Goal: Task Accomplishment & Management: Use online tool/utility

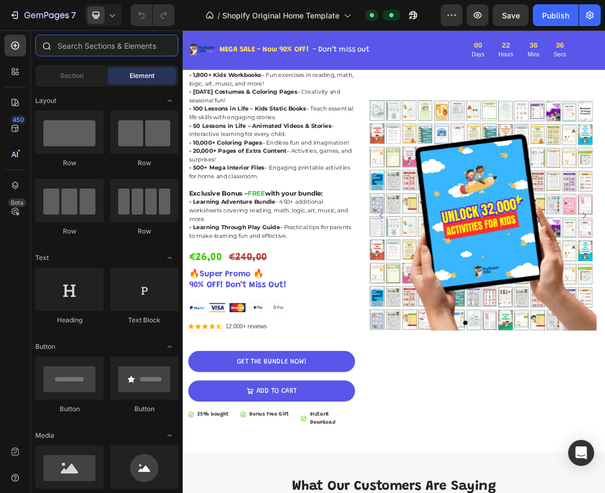
click at [160, 45] on input "text" at bounding box center [106, 46] width 143 height 22
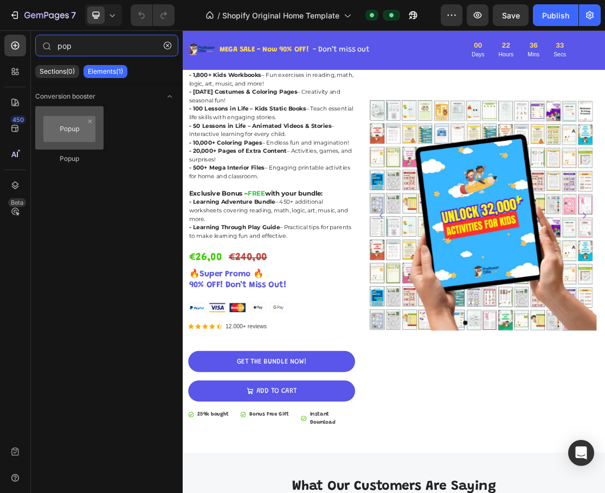
type input "pop"
click at [80, 134] on div at bounding box center [69, 127] width 68 height 43
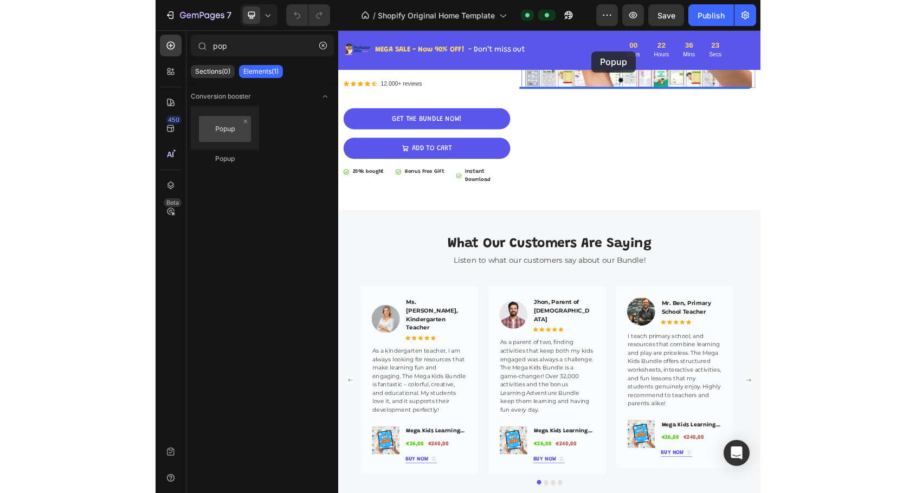
scroll to position [509, 0]
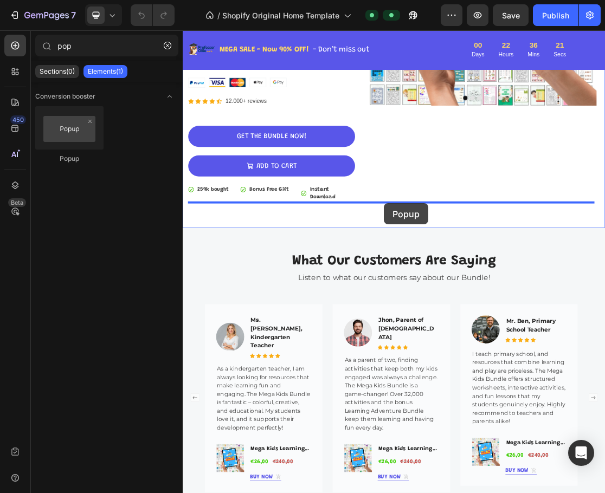
drag, startPoint x: 253, startPoint y: 159, endPoint x: 492, endPoint y: 297, distance: 275.7
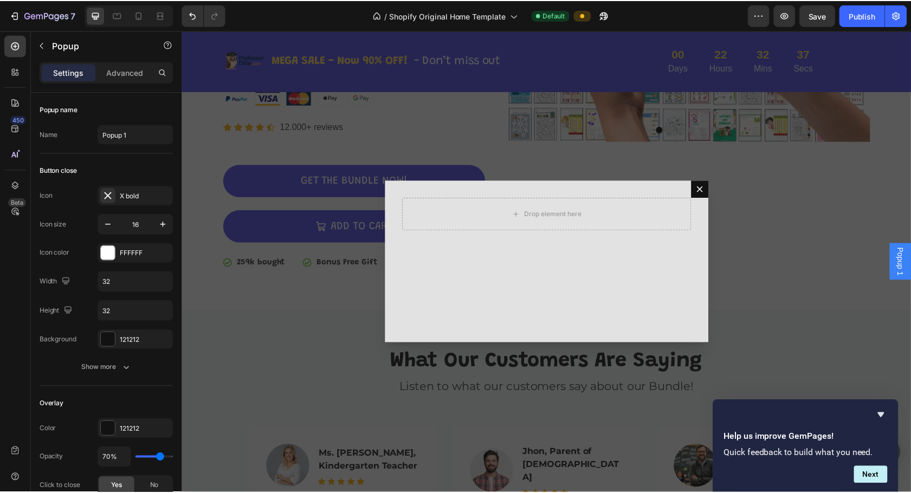
scroll to position [496, 0]
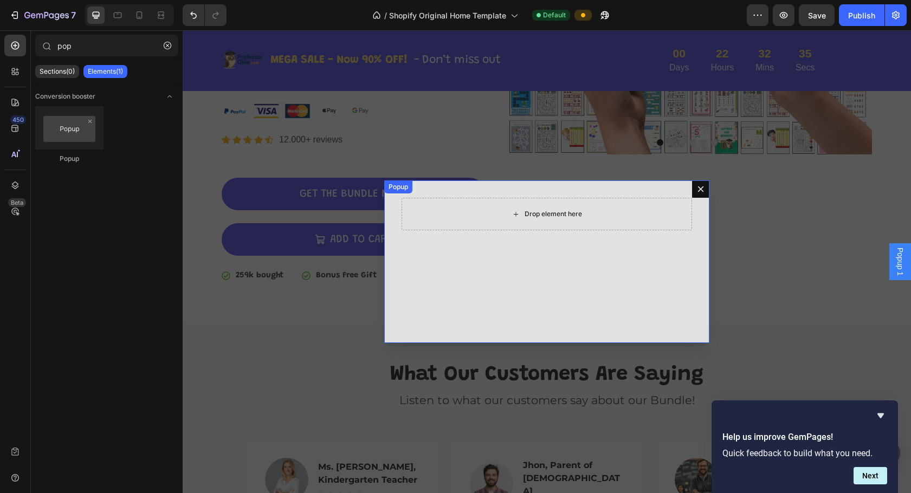
click at [547, 213] on div "Drop element here" at bounding box center [552, 214] width 57 height 9
click at [167, 44] on icon "button" at bounding box center [168, 46] width 8 height 8
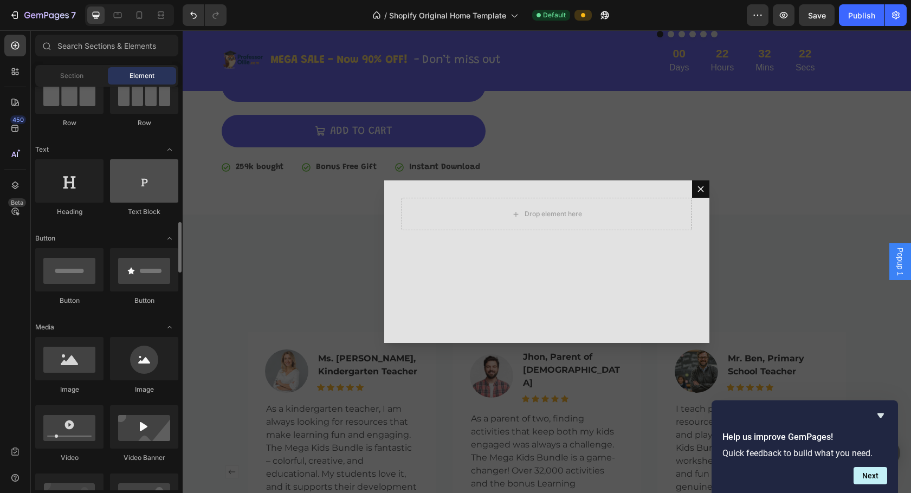
scroll to position [0, 0]
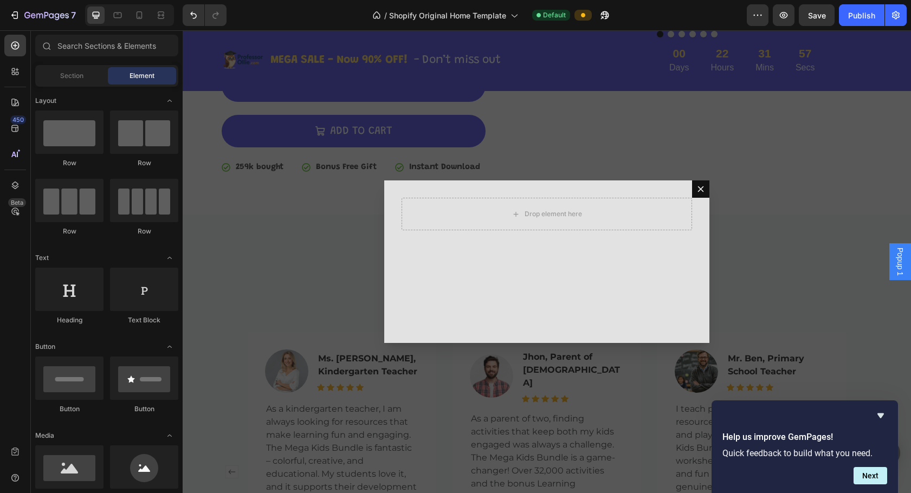
click at [209, 278] on div "Backdrop" at bounding box center [547, 261] width 728 height 463
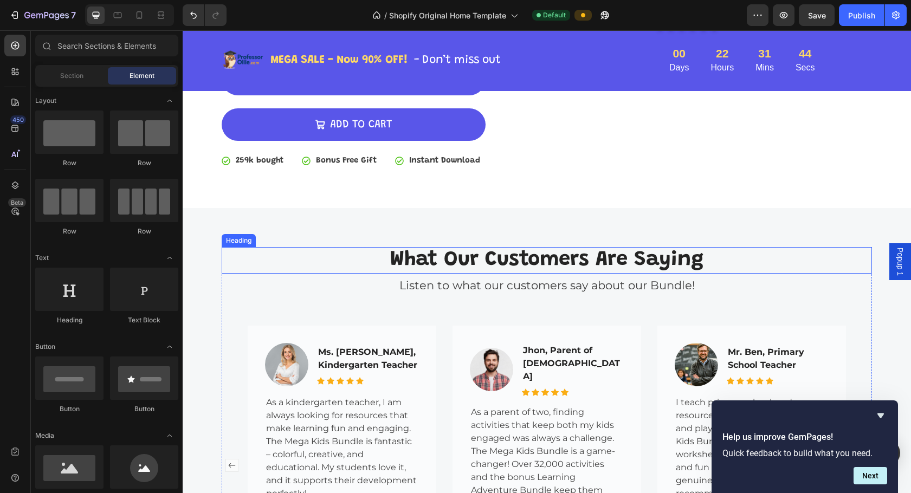
scroll to position [605, 0]
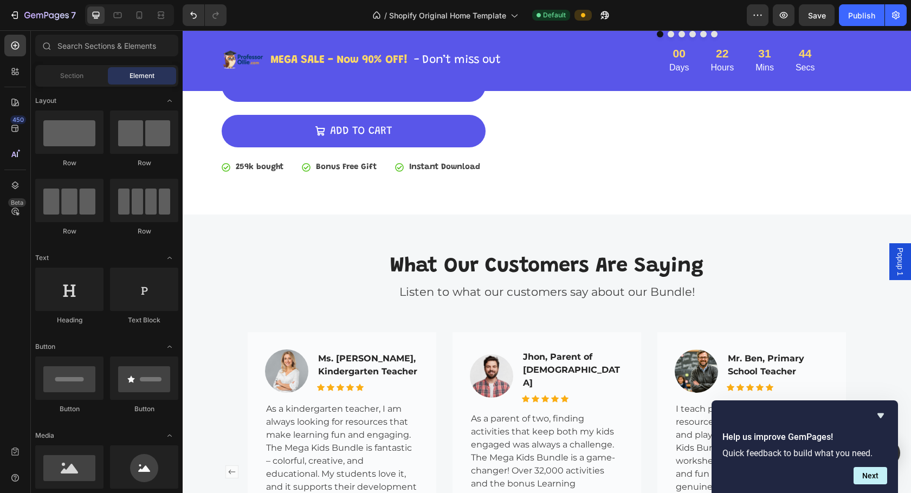
click at [589, 262] on span "Popup 1" at bounding box center [899, 262] width 11 height 28
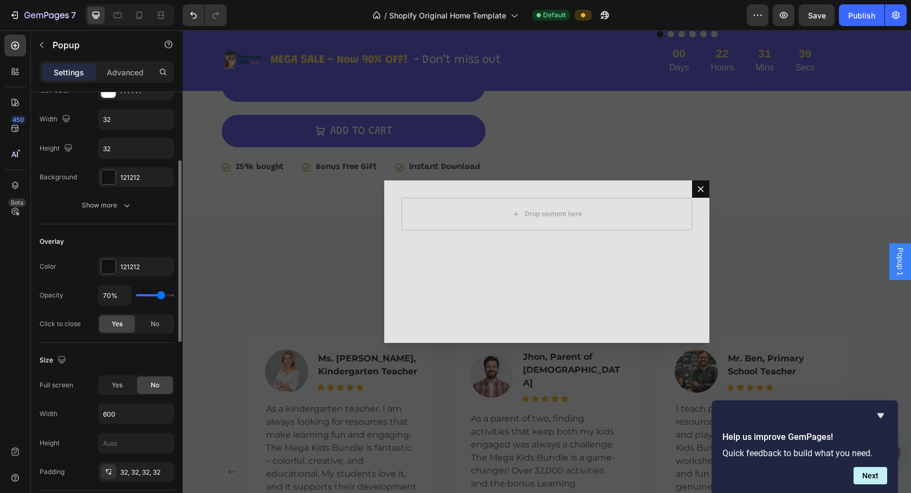
scroll to position [0, 0]
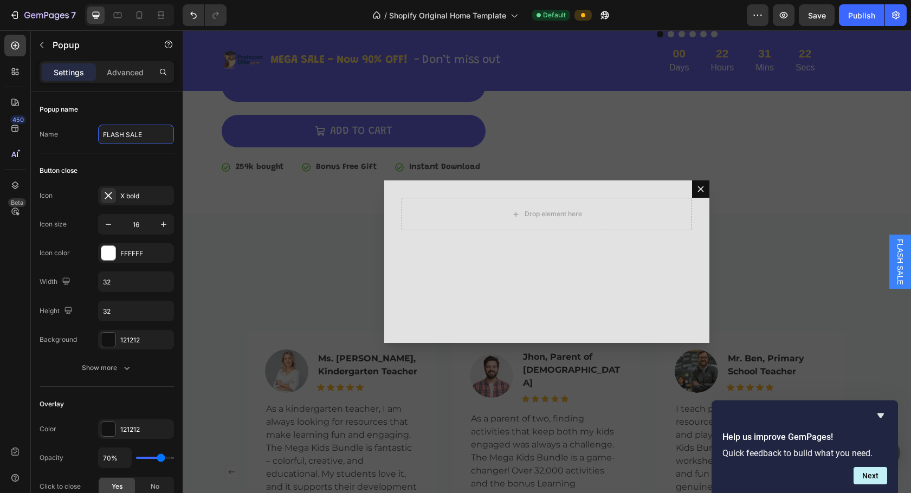
type input "FLASH SALE"
type input "EXTRA 20% OFF"
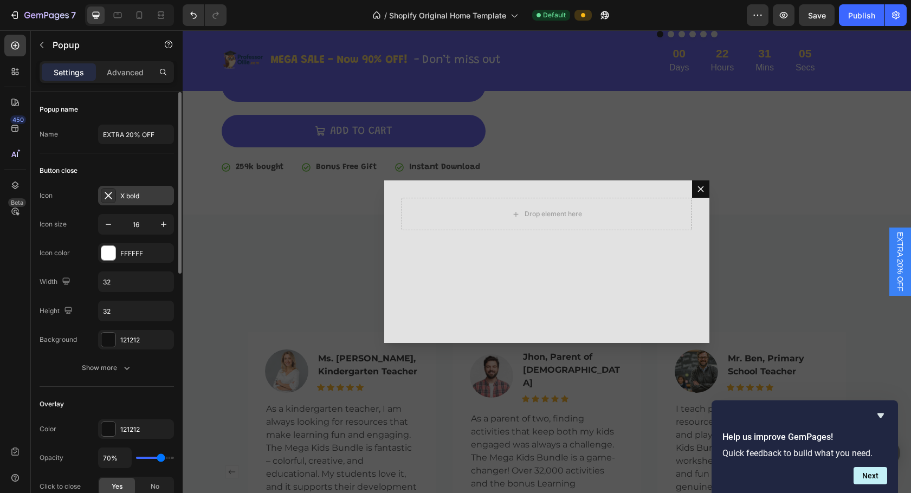
click at [129, 197] on div "X bold" at bounding box center [145, 196] width 51 height 10
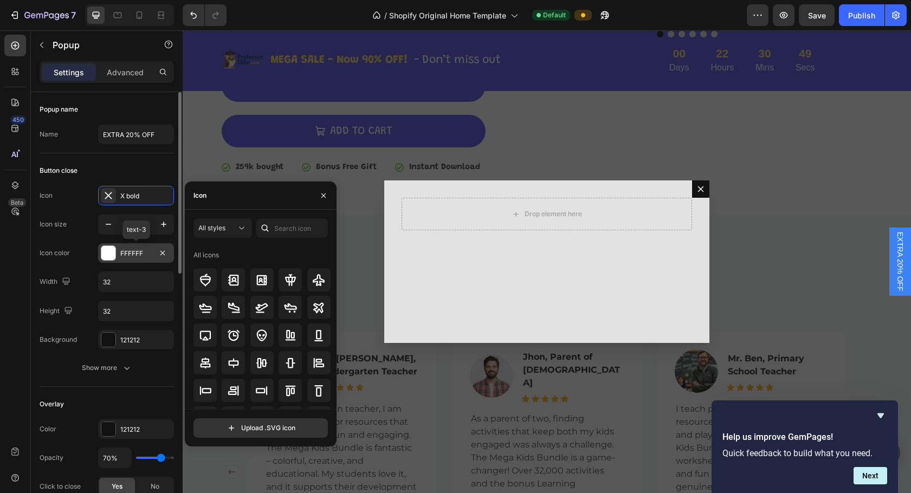
click at [125, 252] on div "FFFFFF" at bounding box center [135, 254] width 31 height 10
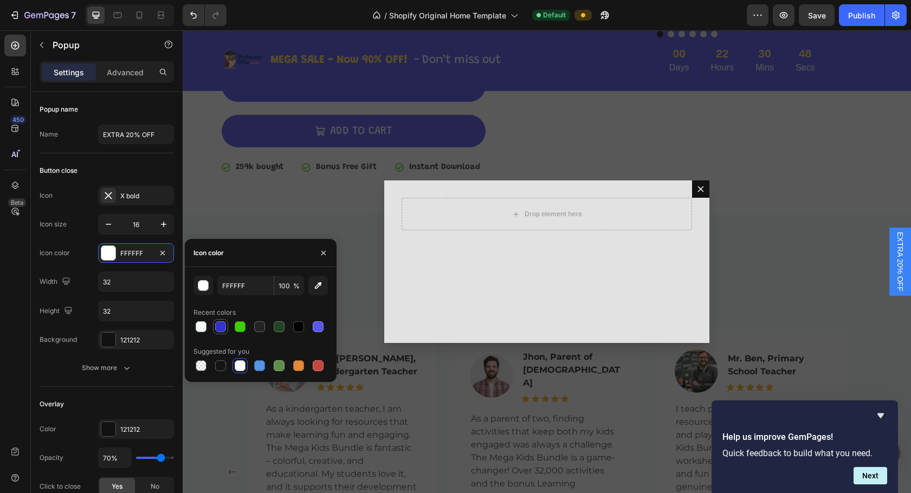
click at [216, 327] on div at bounding box center [220, 326] width 11 height 11
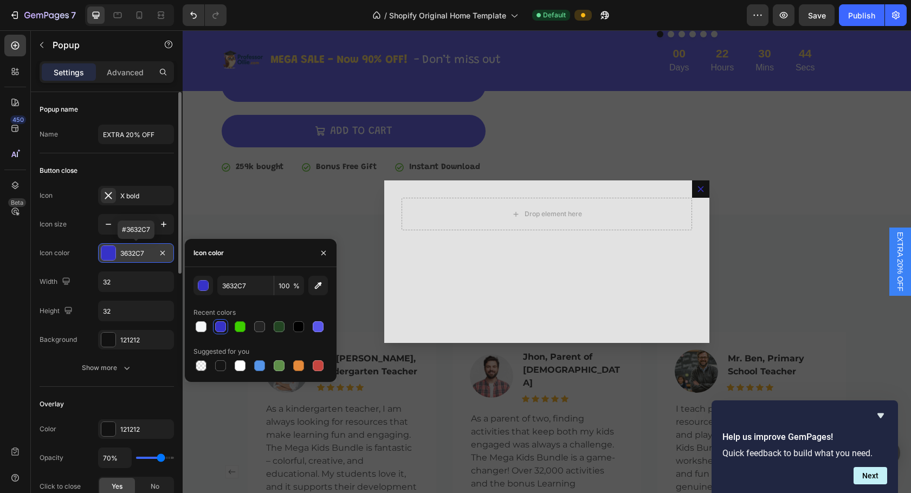
click at [109, 251] on div at bounding box center [108, 253] width 14 height 14
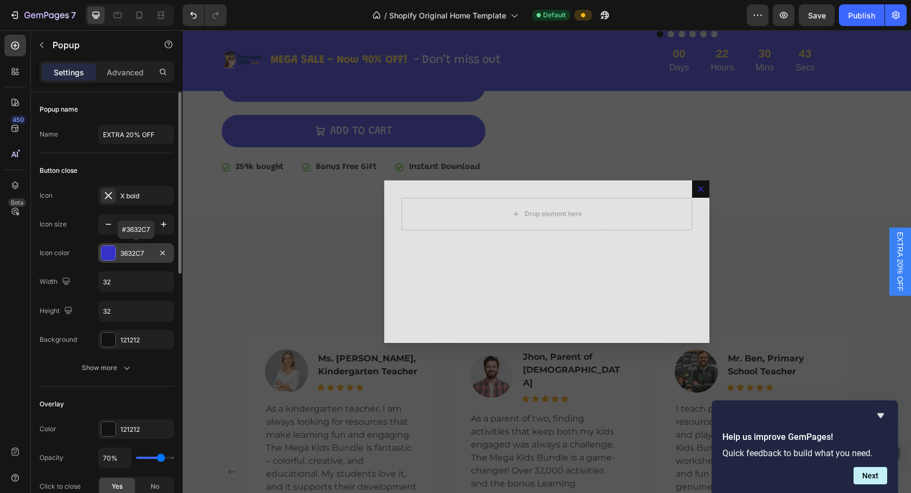
click at [109, 251] on div at bounding box center [108, 253] width 14 height 14
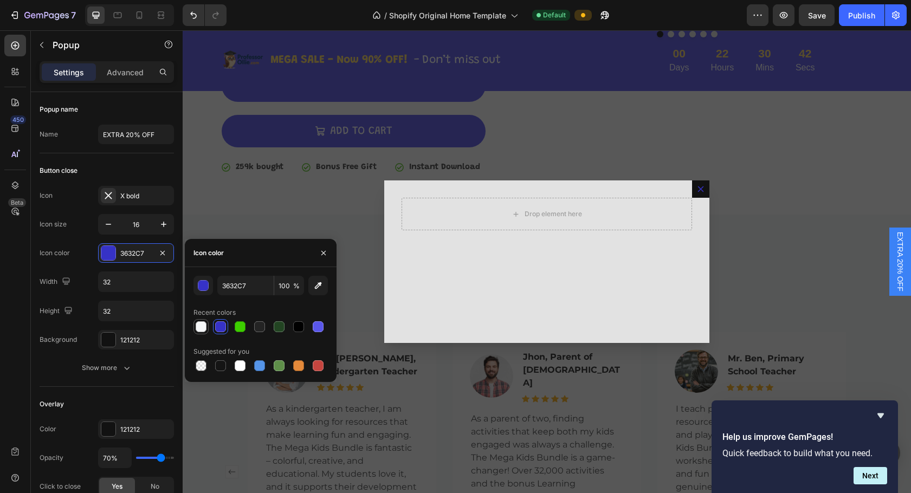
click at [202, 324] on div at bounding box center [201, 326] width 11 height 11
type input "F5F7F8"
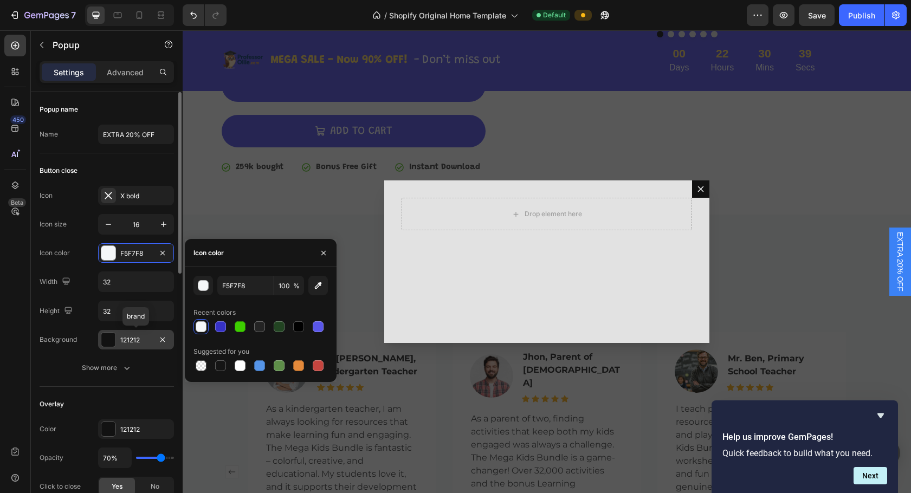
click at [133, 339] on div "121212" at bounding box center [135, 340] width 31 height 10
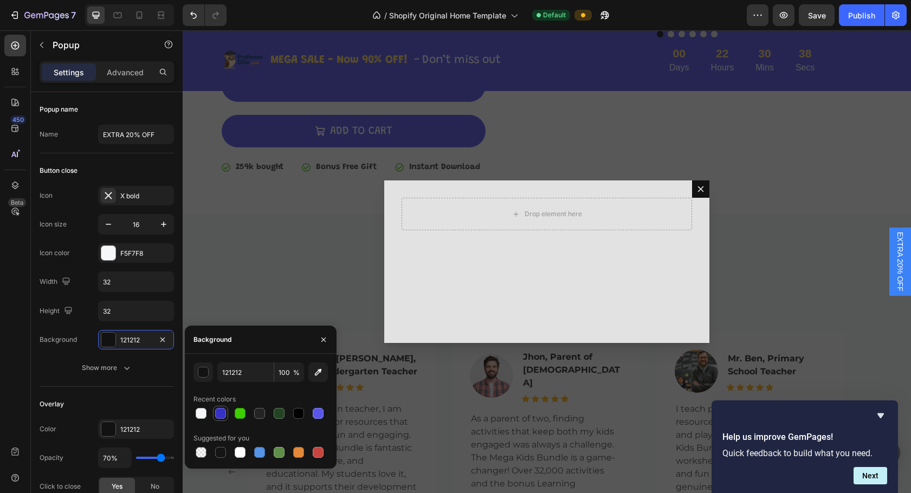
click at [221, 416] on div at bounding box center [220, 413] width 11 height 11
type input "3632C7"
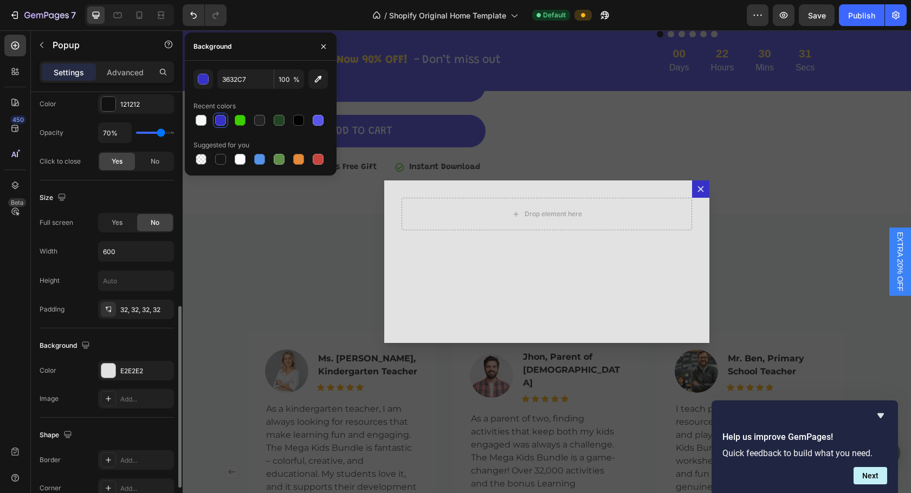
scroll to position [379, 0]
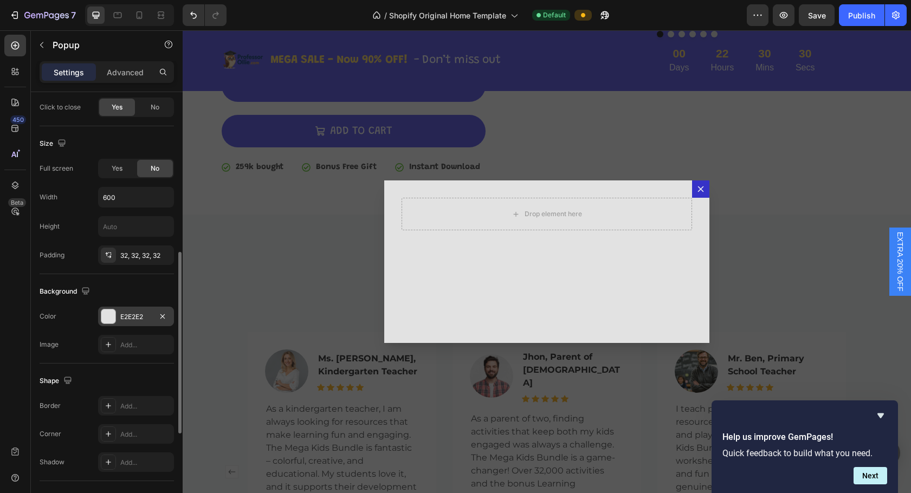
click at [137, 310] on div "E2E2E2" at bounding box center [136, 317] width 76 height 20
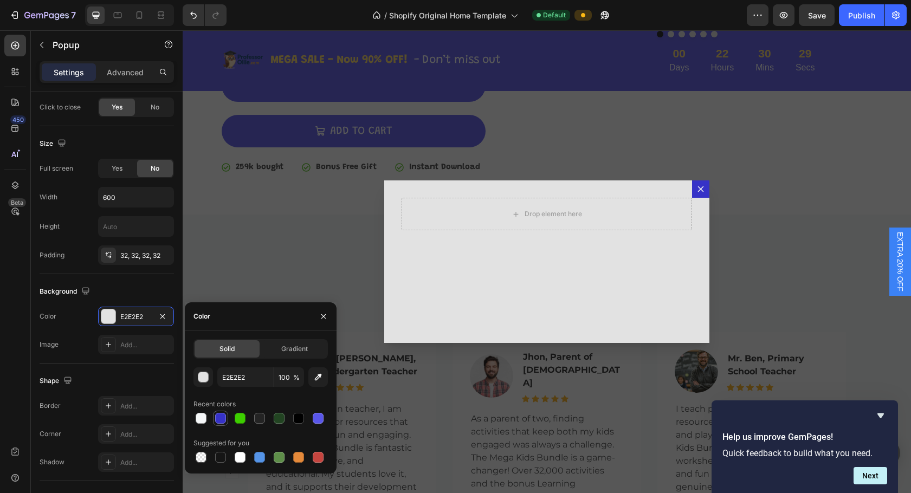
click at [218, 421] on div at bounding box center [220, 418] width 11 height 11
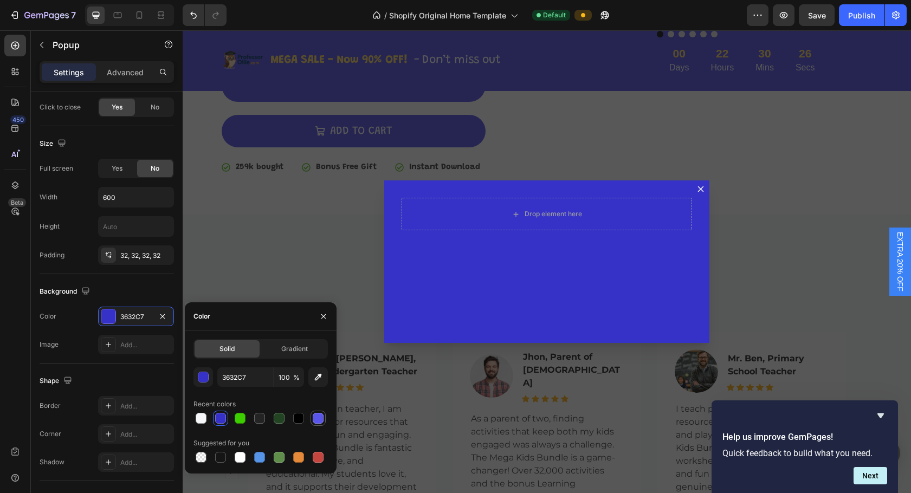
click at [325, 419] on div at bounding box center [317, 418] width 15 height 15
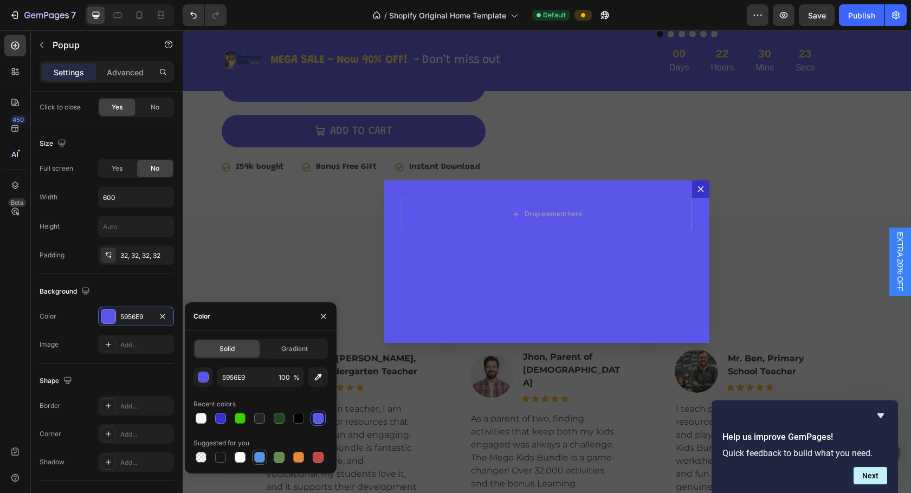
click at [259, 457] on div at bounding box center [259, 457] width 11 height 11
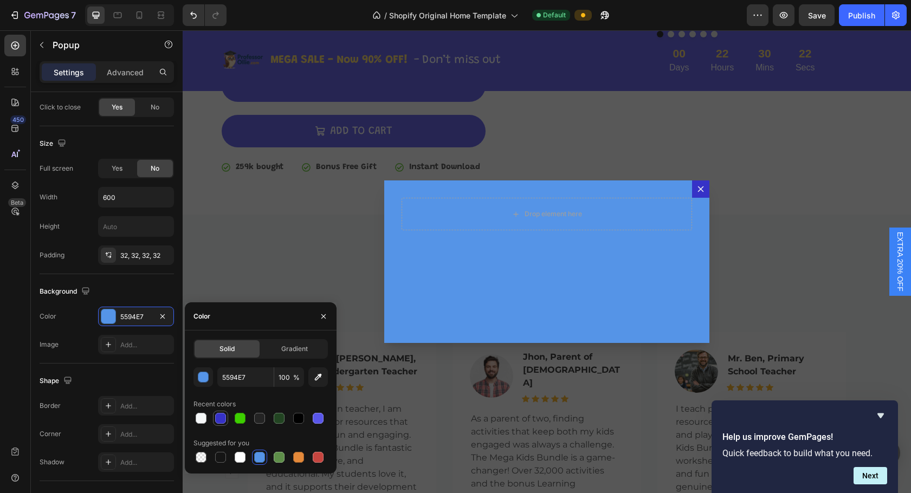
click at [220, 417] on div at bounding box center [220, 418] width 11 height 11
type input "3632C7"
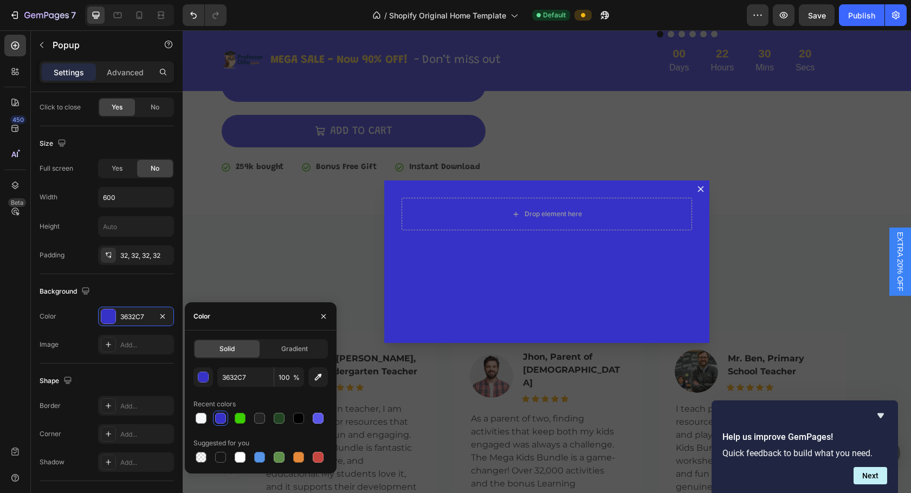
click at [304, 269] on div "Backdrop" at bounding box center [547, 261] width 728 height 463
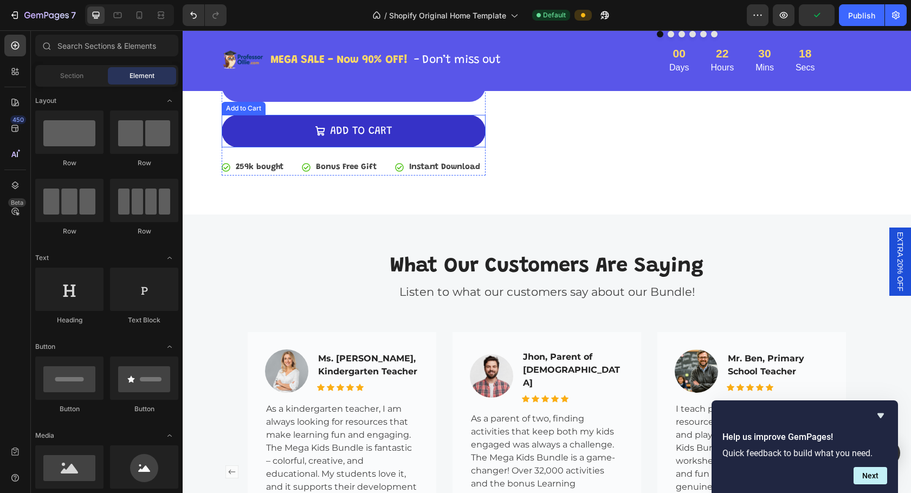
click at [437, 127] on button "ADD TO CART" at bounding box center [354, 131] width 264 height 33
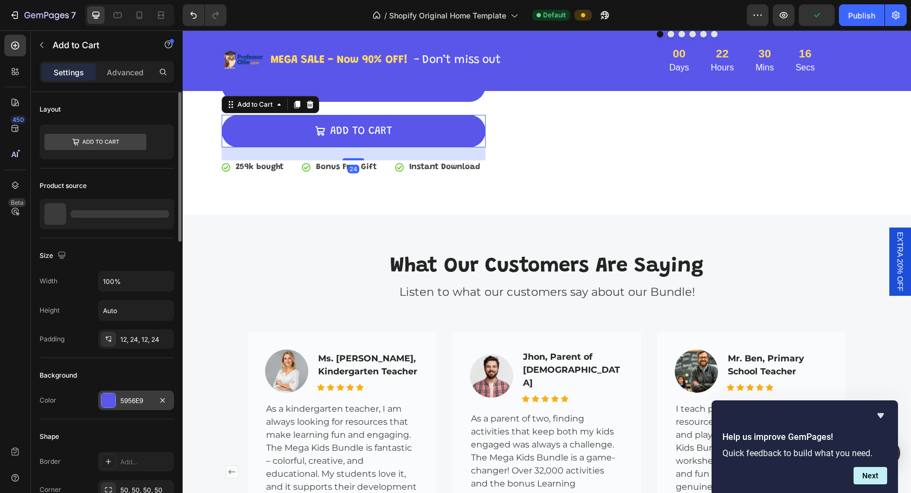
click at [129, 404] on div "5956E9" at bounding box center [135, 401] width 31 height 10
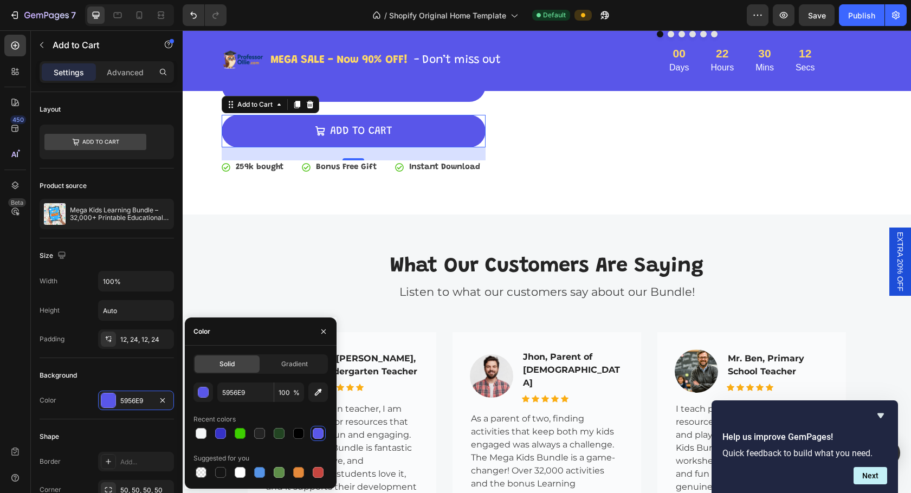
click at [589, 254] on div "EXTRA 20% OFF" at bounding box center [900, 262] width 22 height 68
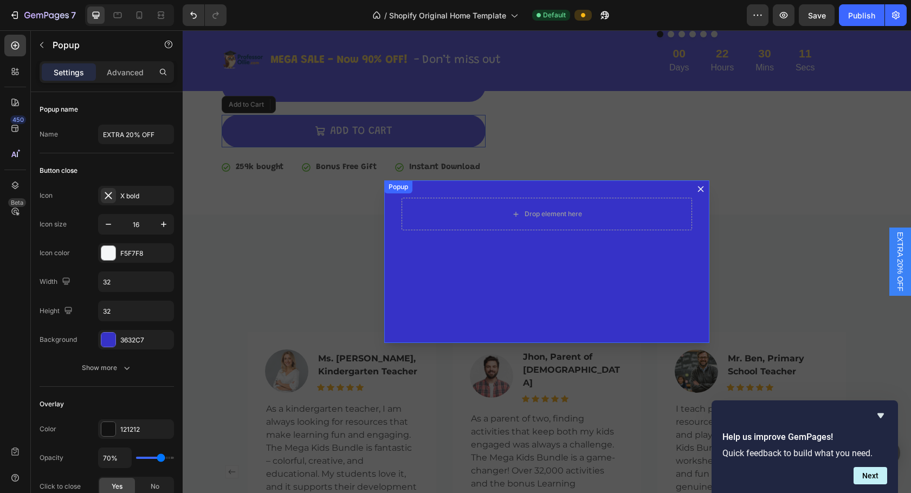
click at [589, 275] on div "Drop element here" at bounding box center [546, 261] width 325 height 163
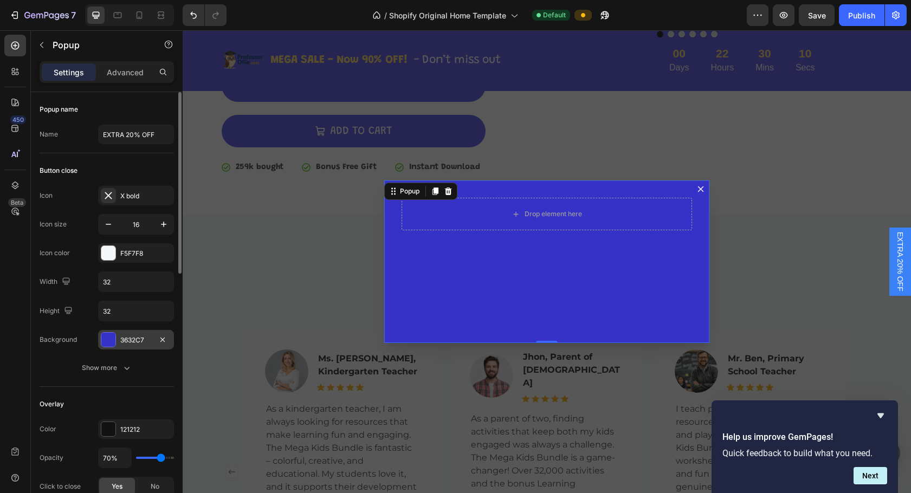
click at [125, 336] on div "3632C7" at bounding box center [135, 340] width 31 height 10
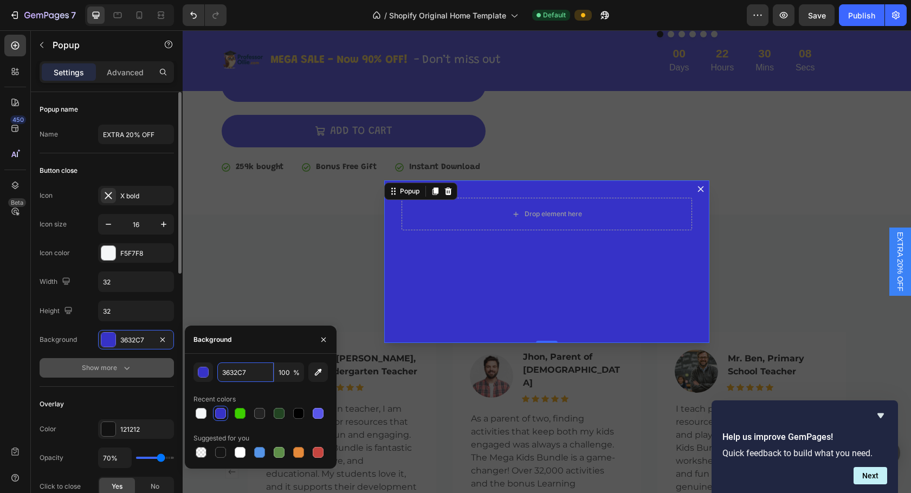
paste input "5956E9"
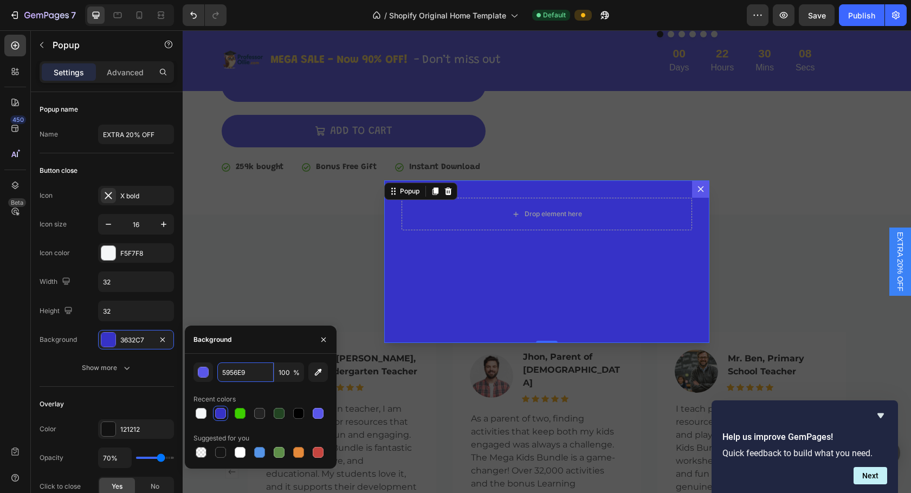
type input "5956E9"
click at [294, 330] on div "Background" at bounding box center [261, 340] width 152 height 28
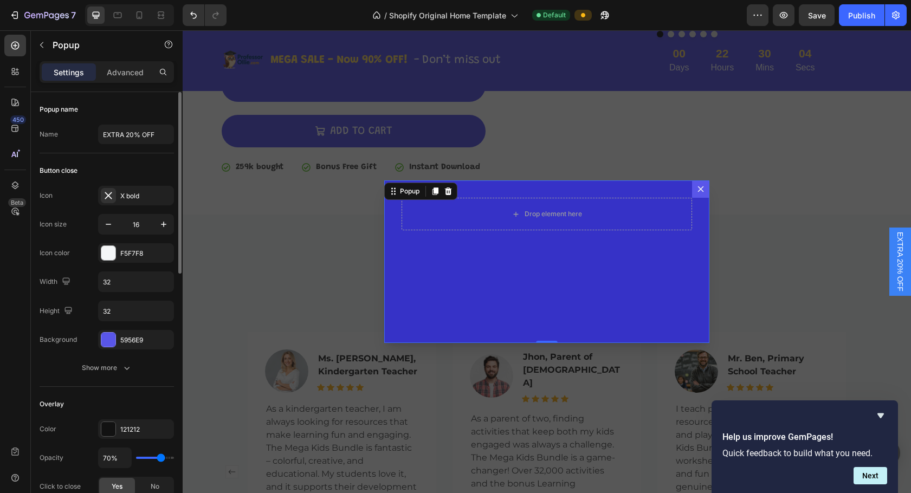
click at [148, 378] on div "Button close Icon X bold Icon size 16 Icon color F5F7F8 Width 32 Height 32 Back…" at bounding box center [107, 270] width 134 height 234
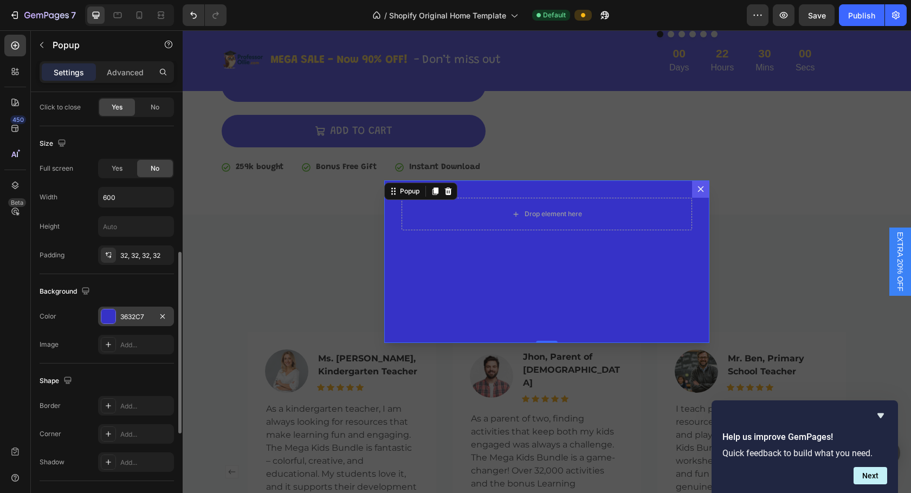
click at [128, 309] on div "3632C7" at bounding box center [136, 317] width 76 height 20
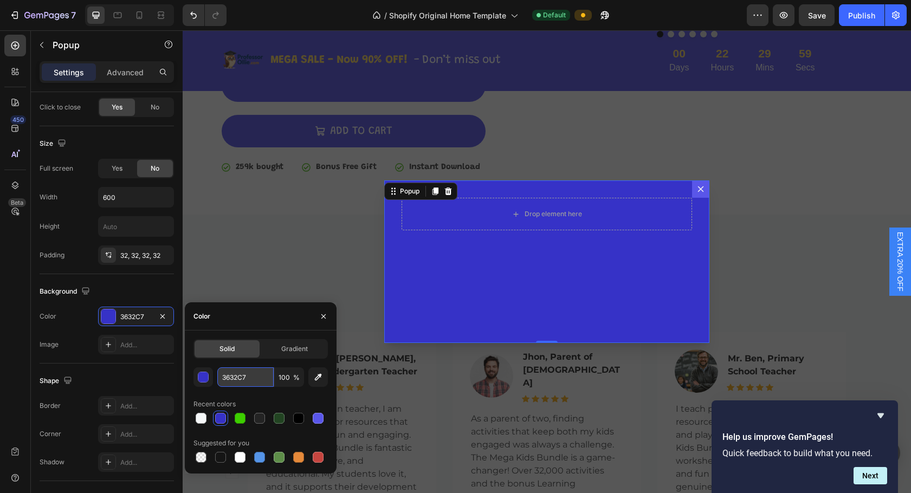
click at [255, 375] on input "3632C7" at bounding box center [245, 377] width 56 height 20
paste input "5956E9"
type input "5956E9"
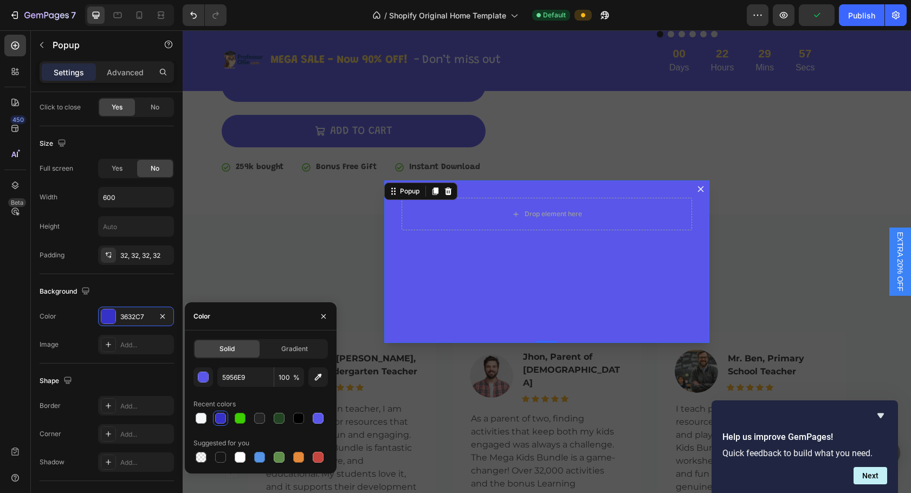
click at [257, 248] on div "Backdrop" at bounding box center [547, 261] width 728 height 463
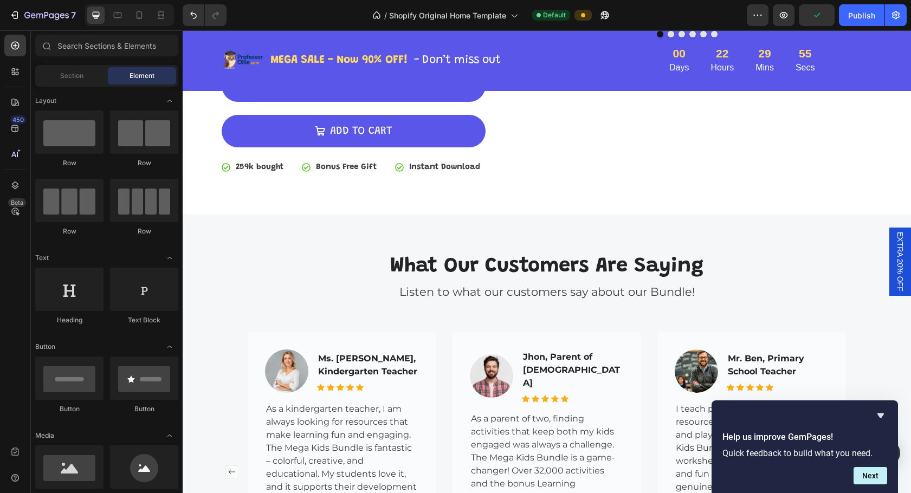
click at [589, 254] on span "EXTRA 20% OFF" at bounding box center [899, 262] width 11 height 60
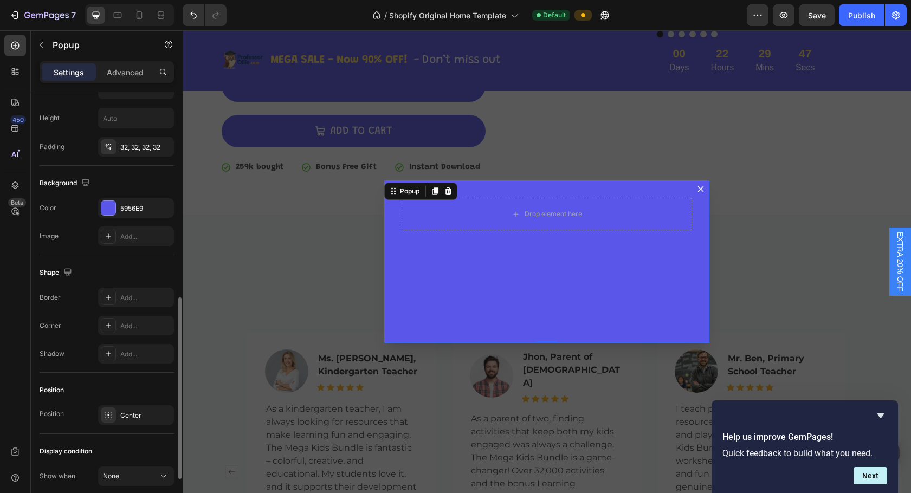
scroll to position [594, 0]
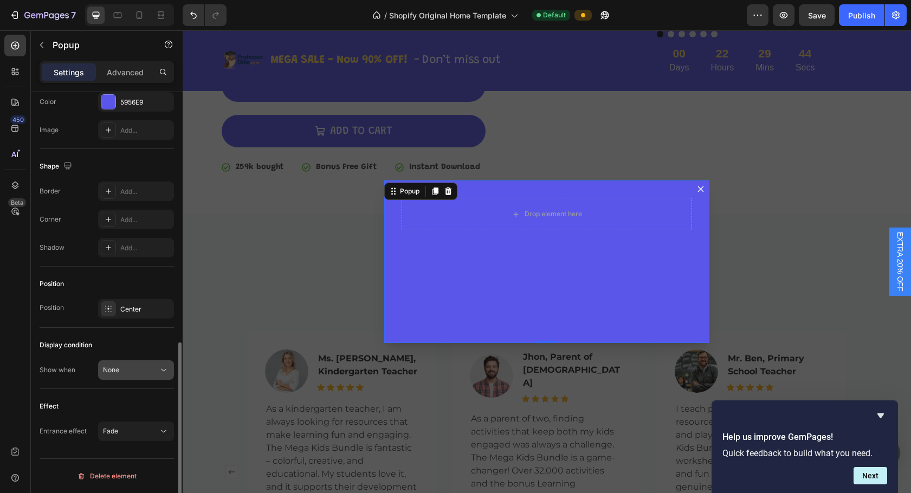
click at [145, 372] on div "None" at bounding box center [130, 370] width 55 height 10
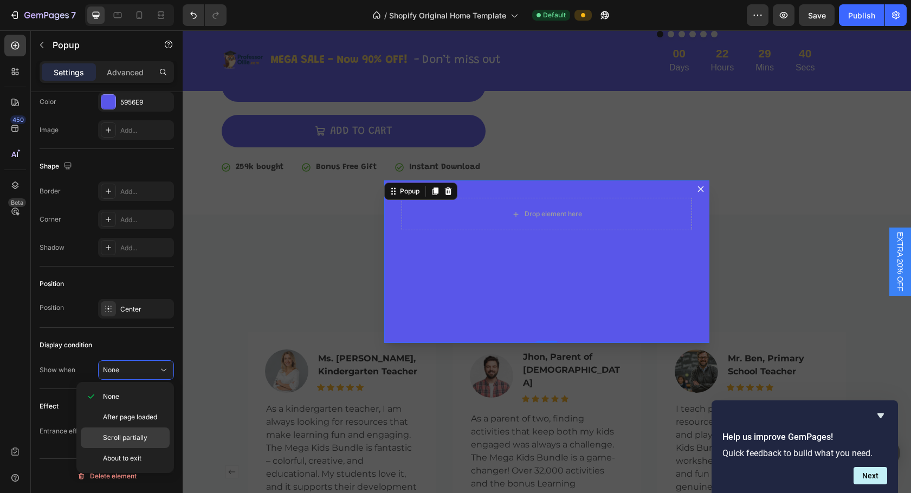
click at [150, 437] on p "Scroll partially" at bounding box center [134, 438] width 62 height 10
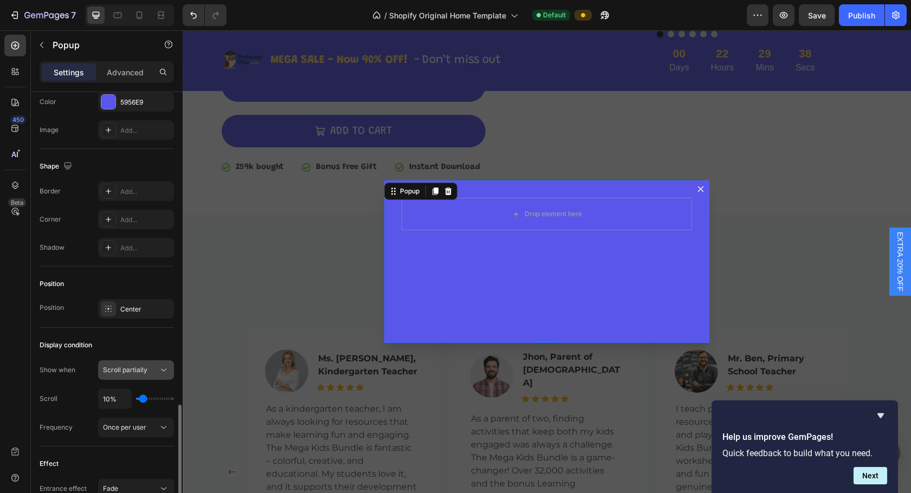
scroll to position [648, 0]
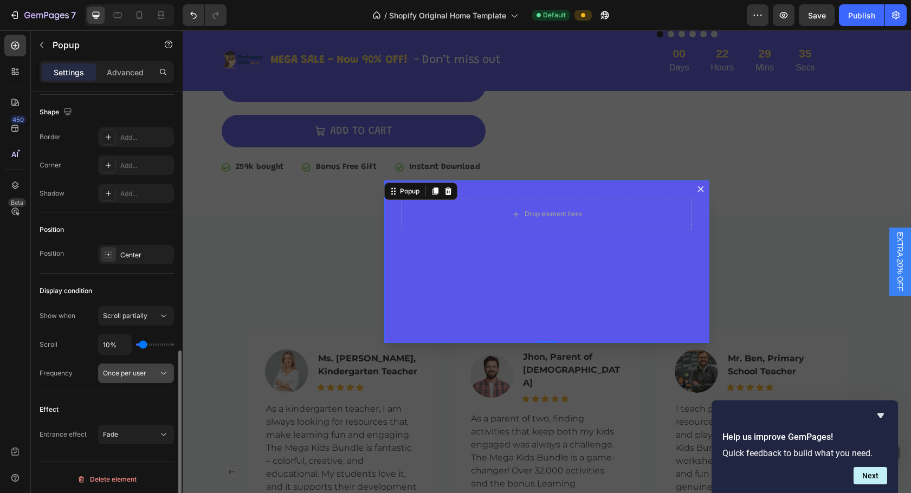
click at [159, 372] on icon at bounding box center [163, 373] width 11 height 11
click at [152, 374] on div "Once per user" at bounding box center [130, 373] width 55 height 10
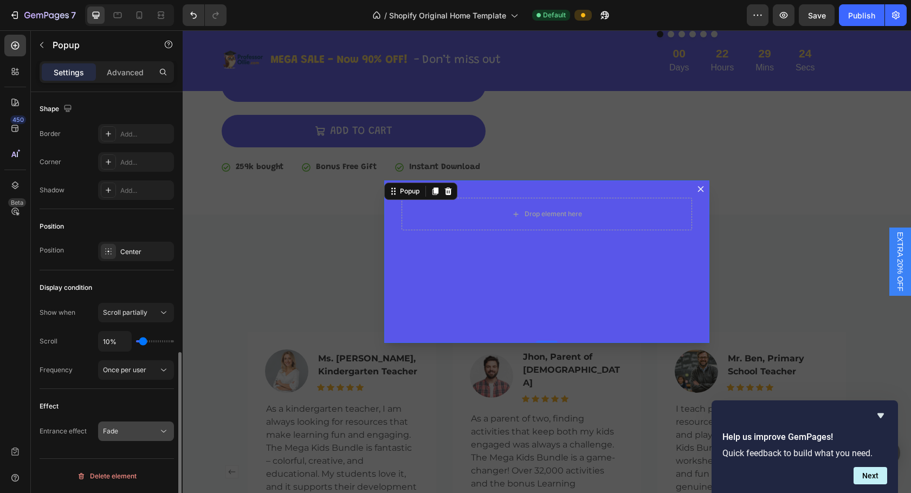
click at [162, 432] on icon at bounding box center [163, 431] width 11 height 11
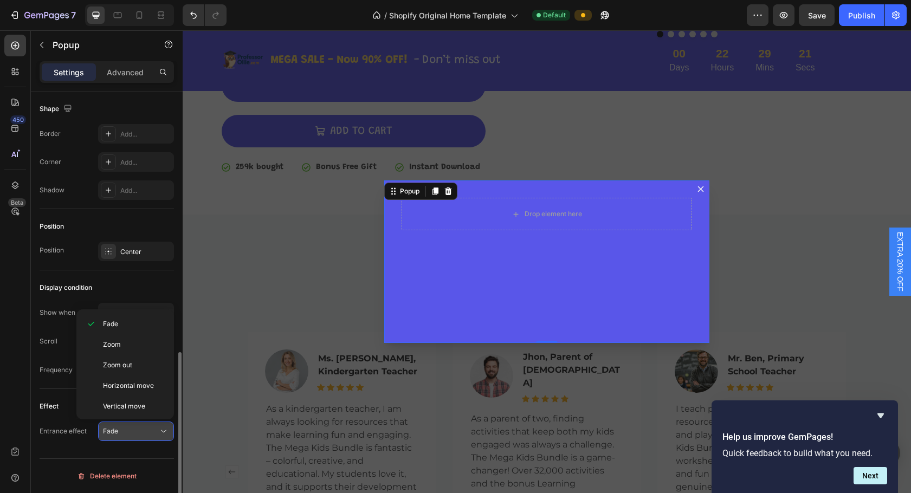
click at [162, 432] on icon at bounding box center [163, 431] width 11 height 11
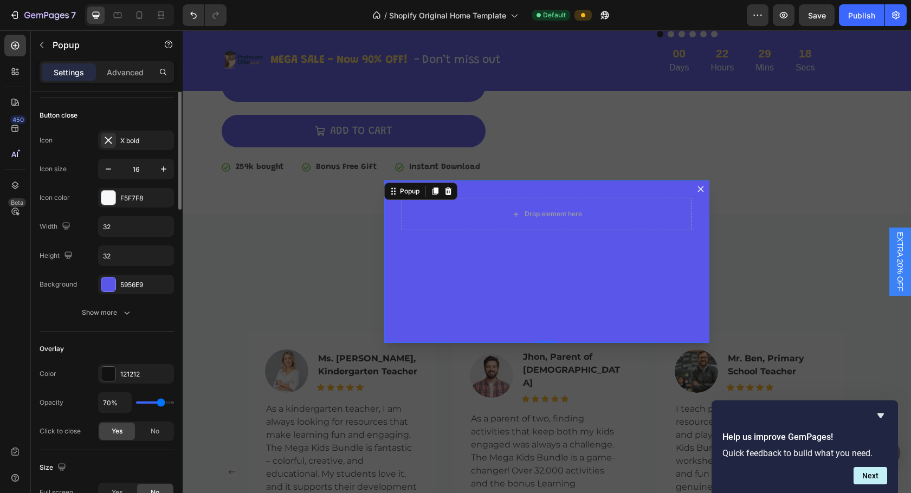
scroll to position [0, 0]
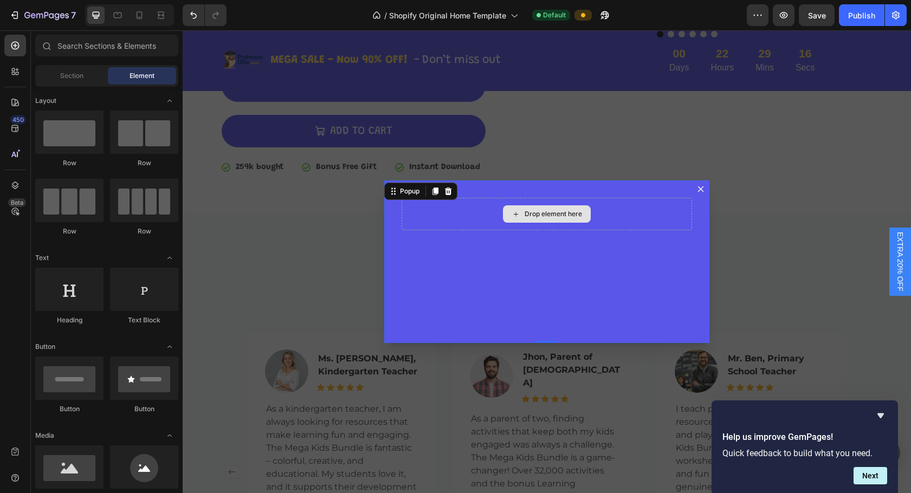
click at [541, 215] on div "Drop element here" at bounding box center [552, 214] width 57 height 9
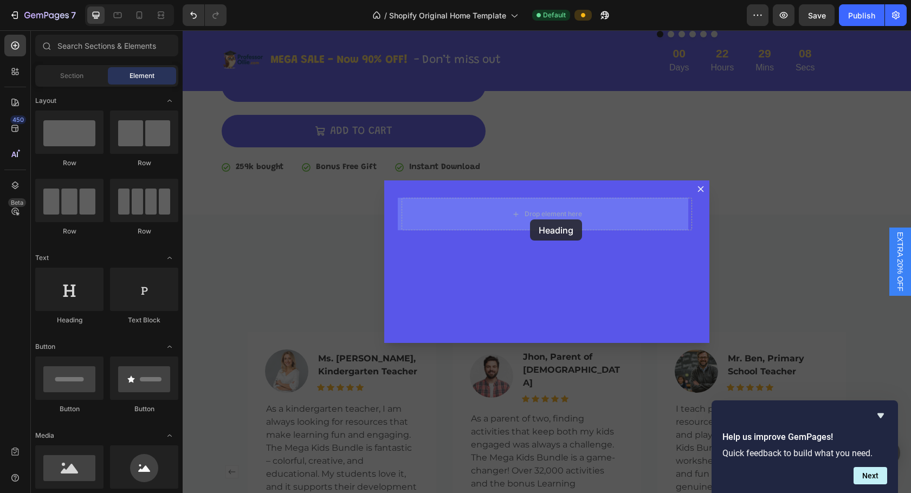
drag, startPoint x: 268, startPoint y: 328, endPoint x: 530, endPoint y: 219, distance: 284.1
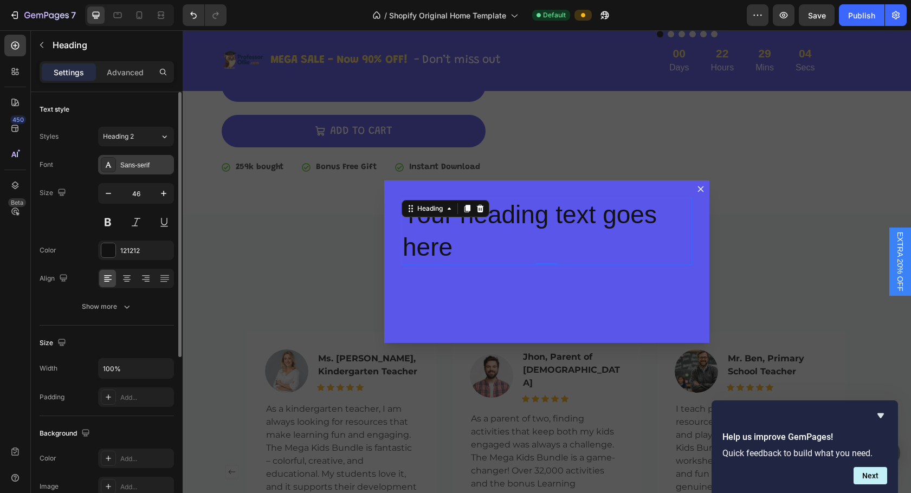
click at [134, 161] on div "Sans-serif" at bounding box center [145, 165] width 51 height 10
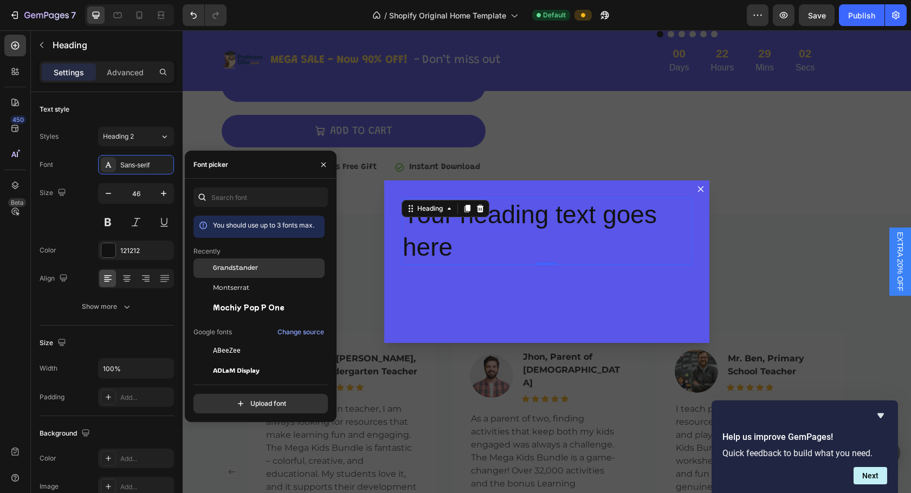
click at [257, 267] on span "Grandstander" at bounding box center [235, 268] width 45 height 10
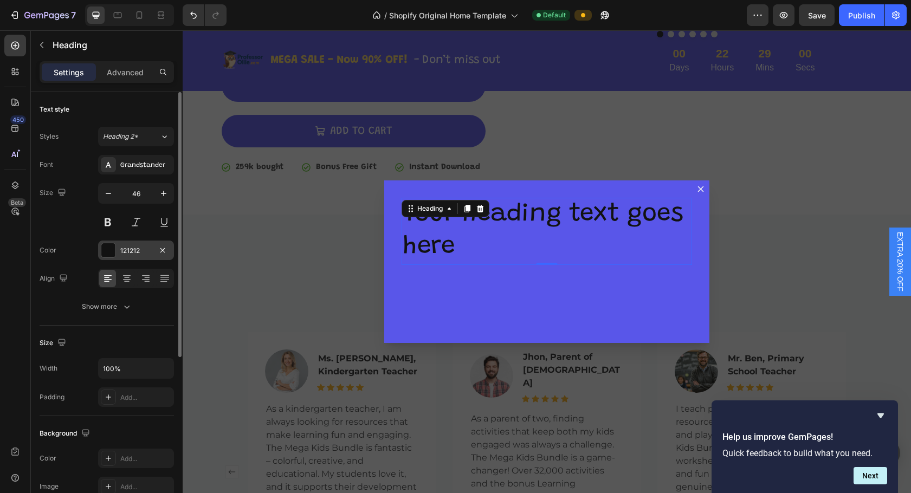
click at [106, 245] on div at bounding box center [108, 250] width 14 height 14
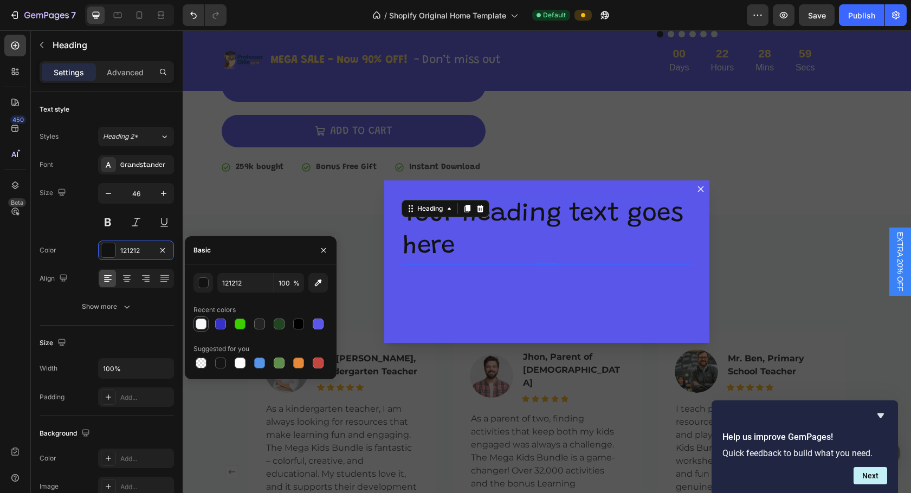
click at [199, 320] on div at bounding box center [201, 324] width 11 height 11
type input "F5F7F8"
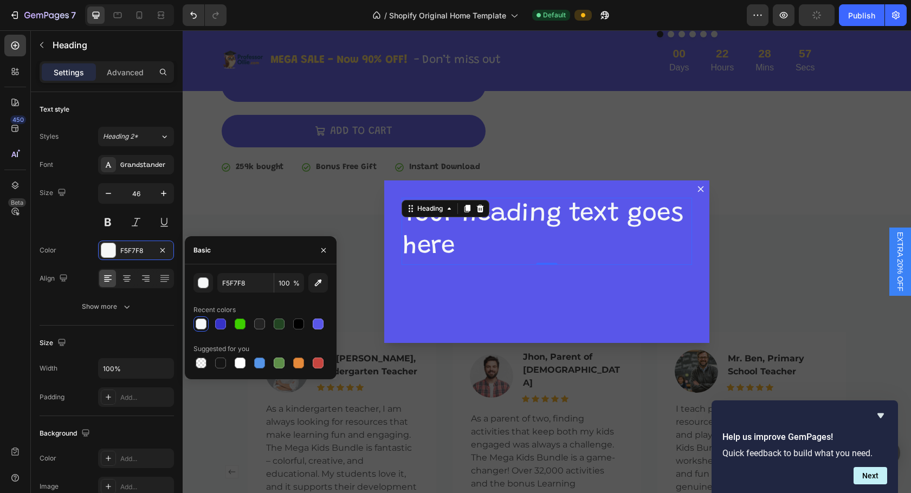
click at [441, 245] on h2 "Your heading text goes here" at bounding box center [546, 231] width 290 height 67
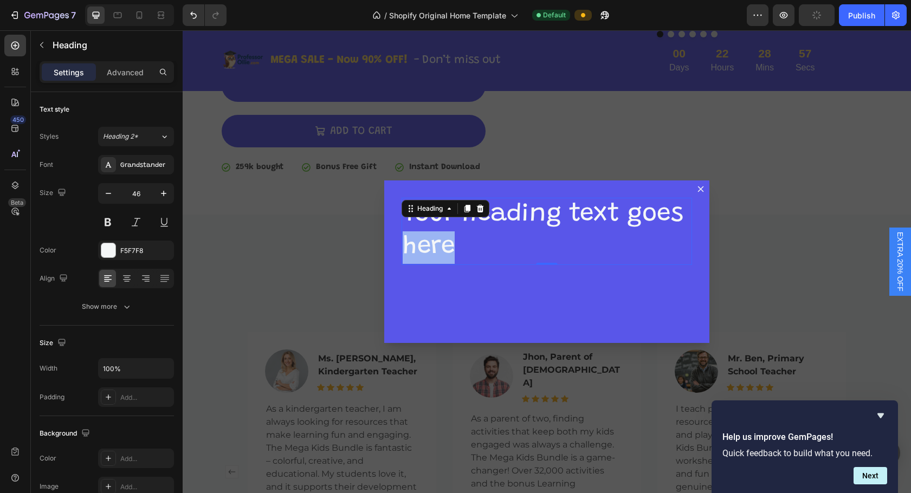
click at [441, 245] on p "Your heading text goes here" at bounding box center [547, 231] width 288 height 65
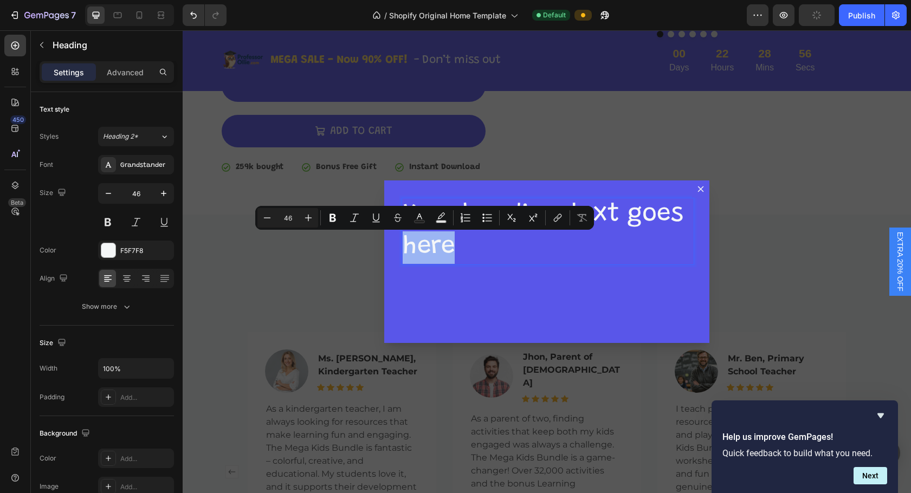
click at [475, 249] on p "Your heading text goes here" at bounding box center [547, 231] width 288 height 65
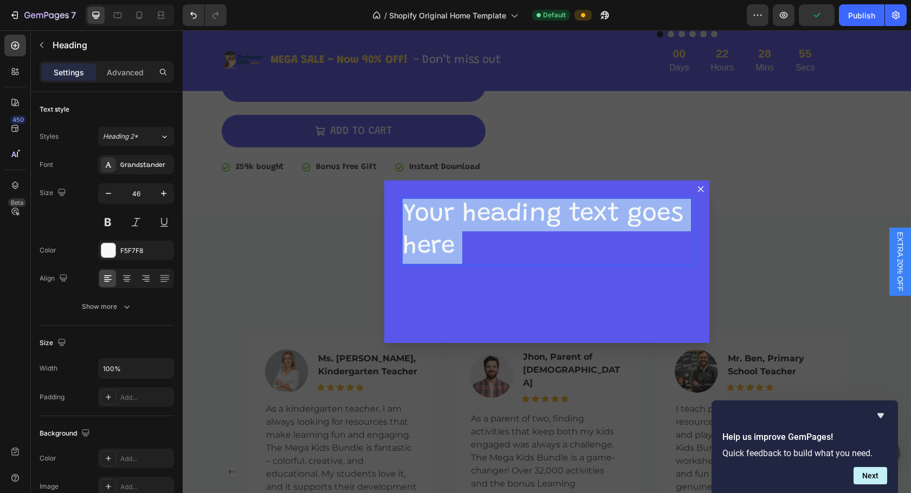
drag, startPoint x: 466, startPoint y: 248, endPoint x: 413, endPoint y: 237, distance: 54.2
click at [413, 237] on p "Your heading text goes here" at bounding box center [547, 231] width 288 height 65
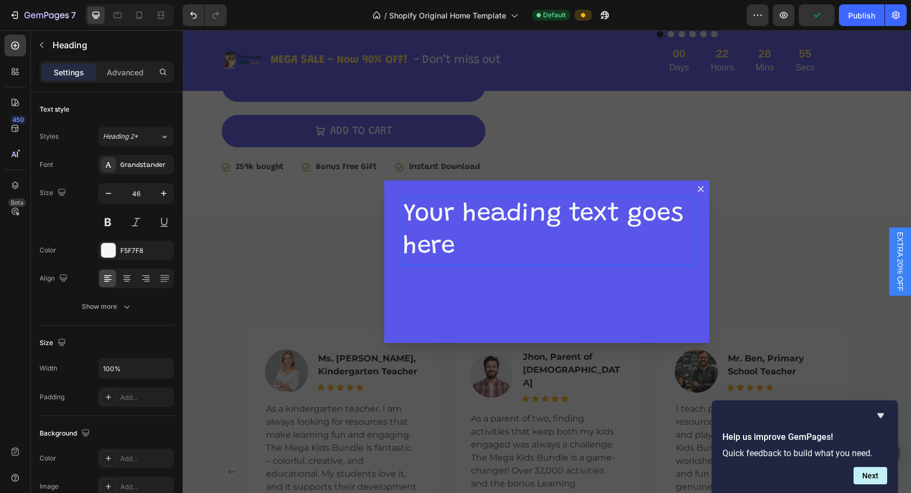
click at [422, 245] on p "Your heading text goes here" at bounding box center [547, 231] width 288 height 65
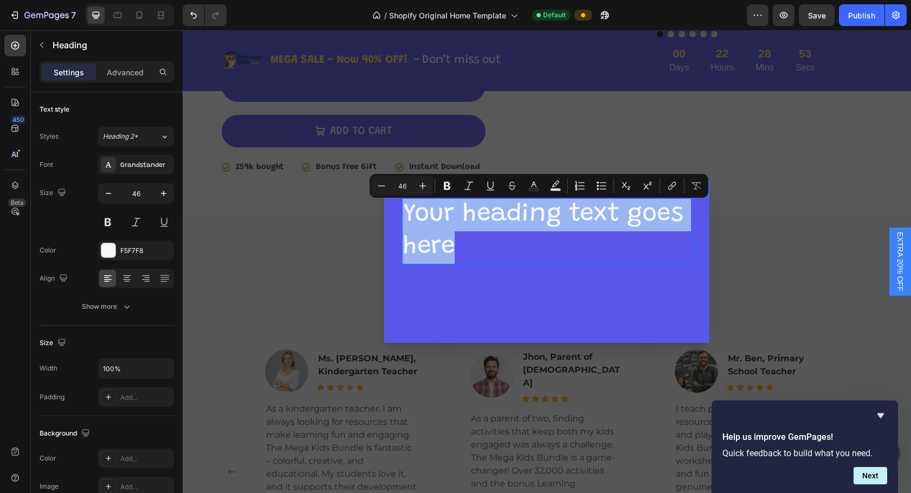
drag, startPoint x: 439, startPoint y: 241, endPoint x: 381, endPoint y: 216, distance: 63.6
click at [384, 216] on div "Your heading text goes here Heading 0" at bounding box center [546, 261] width 325 height 163
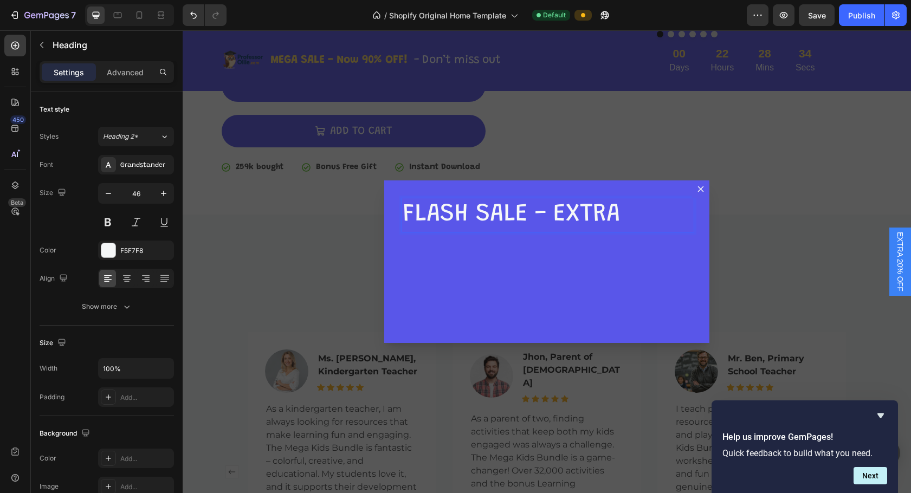
click at [589, 209] on p "FLASH SALE - EXTRA" at bounding box center [547, 215] width 288 height 33
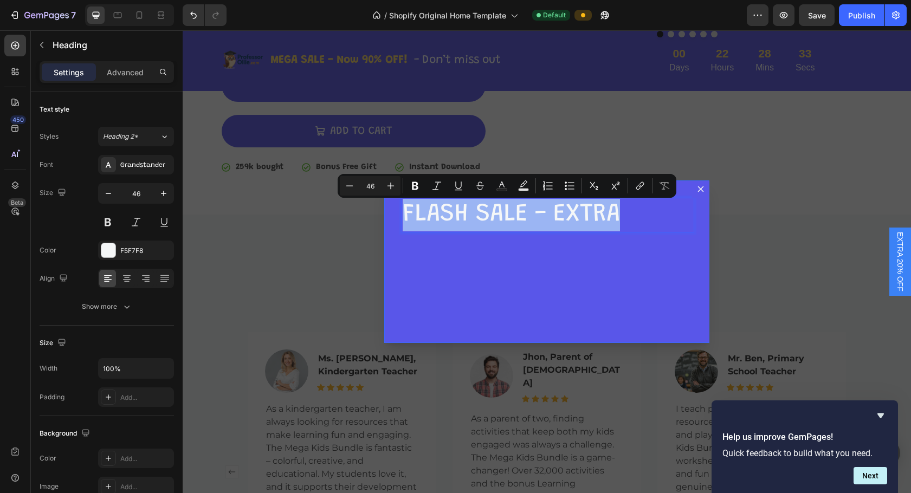
drag, startPoint x: 614, startPoint y: 210, endPoint x: 388, endPoint y: 215, distance: 225.4
click at [388, 215] on div "FLASH SALE - EXTRA Heading 0" at bounding box center [546, 261] width 325 height 163
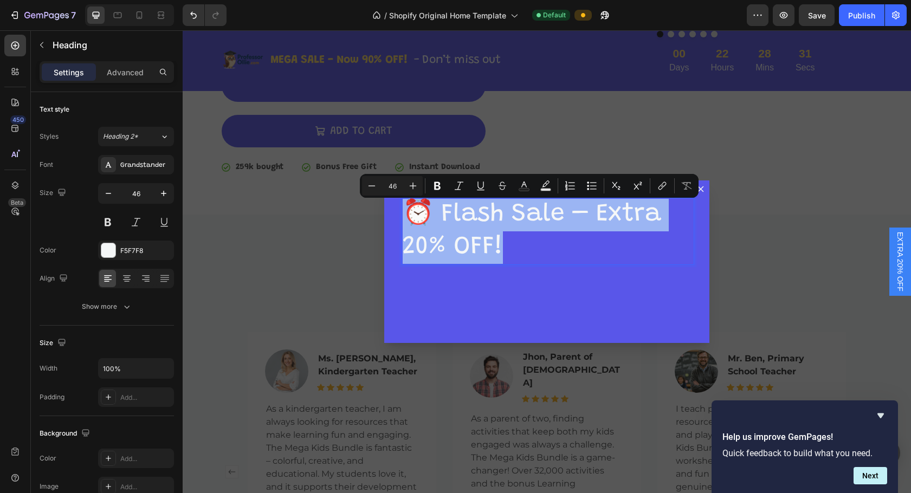
drag, startPoint x: 495, startPoint y: 238, endPoint x: 401, endPoint y: 221, distance: 95.9
click at [403, 221] on p "⏰ Flash Sale – Extra 20% OFF!" at bounding box center [547, 231] width 288 height 65
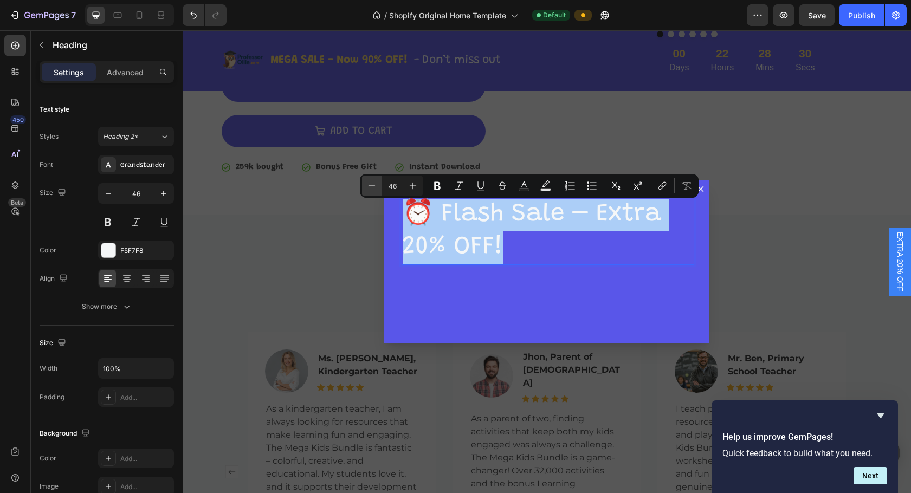
click at [375, 188] on icon "Editor contextual toolbar" at bounding box center [371, 185] width 11 height 11
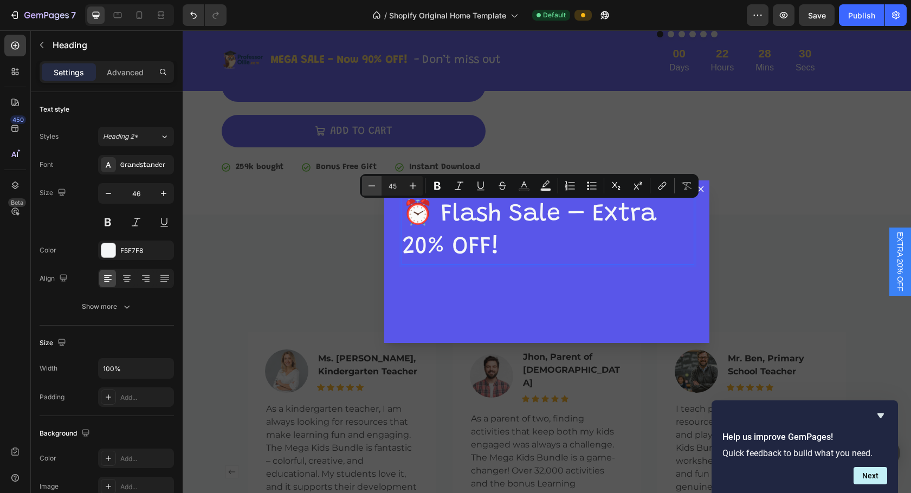
click at [375, 188] on icon "Editor contextual toolbar" at bounding box center [371, 185] width 11 height 11
click at [369, 187] on icon "Editor contextual toolbar" at bounding box center [371, 185] width 11 height 11
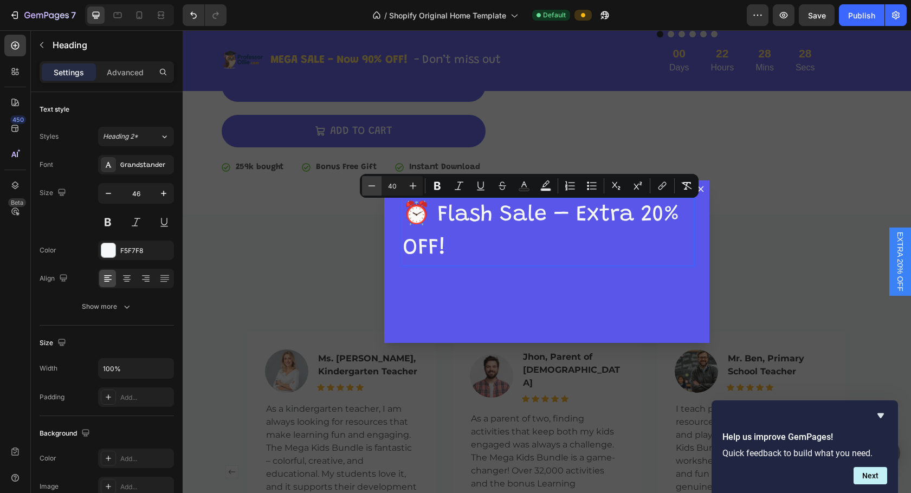
click at [369, 187] on icon "Editor contextual toolbar" at bounding box center [371, 185] width 11 height 11
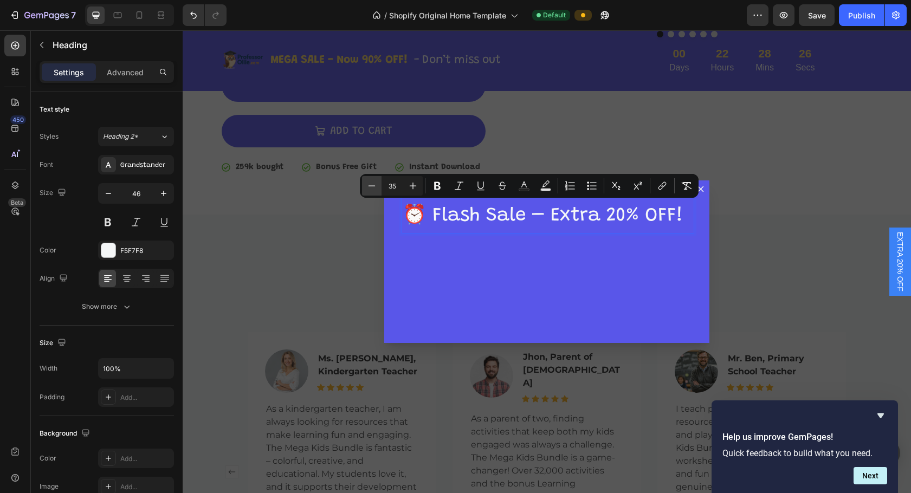
click at [369, 187] on icon "Editor contextual toolbar" at bounding box center [371, 185] width 11 height 11
type input "34"
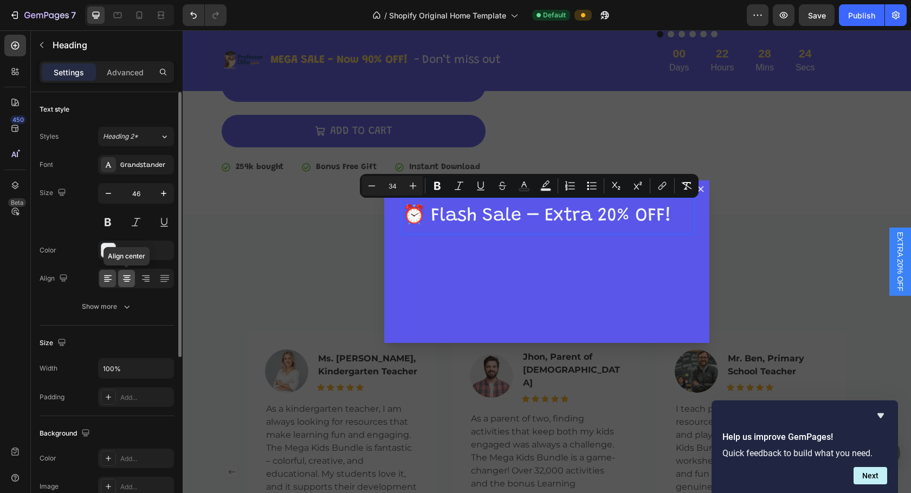
click at [127, 278] on icon at bounding box center [126, 277] width 5 height 1
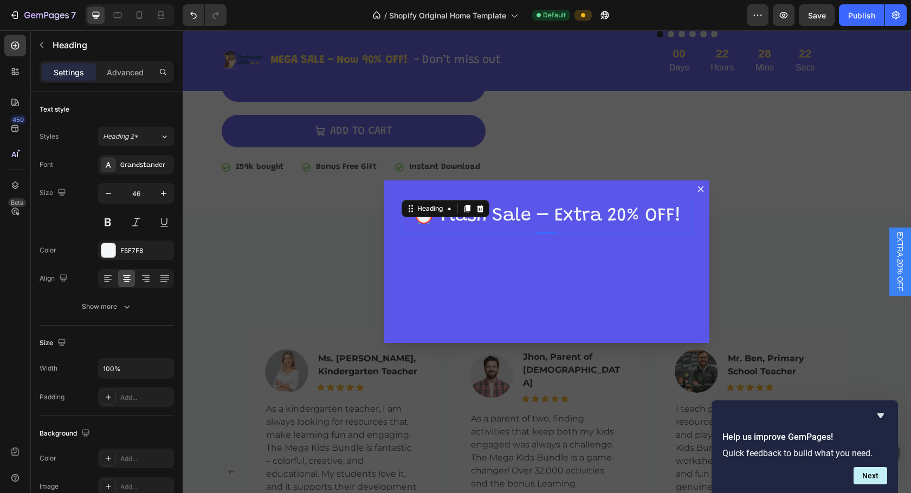
click at [589, 222] on div "Backdrop" at bounding box center [547, 261] width 728 height 463
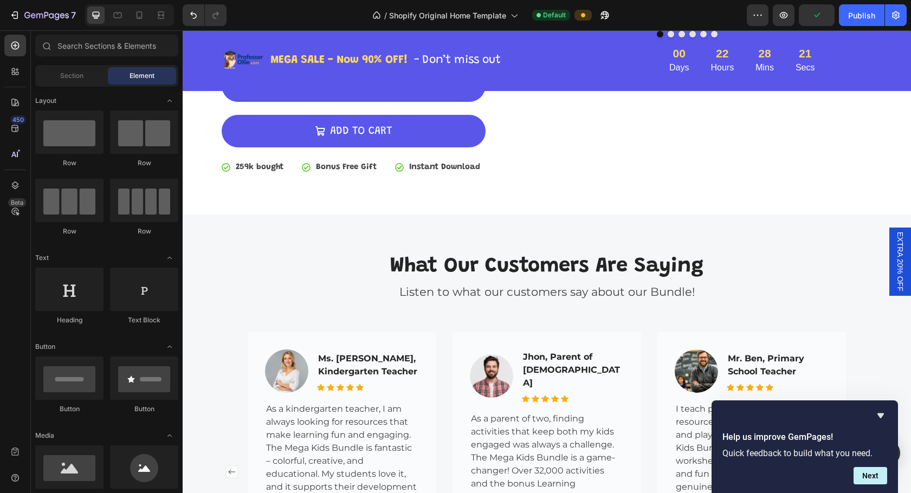
click at [589, 266] on span "EXTRA 20% OFF" at bounding box center [899, 262] width 11 height 60
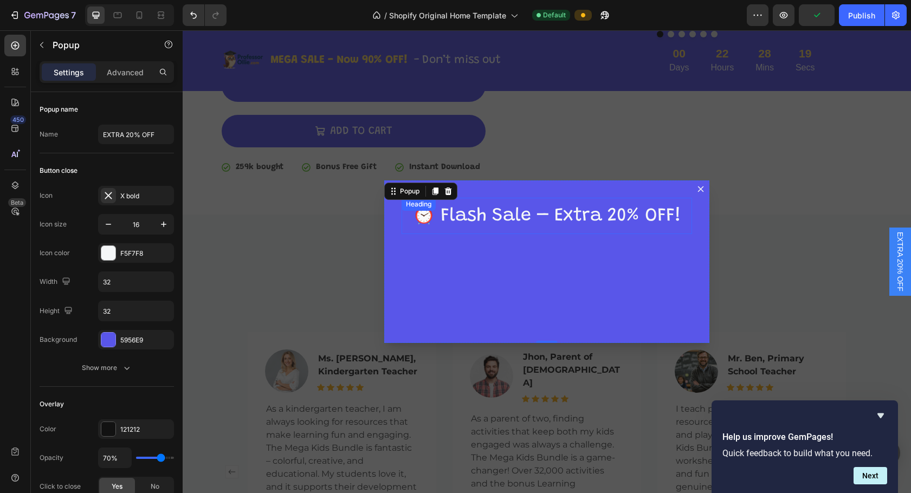
click at [583, 210] on span "⏰ Flash Sale – Extra 20% OFF!" at bounding box center [546, 216] width 269 height 18
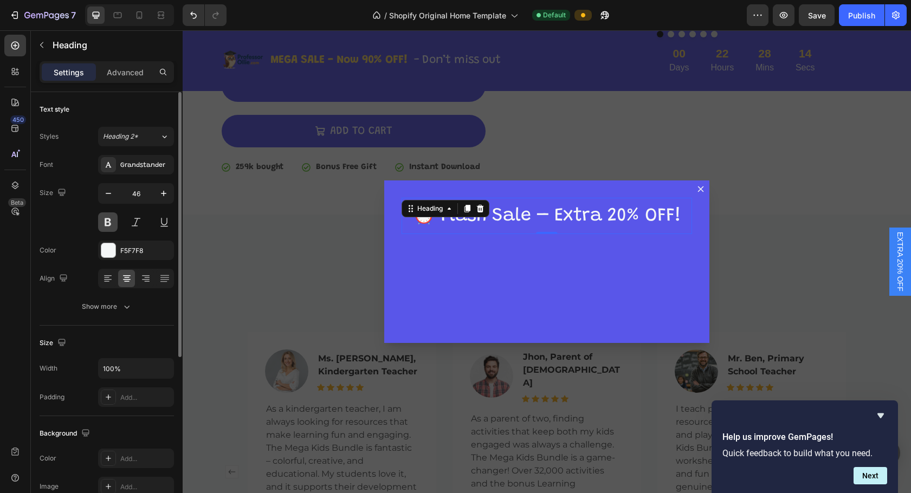
click at [112, 221] on button at bounding box center [108, 222] width 20 height 20
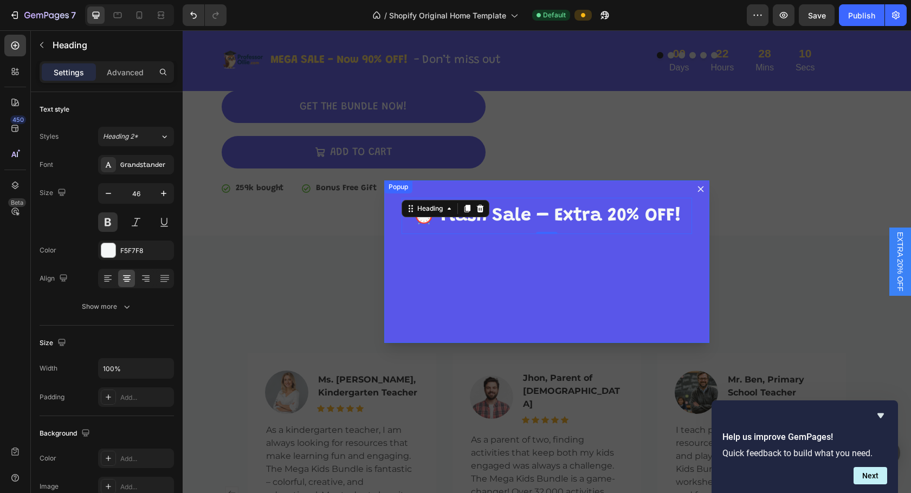
scroll to position [605, 0]
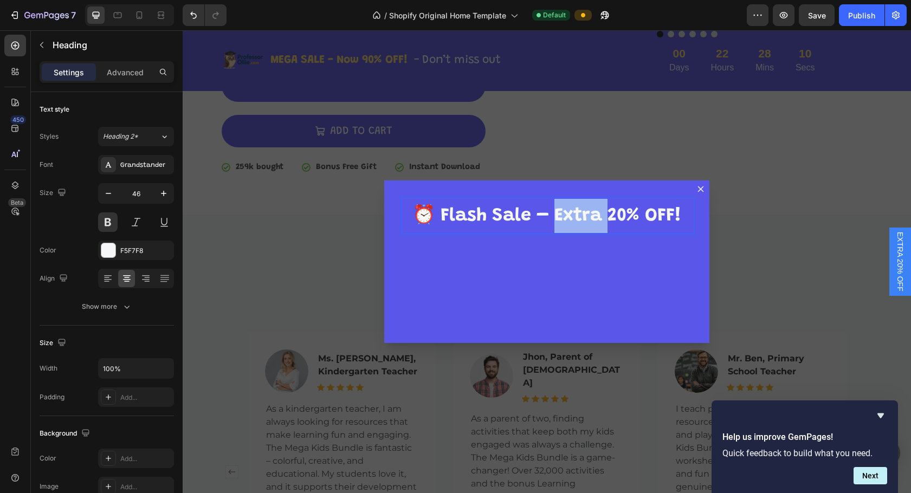
click at [582, 217] on span "⏰ Flash Sale – Extra 20% OFF!" at bounding box center [546, 216] width 269 height 18
click at [589, 264] on div "⏰ Flash Sale – EXTRA 20% OFF! Heading 0" at bounding box center [546, 261] width 325 height 163
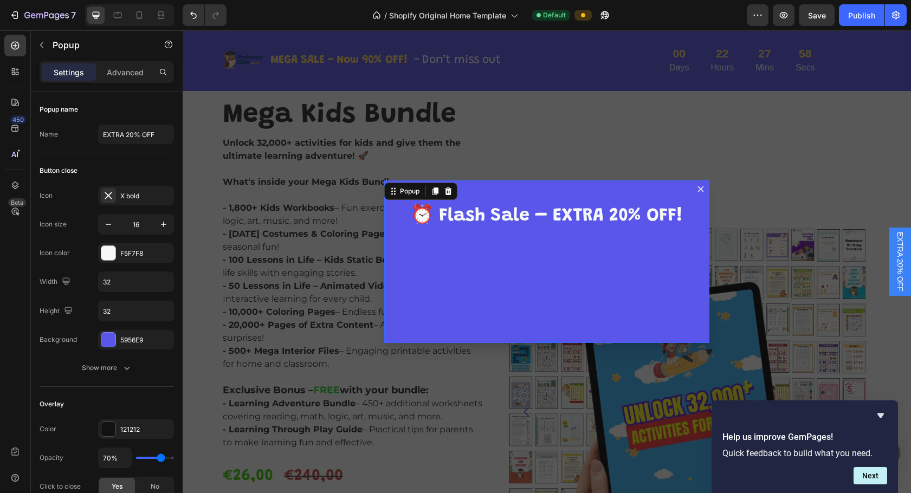
scroll to position [163, 0]
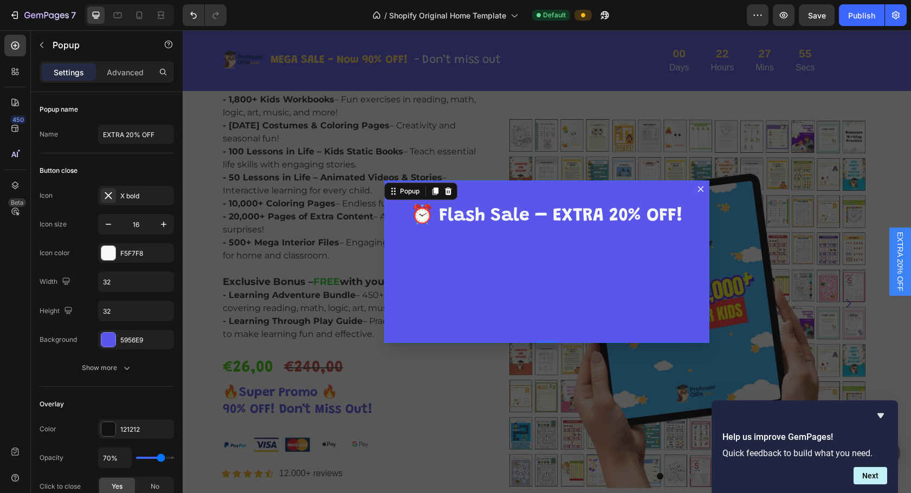
click at [567, 237] on div "⁠⁠⁠⁠⁠⁠⁠ ⏰ Flash Sale – EXTRA 20% OFF! Heading" at bounding box center [546, 261] width 325 height 163
click at [41, 46] on icon "button" at bounding box center [41, 45] width 3 height 6
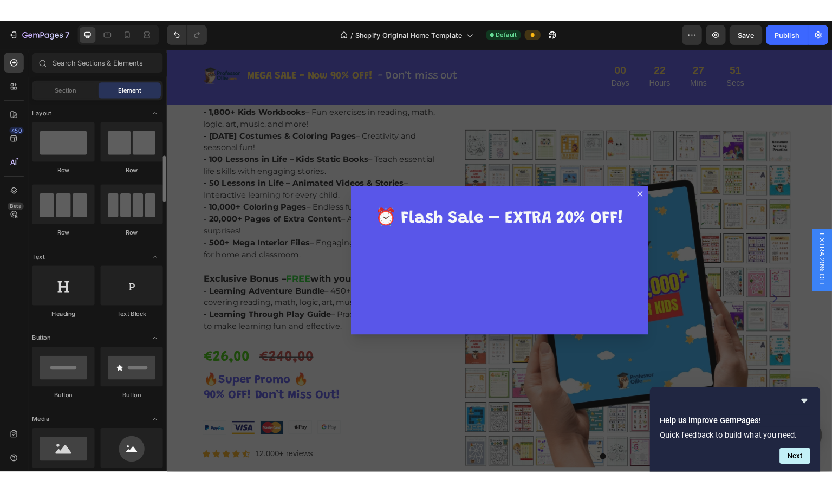
scroll to position [54, 0]
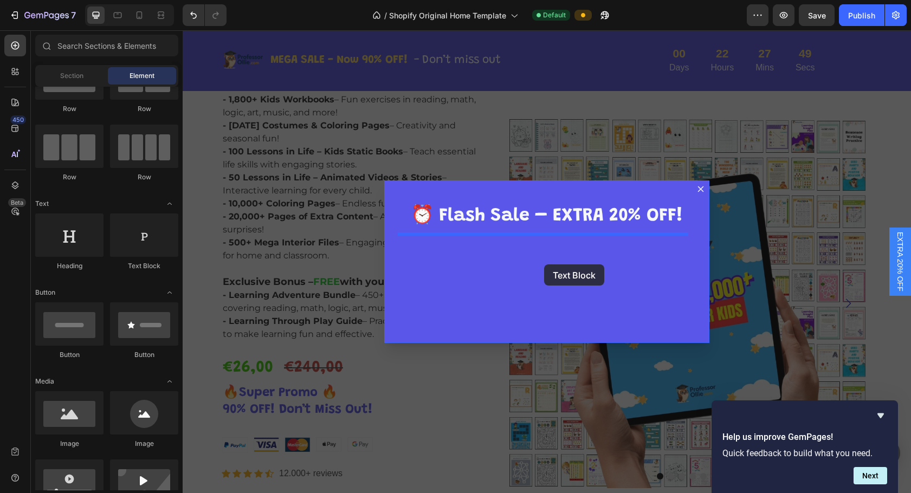
drag, startPoint x: 325, startPoint y: 277, endPoint x: 544, endPoint y: 264, distance: 219.2
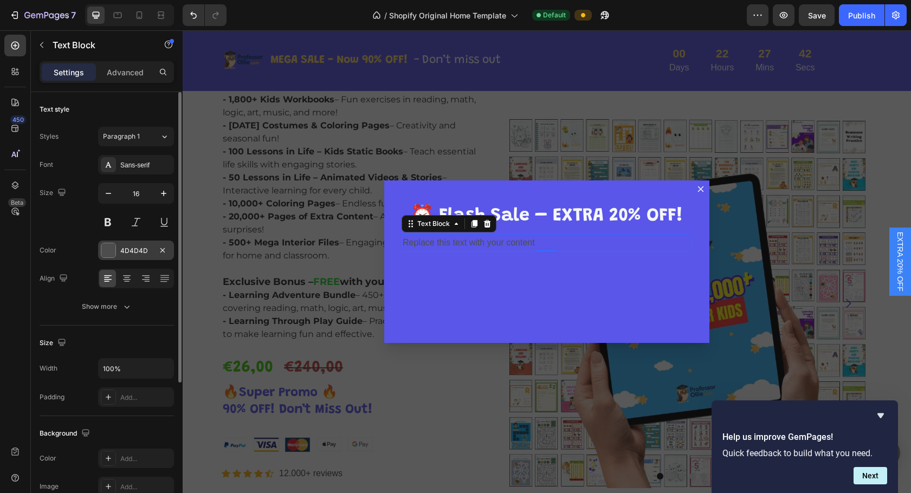
click at [108, 248] on div at bounding box center [108, 250] width 14 height 14
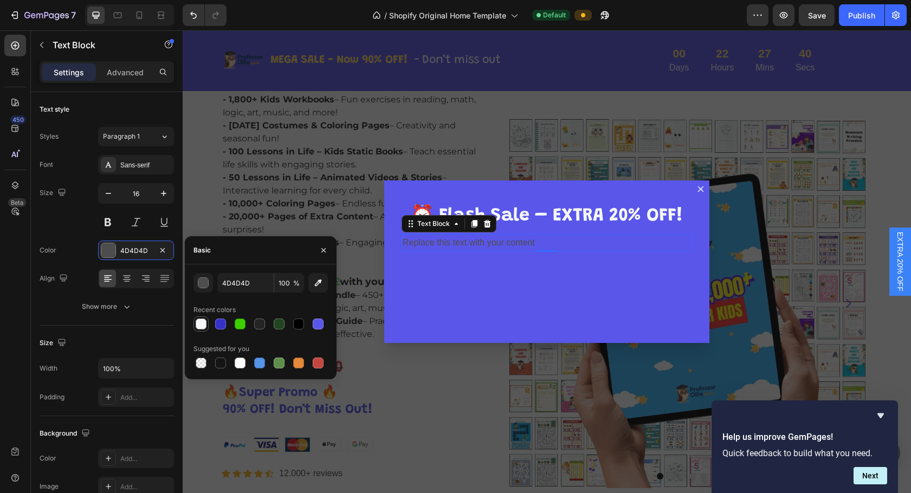
click at [200, 325] on div at bounding box center [201, 324] width 11 height 11
type input "F5F7F8"
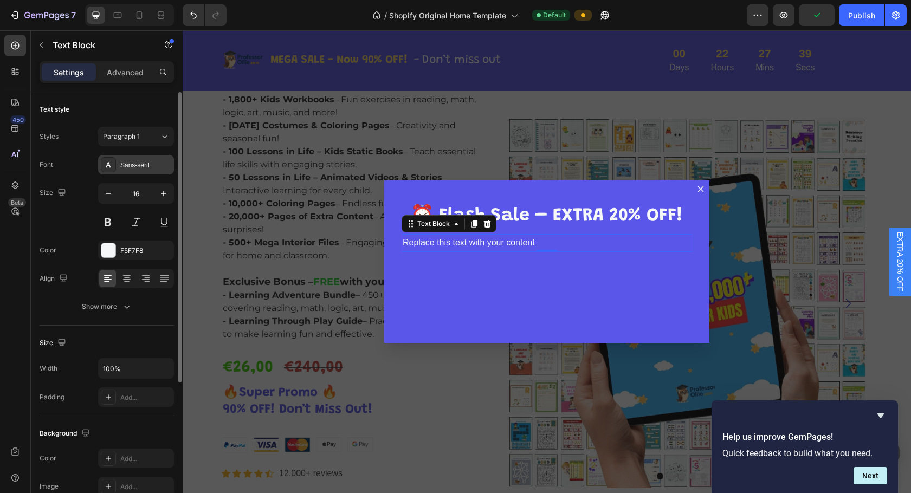
click at [133, 169] on div "Sans-serif" at bounding box center [145, 165] width 51 height 10
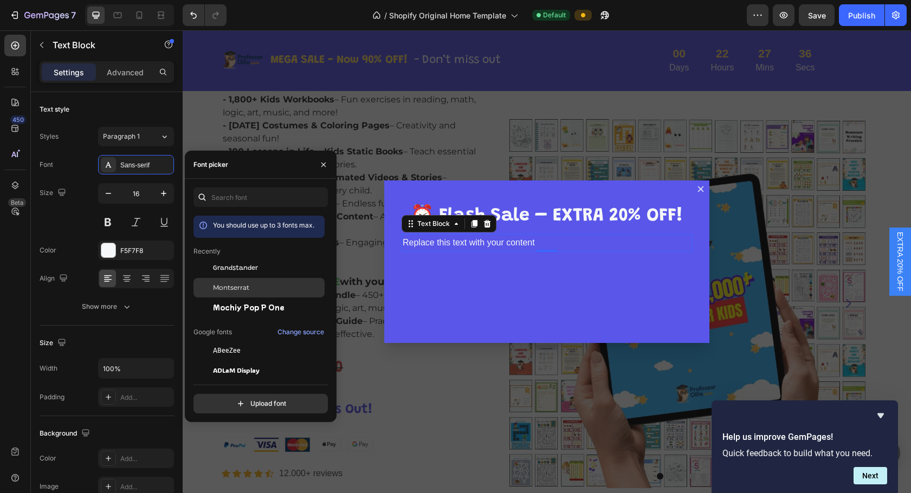
click at [262, 289] on div "Montserrat" at bounding box center [267, 288] width 109 height 10
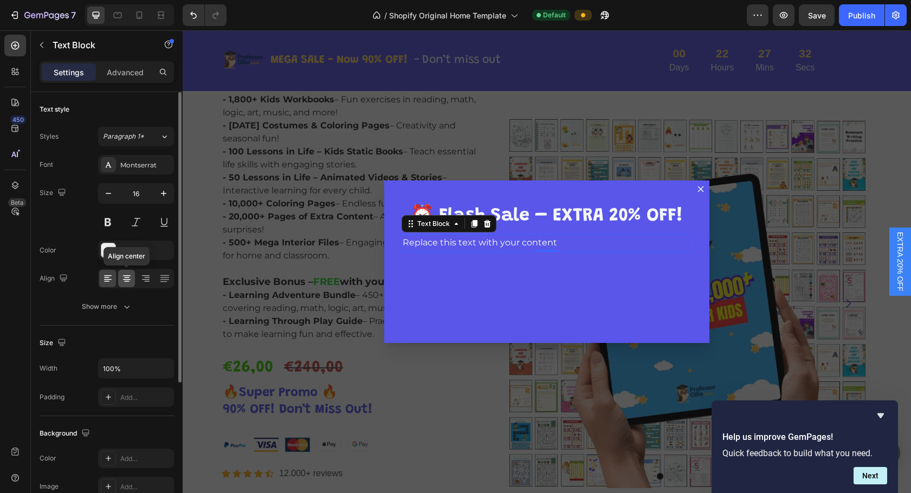
click at [126, 276] on icon at bounding box center [126, 278] width 11 height 11
click at [110, 223] on button at bounding box center [108, 222] width 20 height 20
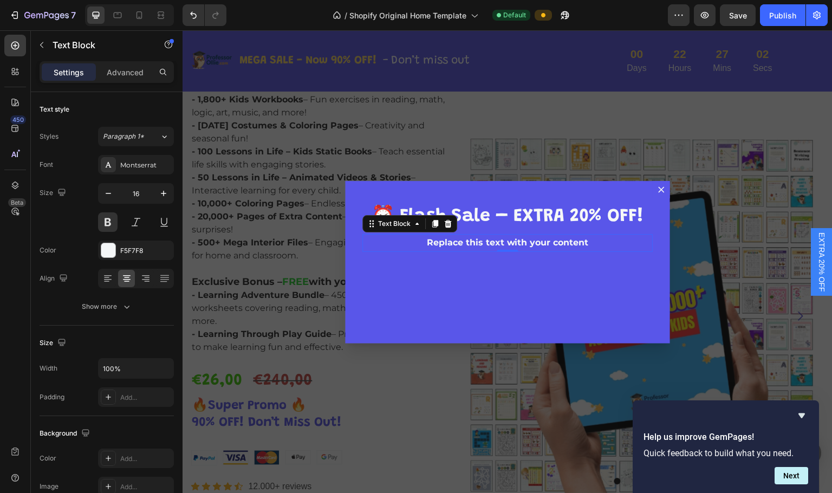
click at [498, 241] on div "Replace this text with your content" at bounding box center [507, 243] width 290 height 18
click at [498, 241] on p "Replace this text with your content" at bounding box center [508, 243] width 288 height 16
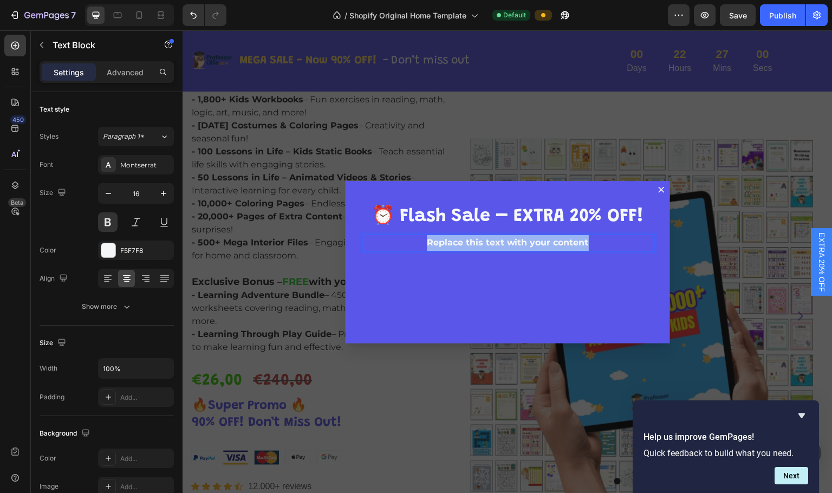
drag, startPoint x: 598, startPoint y: 242, endPoint x: 415, endPoint y: 244, distance: 182.6
click at [415, 244] on p "Replace this text with your content" at bounding box center [508, 243] width 288 height 16
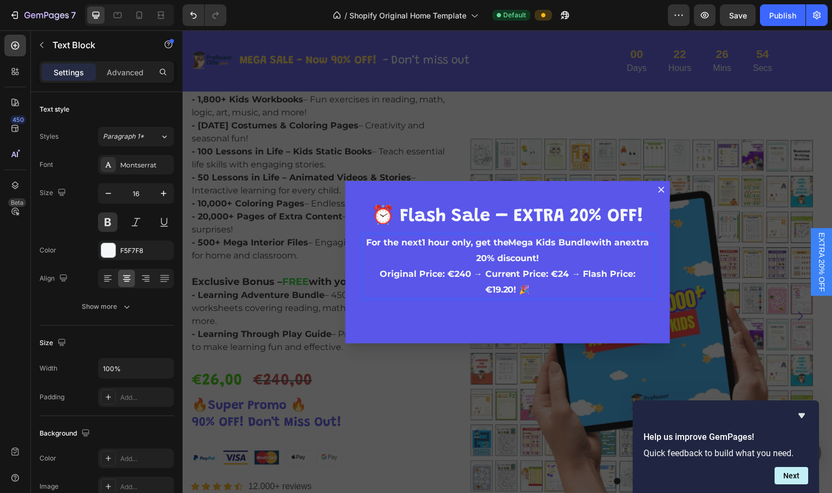
click at [589, 243] on p "For the next 1 hour only , get the Mega Kids Bundle with an extra 20% discount …" at bounding box center [508, 266] width 288 height 62
click at [364, 274] on p "an extra 20% discount ! Original Price: €240 → Current Price: €24 → Flash Price…" at bounding box center [508, 274] width 288 height 47
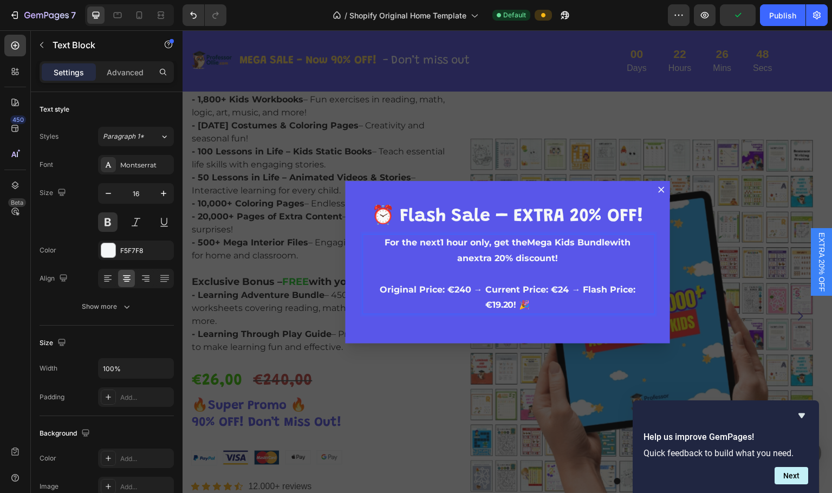
click at [523, 301] on p "Original Price: €240 → Current Price: €24 → Flash Price: €19.20! 🎉" at bounding box center [508, 297] width 288 height 31
click at [364, 290] on p "Original Price: €240 → Current Price: €24 → Flash Price: €19.20!" at bounding box center [508, 297] width 288 height 31
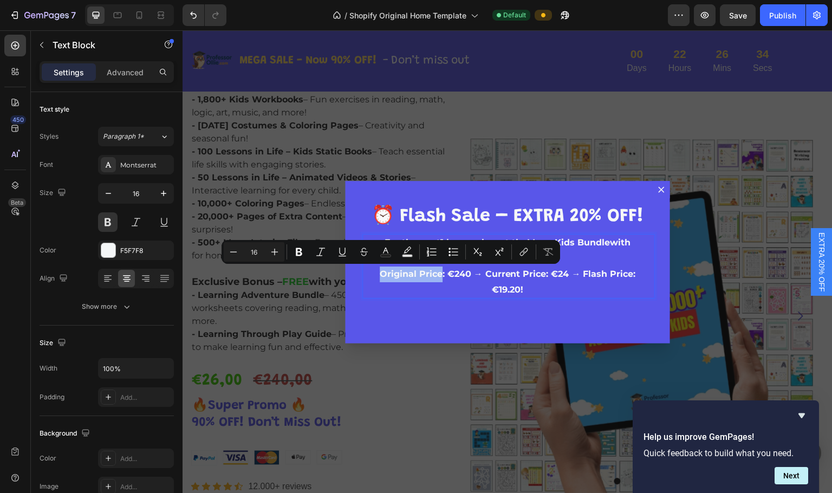
drag, startPoint x: 359, startPoint y: 273, endPoint x: 420, endPoint y: 276, distance: 61.3
click at [420, 276] on div "For the next 1 hour only , get the Mega Kids Bundle with an extra 20% discount …" at bounding box center [507, 266] width 290 height 64
click at [459, 287] on div "⁠⁠⁠⁠⁠⁠⁠ ⏰ Flash Sale – EXTRA 20% OFF! Heading For the next 1 hour only , get th…" at bounding box center [507, 262] width 325 height 163
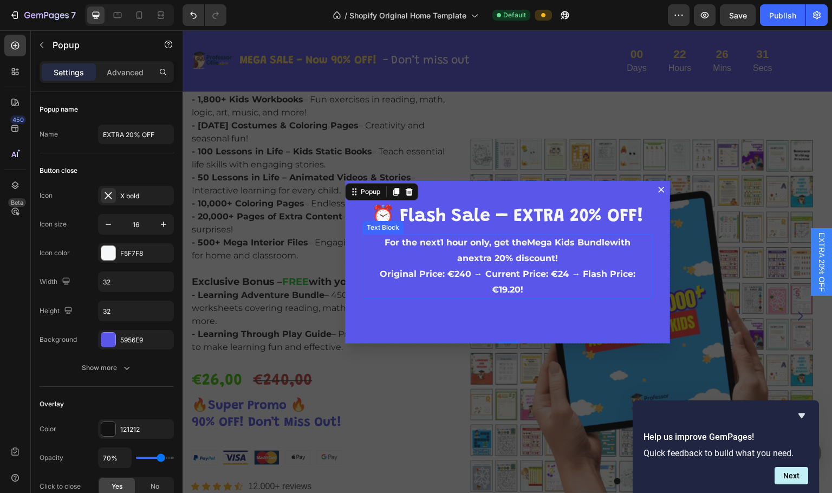
click at [364, 273] on p "an extra 20% discount ! Original Price: €240 → Current Price: €24 → Flash Price…" at bounding box center [508, 274] width 288 height 47
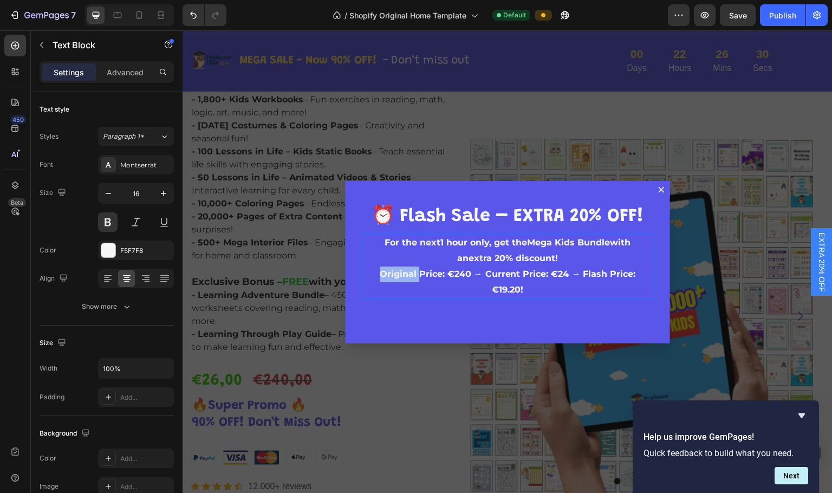
click at [364, 274] on p "an extra 20% discount ! Original Price: €240 → Current Price: €24 → Flash Price…" at bounding box center [508, 274] width 288 height 47
click at [365, 274] on p "an extra 20% discount ! Original Price: €240 → Current Price: €24 → Flash Price…" at bounding box center [508, 274] width 288 height 47
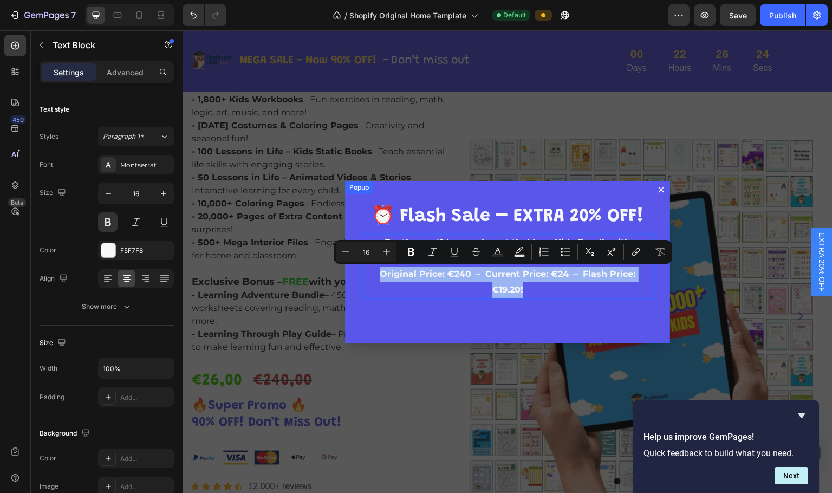
drag, startPoint x: 373, startPoint y: 276, endPoint x: 655, endPoint y: 282, distance: 281.8
click at [589, 282] on div "⁠⁠⁠⁠⁠⁠⁠ ⏰ Flash Sale – EXTRA 20% OFF! Heading For the next 1 hour only , get th…" at bounding box center [507, 262] width 325 height 163
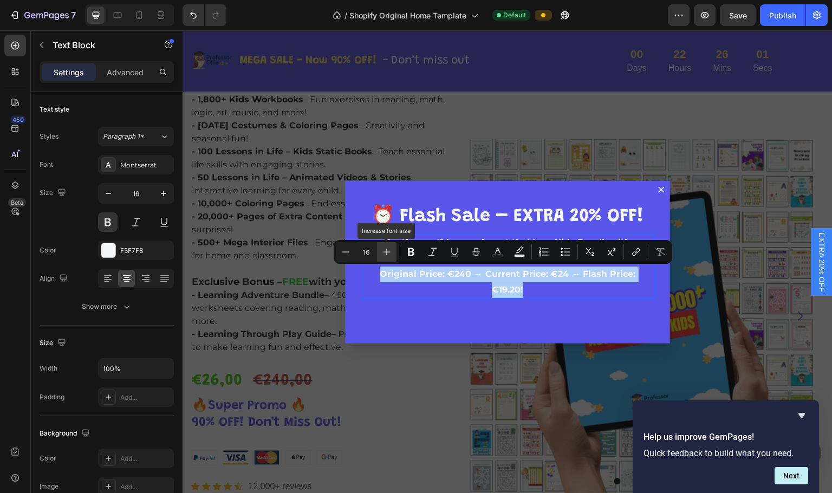
click at [384, 254] on icon "Editor contextual toolbar" at bounding box center [386, 252] width 11 height 11
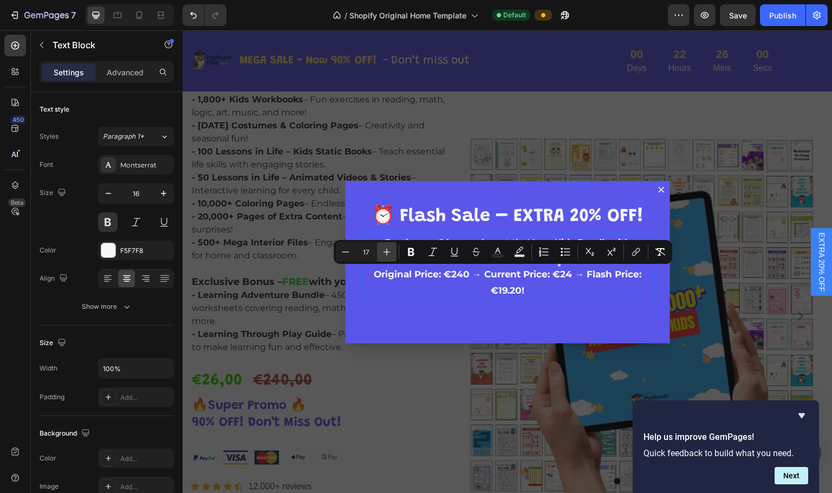
click at [384, 254] on icon "Editor contextual toolbar" at bounding box center [386, 252] width 11 height 11
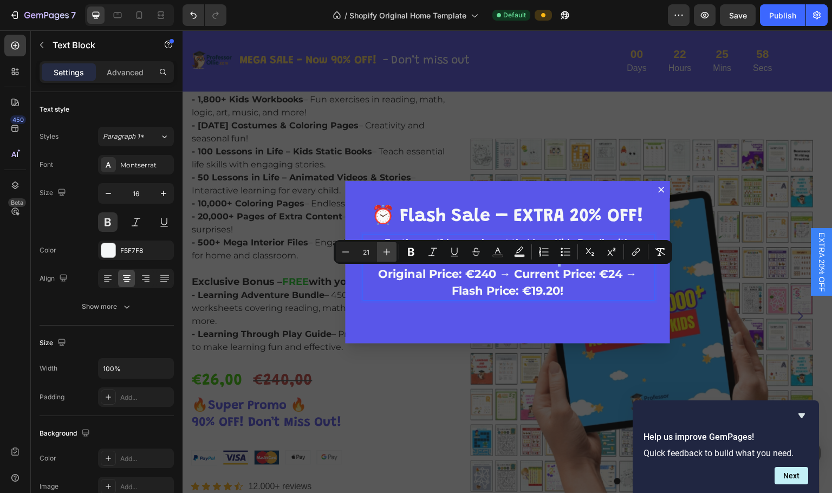
type input "22"
click at [589, 339] on div "⁠⁠⁠⁠⁠⁠⁠ ⏰ Flash Sale – EXTRA 20% OFF! Heading For the next 1 hour only , get th…" at bounding box center [507, 262] width 325 height 163
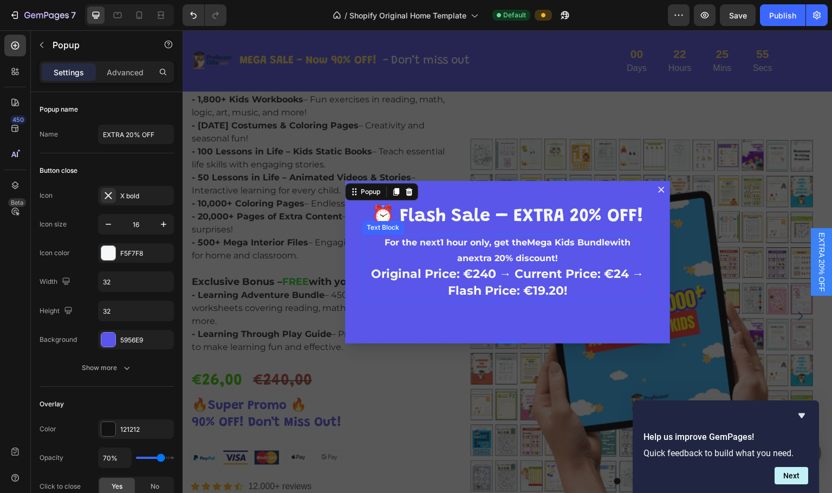
click at [530, 278] on span "Original Price: €240 → Current Price: €24 → Flash Price: €19.20!" at bounding box center [507, 282] width 273 height 31
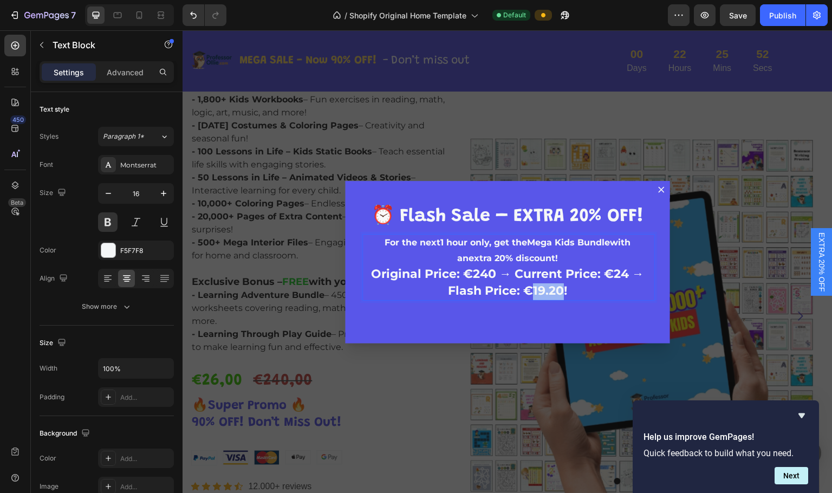
click at [539, 288] on span "Original Price: €240 → Current Price: €24 → Flash Price: €19.20!" at bounding box center [507, 282] width 273 height 31
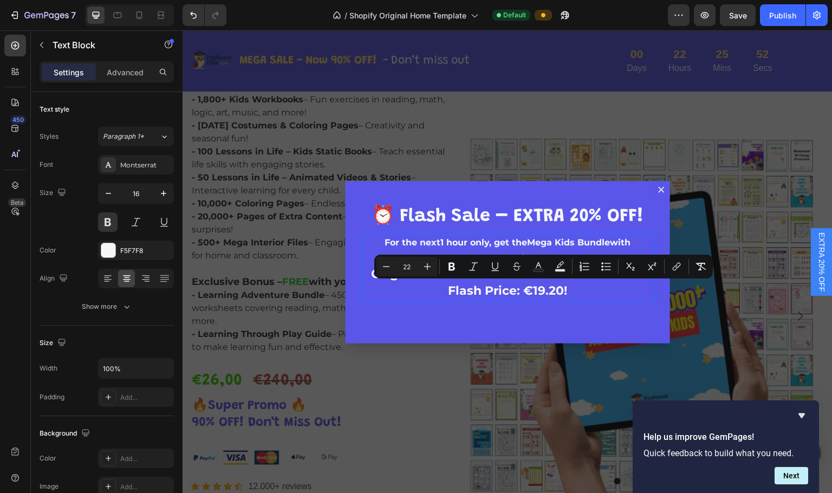
click at [579, 297] on p "an extra 20% discount ! Original Price: €240 → Current Price: €24 → Flash Price…" at bounding box center [508, 275] width 288 height 49
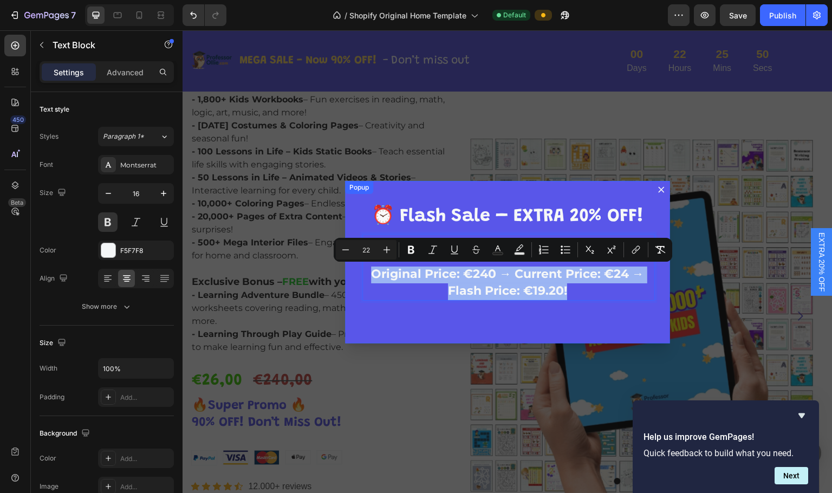
drag, startPoint x: 564, startPoint y: 289, endPoint x: 347, endPoint y: 275, distance: 217.7
click at [347, 275] on div "⁠⁠⁠⁠⁠⁠⁠ ⏰ Flash Sale – EXTRA 20% OFF! Heading For the next 1 hour only , get th…" at bounding box center [507, 262] width 325 height 163
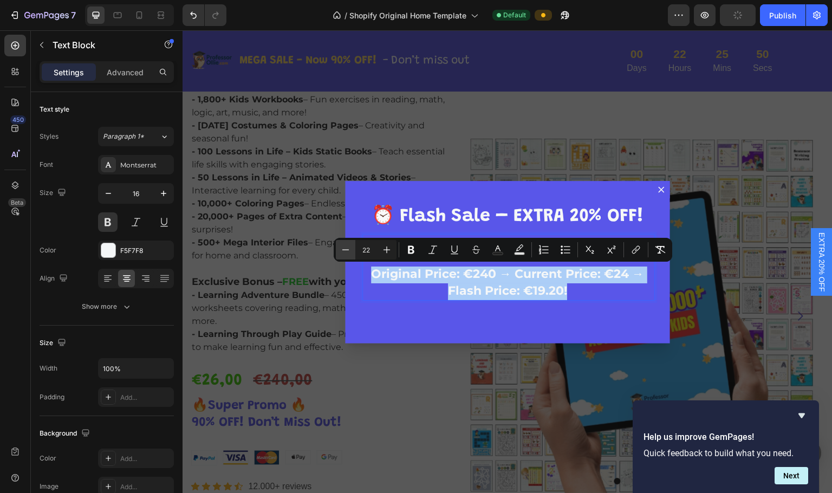
click at [340, 252] on icon "Editor contextual toolbar" at bounding box center [345, 249] width 11 height 11
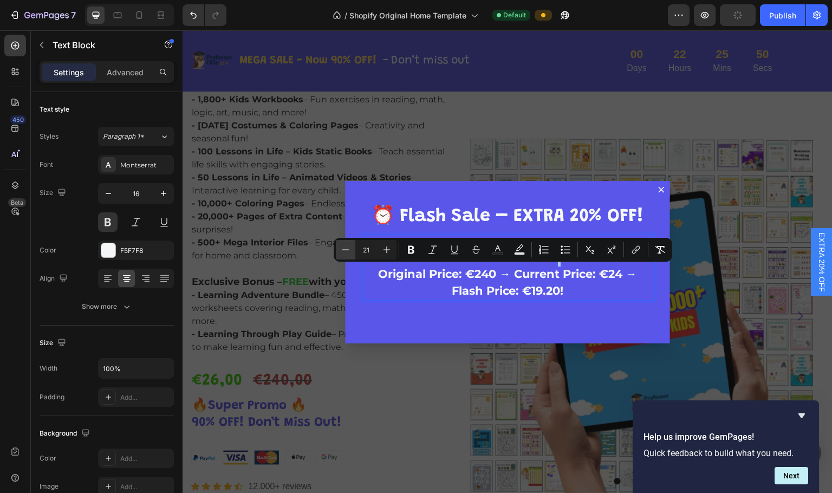
click at [340, 252] on icon "Editor contextual toolbar" at bounding box center [345, 249] width 11 height 11
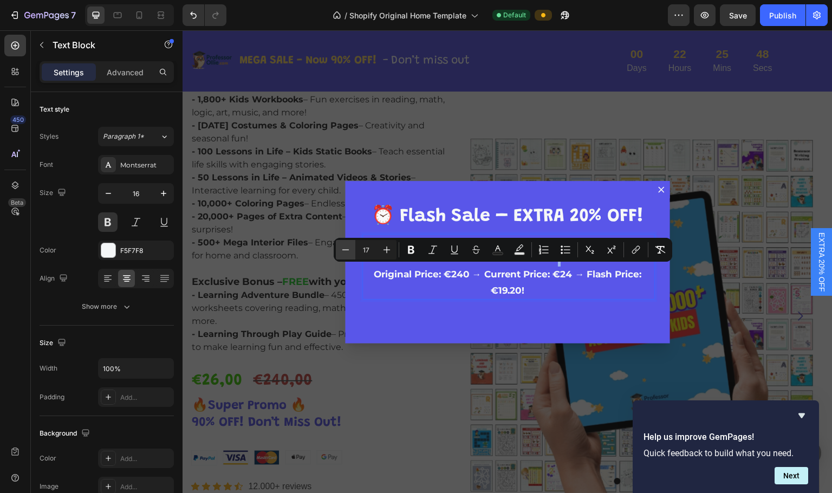
type input "16"
click at [589, 303] on div "⁠⁠⁠⁠⁠⁠⁠ ⏰ Flash Sale – EXTRA 20% OFF! Heading For the next 1 hour only , get th…" at bounding box center [507, 262] width 325 height 163
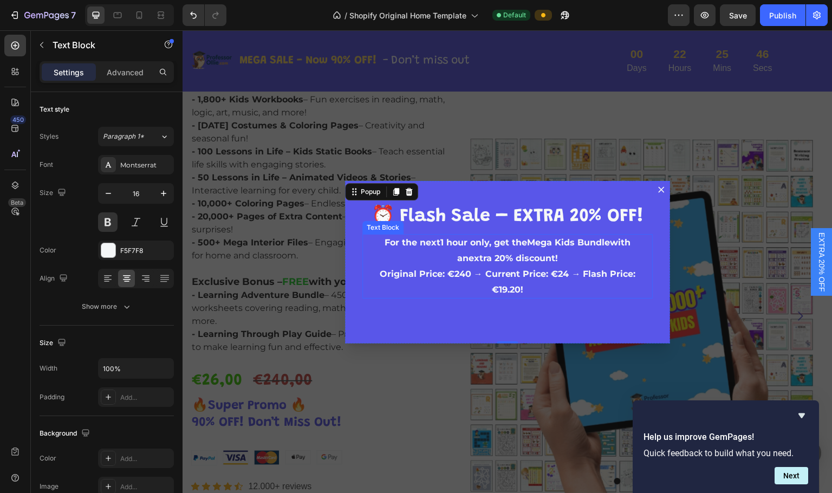
click at [509, 262] on strong "extra 20% discount" at bounding box center [512, 258] width 87 height 10
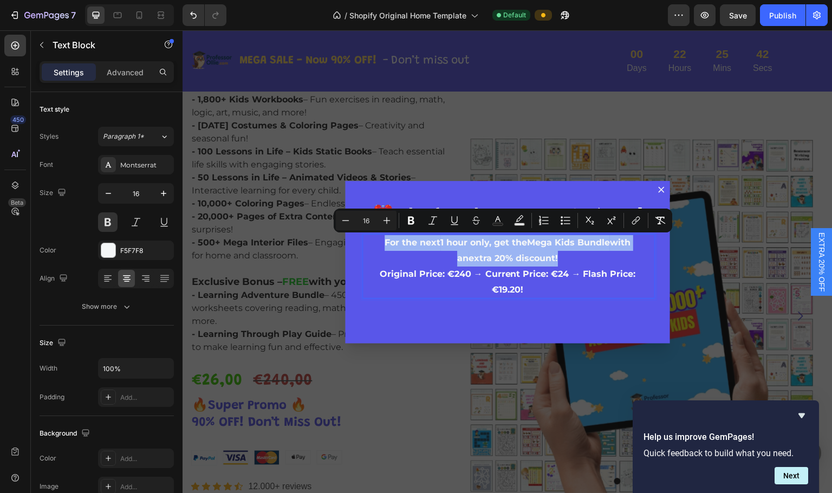
drag, startPoint x: 565, startPoint y: 261, endPoint x: 372, endPoint y: 248, distance: 193.8
click at [372, 248] on div "For the next 1 hour only , get the Mega Kids Bundle with an extra 20% discount …" at bounding box center [507, 266] width 290 height 64
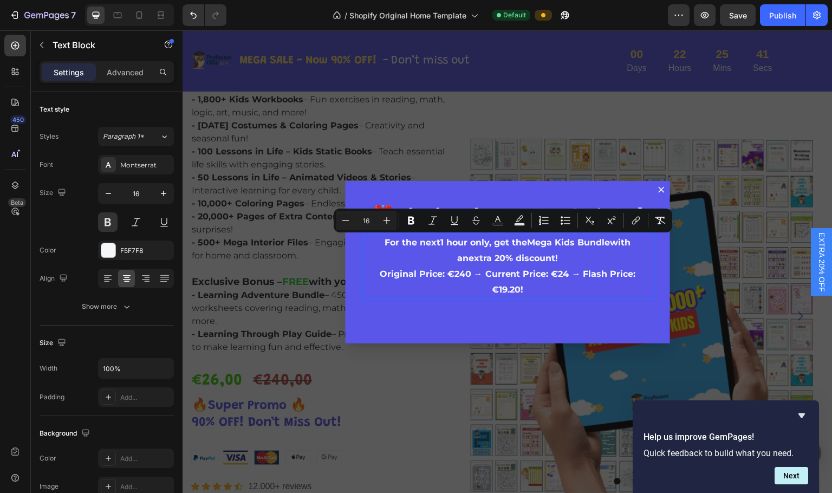
click at [589, 279] on p "an extra 20% discount ! Original Price: €240 → Current Price: €24 → Flash Price…" at bounding box center [508, 274] width 288 height 47
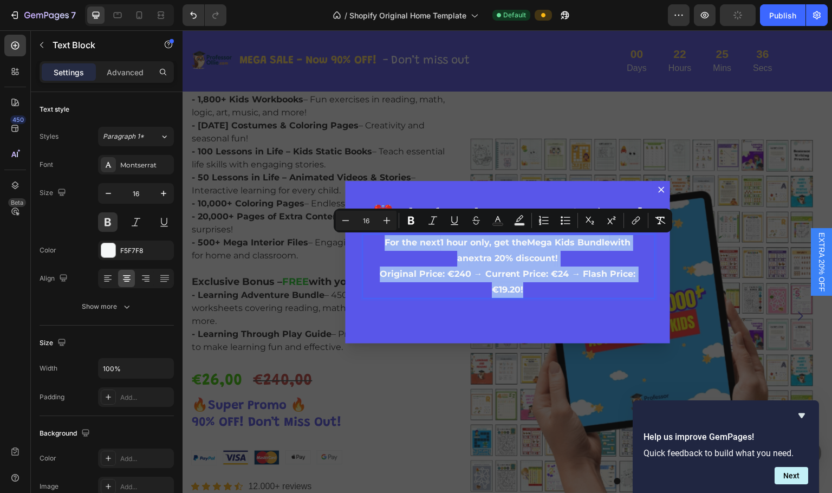
drag, startPoint x: 644, startPoint y: 273, endPoint x: 374, endPoint y: 245, distance: 271.7
click at [374, 245] on div "For the next 1 hour only , get the Mega Kids Bundle with an extra 20% discount …" at bounding box center [507, 266] width 290 height 64
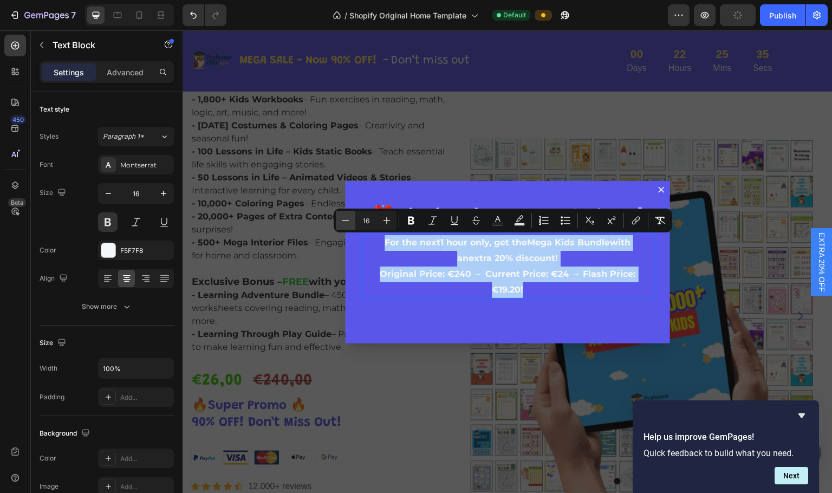
click at [343, 224] on icon "Editor contextual toolbar" at bounding box center [345, 220] width 11 height 11
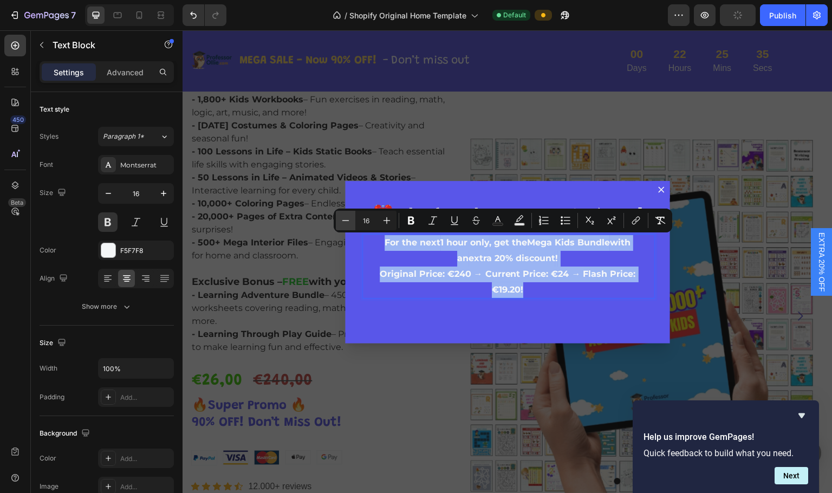
type input "15"
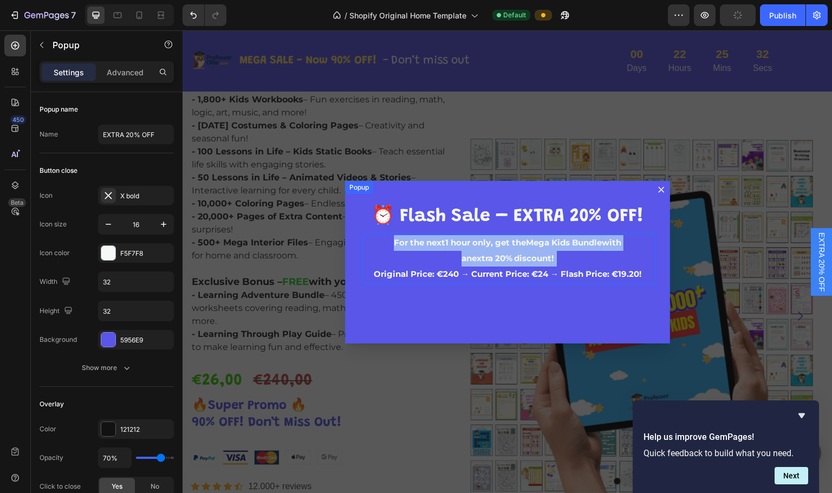
click at [542, 330] on div "⁠⁠⁠⁠⁠⁠⁠ ⏰ Flash Sale – EXTRA 20% OFF! Heading For the next 1 hour only , get th…" at bounding box center [507, 262] width 325 height 163
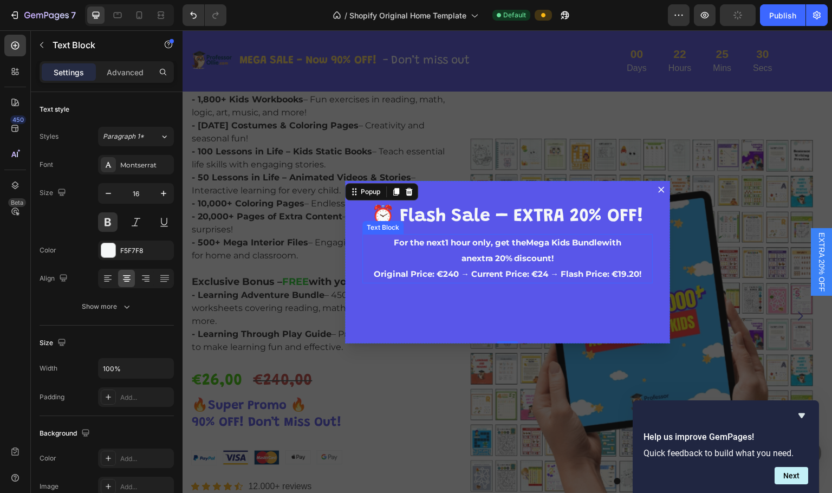
click at [539, 270] on span "Original Price: €240 → Current Price: €24 → Flash Price: €19.20!" at bounding box center [508, 274] width 268 height 10
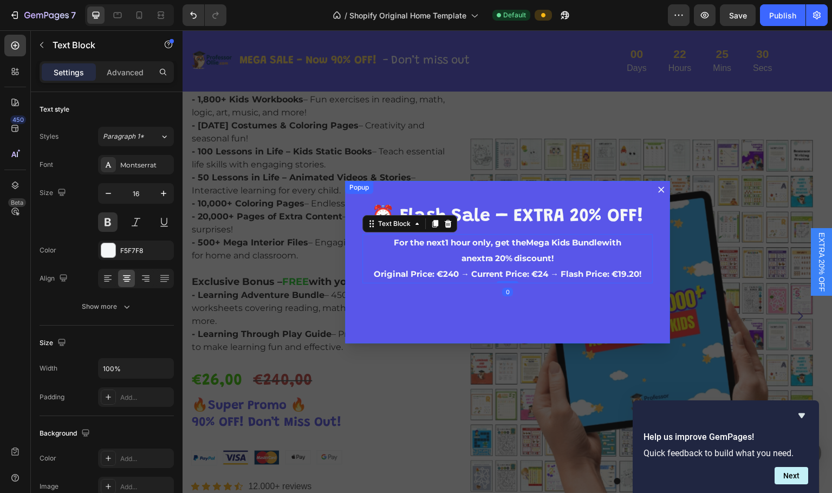
click at [561, 305] on div "⁠⁠⁠⁠⁠⁠⁠ ⏰ Flash Sale – EXTRA 20% OFF! Heading For the next 1 hour only , get th…" at bounding box center [507, 262] width 325 height 163
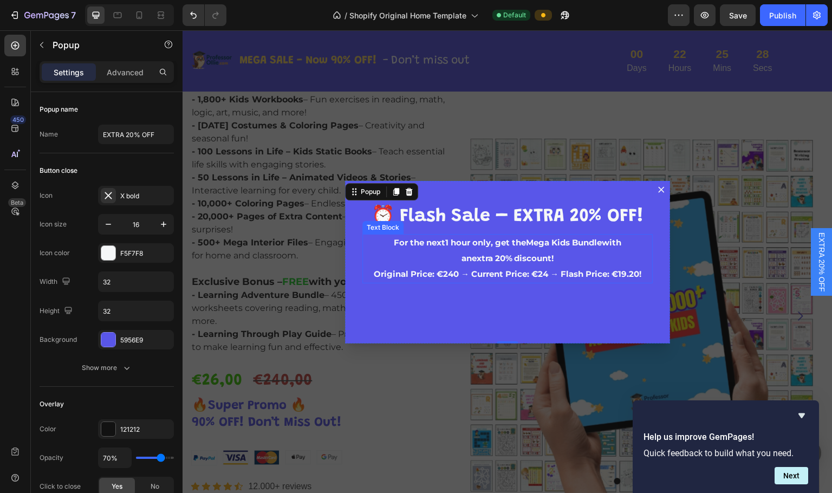
click at [533, 273] on span "Original Price: €240 → Current Price: €24 → Flash Price: €19.20!" at bounding box center [508, 274] width 268 height 10
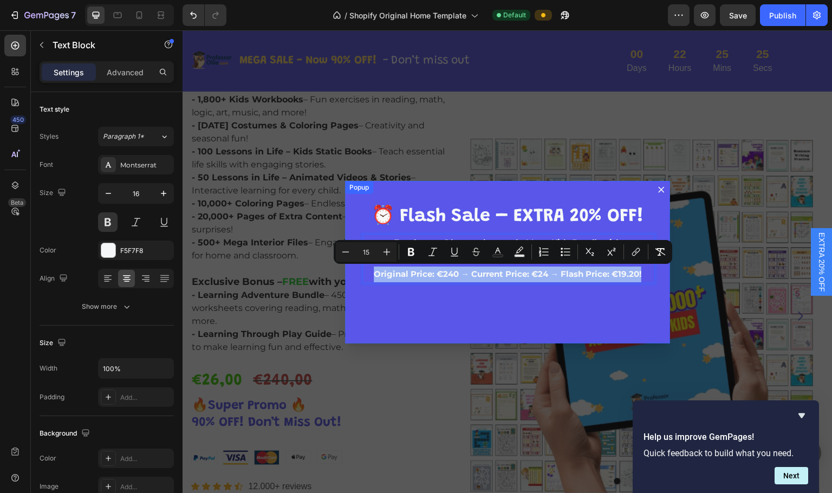
drag, startPoint x: 365, startPoint y: 272, endPoint x: 656, endPoint y: 280, distance: 291.0
click at [589, 280] on div "⁠⁠⁠⁠⁠⁠⁠ ⏰ Flash Sale – EXTRA 20% OFF! Heading For the next 1 hour only , get th…" at bounding box center [507, 262] width 325 height 163
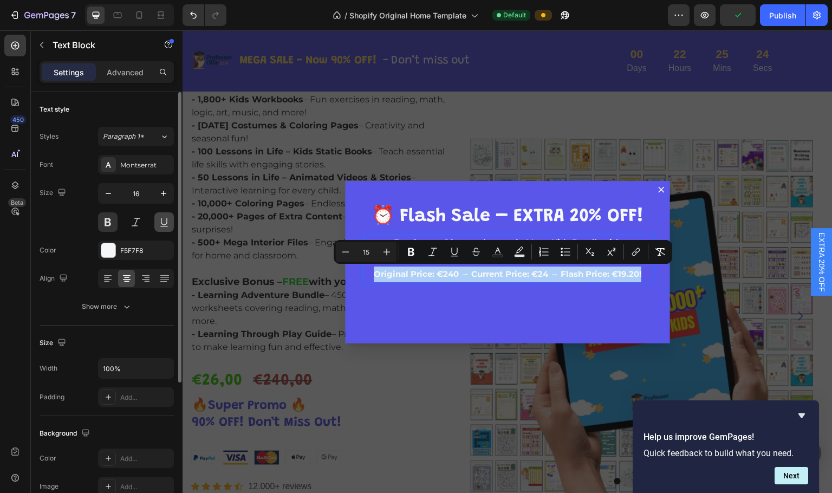
click at [166, 220] on button at bounding box center [164, 222] width 20 height 20
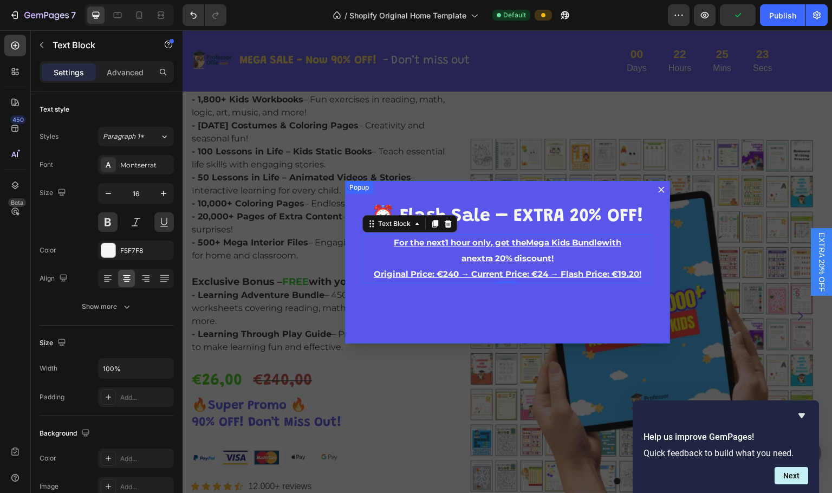
click at [471, 311] on div "⁠⁠⁠⁠⁠⁠⁠ ⏰ Flash Sale – EXTRA 20% OFF! Heading For the next 1 hour only , get th…" at bounding box center [507, 262] width 325 height 163
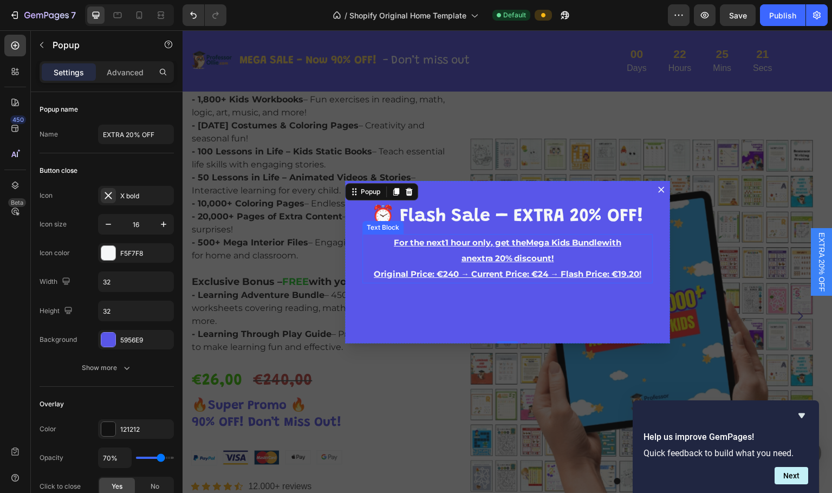
click at [523, 274] on span "Original Price: €240 → Current Price: €24 → Flash Price: €19.20!" at bounding box center [508, 274] width 268 height 10
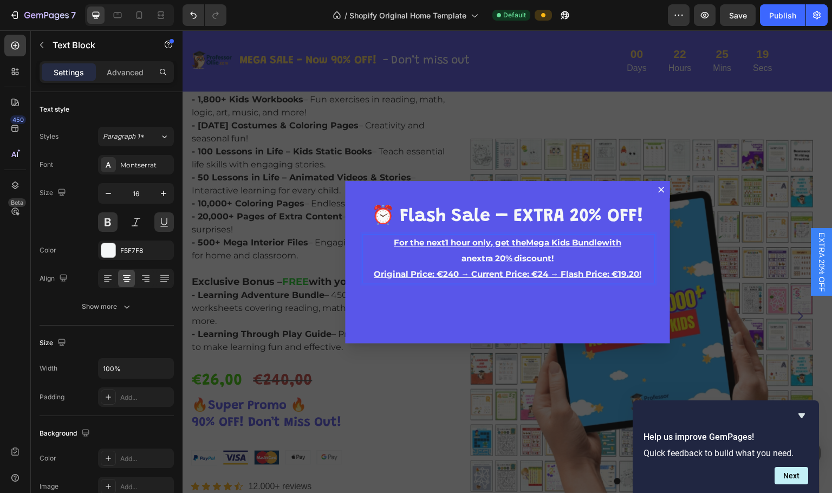
click at [534, 258] on strong "extra 20% discount" at bounding box center [512, 258] width 80 height 10
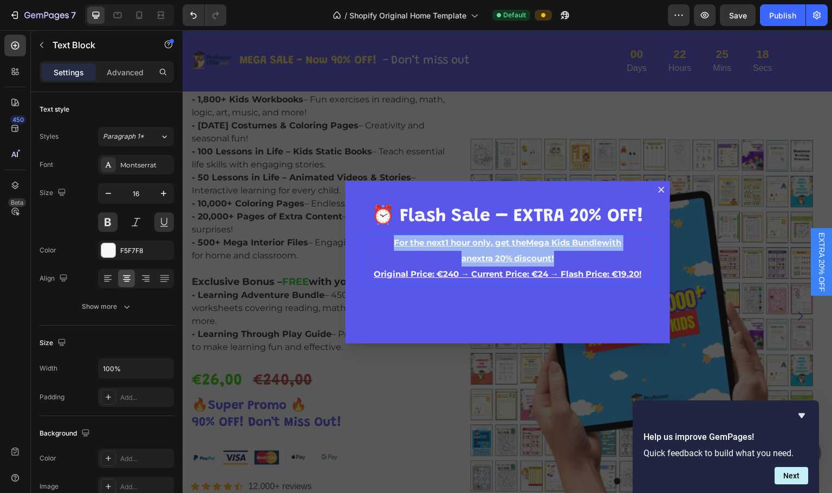
drag, startPoint x: 557, startPoint y: 257, endPoint x: 379, endPoint y: 237, distance: 179.3
click at [379, 237] on div "For the next 1 hour only , get the Mega Kids Bundle with an extra 20% discount …" at bounding box center [507, 258] width 290 height 49
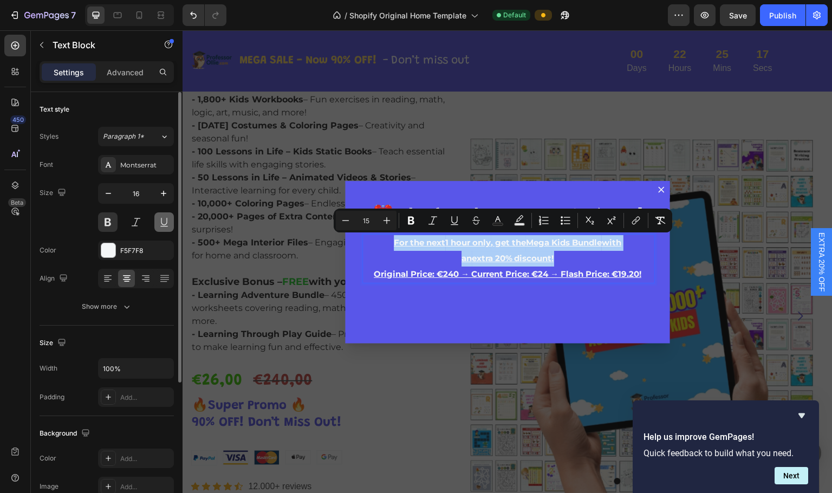
click at [169, 221] on button at bounding box center [164, 222] width 20 height 20
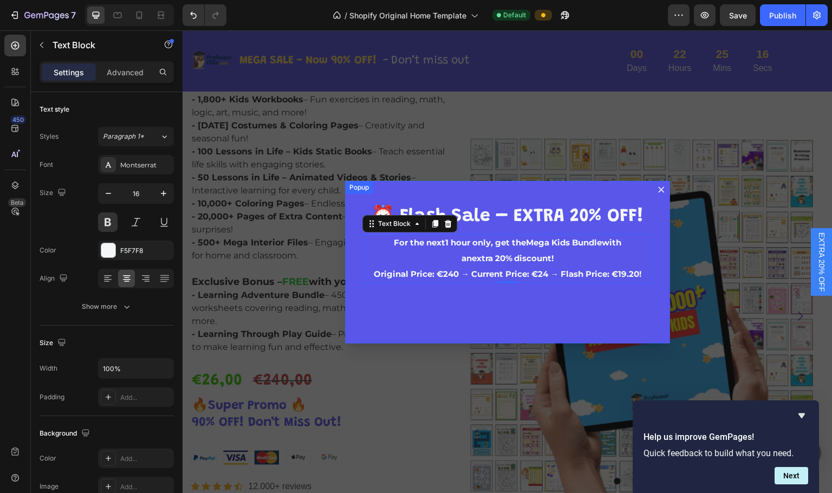
click at [531, 317] on div "⁠⁠⁠⁠⁠⁠⁠ ⏰ Flash Sale – EXTRA 20% OFF! Heading For the next 1 hour only , get th…" at bounding box center [507, 262] width 325 height 163
click at [482, 215] on span "⏰ Flash Sale – EXTRA 20% OFF!" at bounding box center [508, 217] width 272 height 18
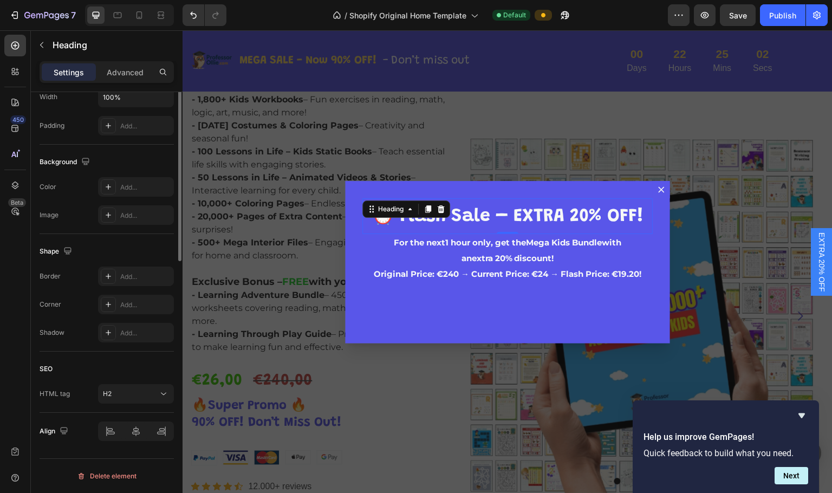
scroll to position [0, 0]
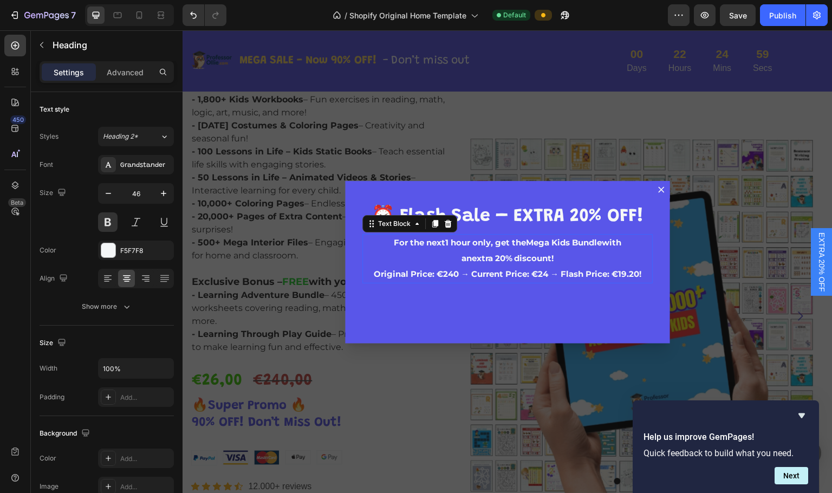
click at [482, 272] on span "Original Price: €240 → Current Price: €24 → Flash Price: €19.20!" at bounding box center [508, 274] width 268 height 10
click at [138, 160] on div "Montserrat" at bounding box center [145, 165] width 51 height 10
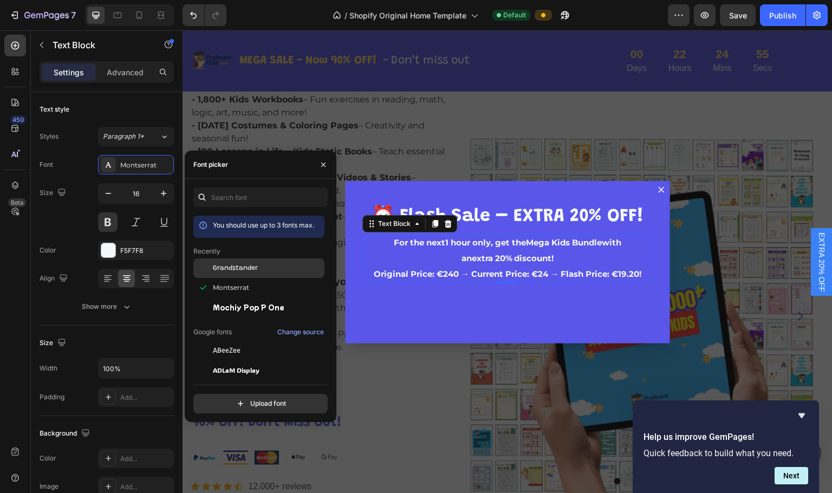
click at [242, 270] on span "Grandstander" at bounding box center [235, 268] width 45 height 10
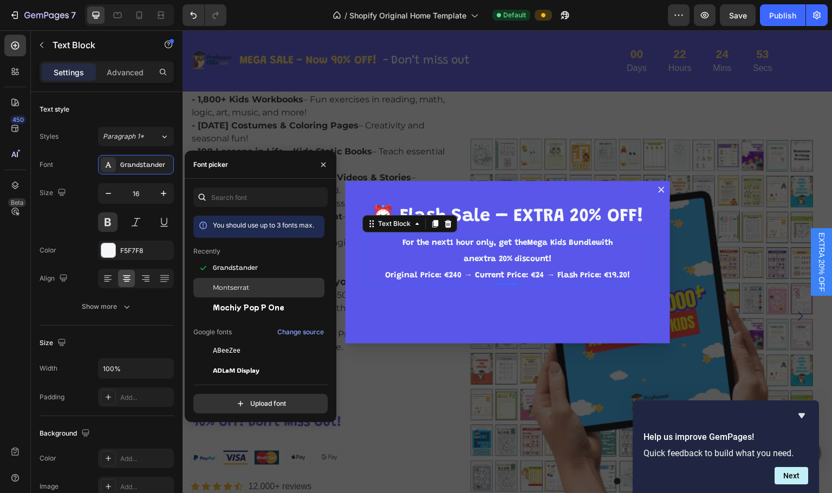
click at [244, 284] on span "Montserrat" at bounding box center [231, 288] width 36 height 10
click at [503, 327] on div "⁠⁠⁠⁠⁠⁠⁠ ⏰ Flash Sale – EXTRA 20% OFF! Heading For the next 1 hour only , get th…" at bounding box center [507, 262] width 325 height 163
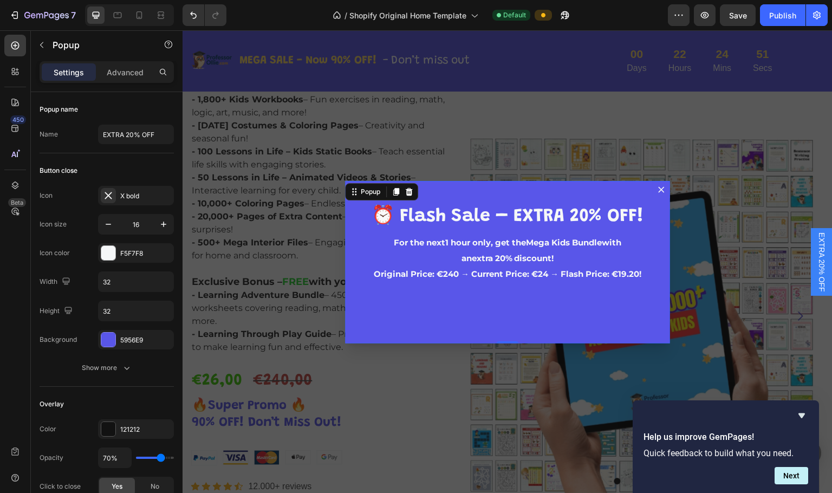
click at [516, 289] on div "⁠⁠⁠⁠⁠⁠⁠ ⏰ Flash Sale – EXTRA 20% OFF! Heading For the next 1 hour only , get th…" at bounding box center [507, 262] width 325 height 163
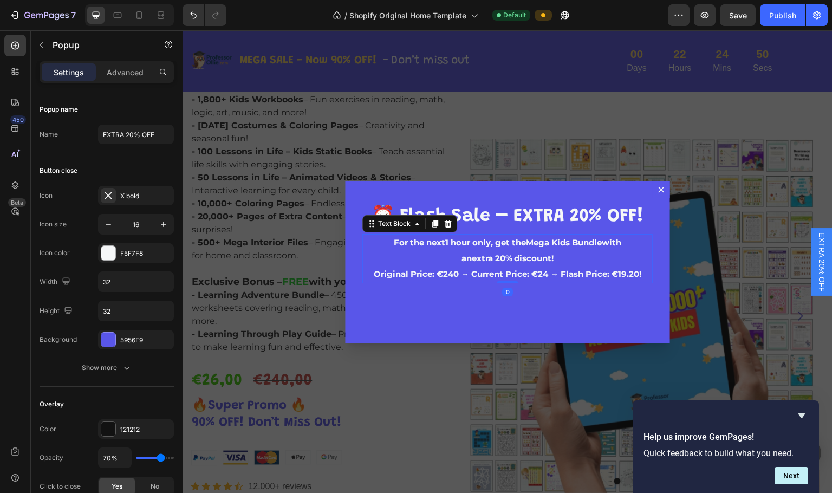
click at [509, 276] on span "Original Price: €240 → Current Price: €24 → Flash Price: €19.20!" at bounding box center [508, 274] width 268 height 10
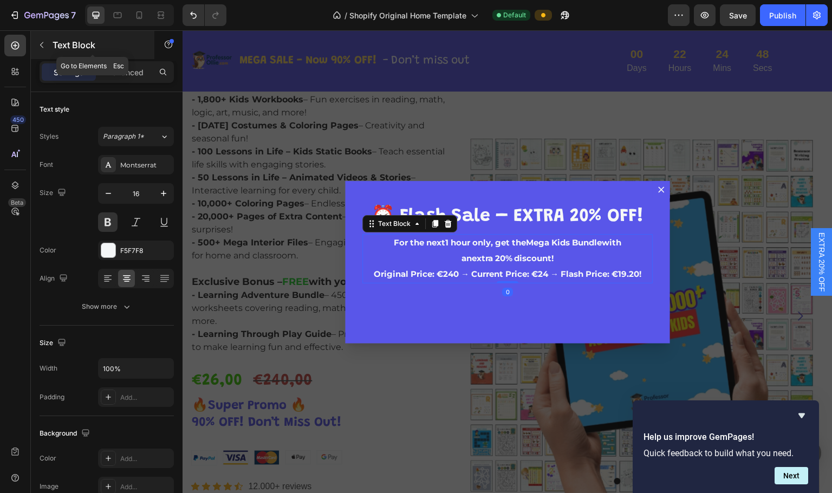
click at [43, 44] on icon "button" at bounding box center [41, 45] width 9 height 9
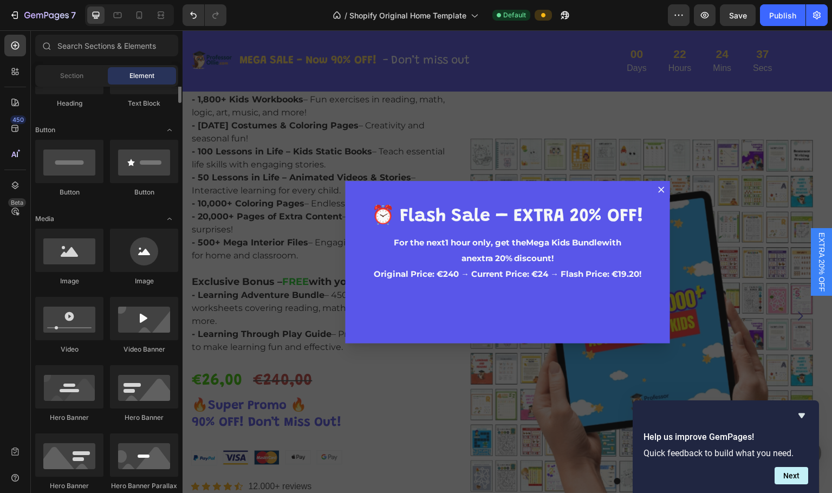
scroll to position [163, 0]
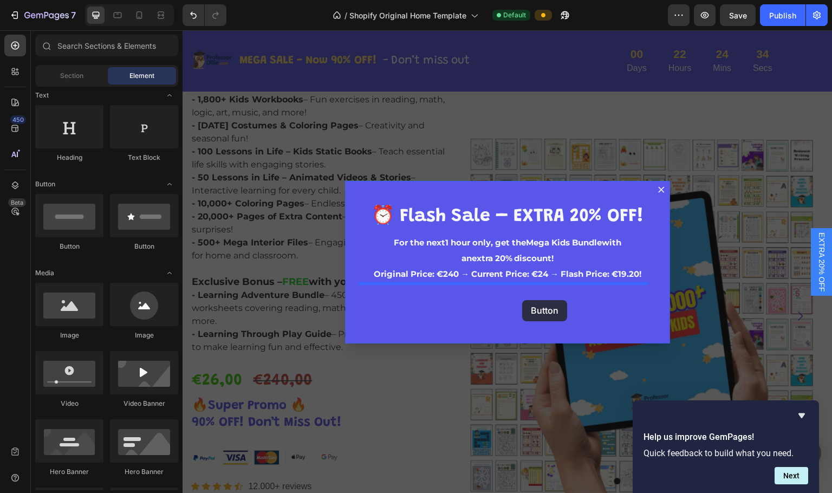
drag, startPoint x: 245, startPoint y: 244, endPoint x: 523, endPoint y: 300, distance: 283.4
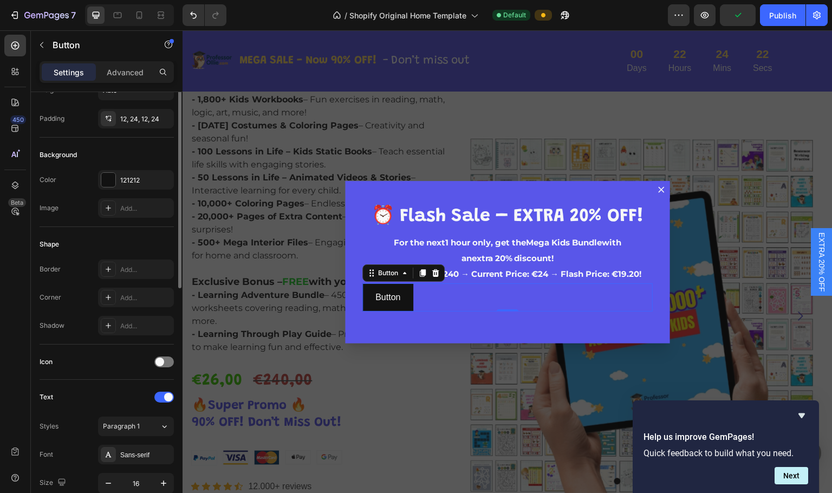
scroll to position [0, 0]
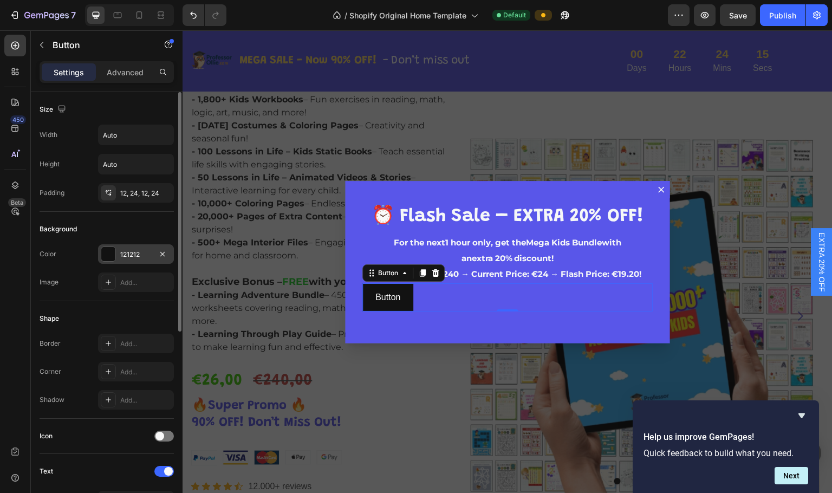
click at [107, 250] on div at bounding box center [108, 254] width 14 height 14
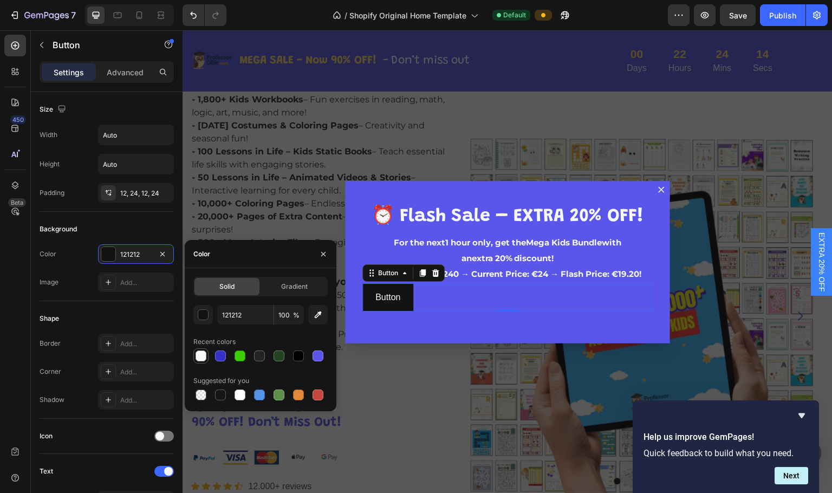
click at [201, 353] on div at bounding box center [201, 356] width 11 height 11
type input "F5F7F8"
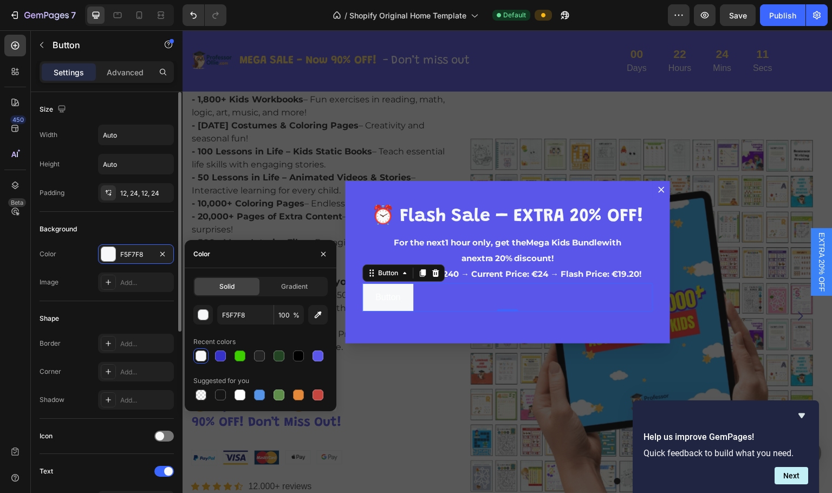
click at [93, 223] on div "Background" at bounding box center [107, 229] width 134 height 17
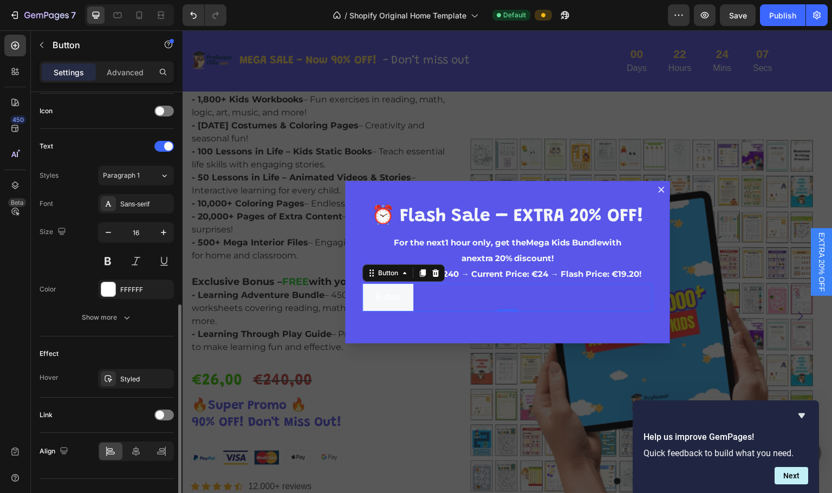
scroll to position [345, 0]
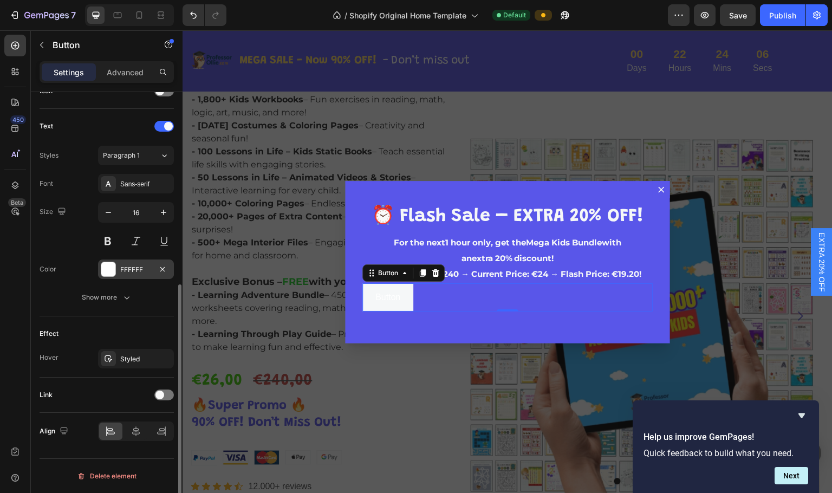
click at [112, 267] on div at bounding box center [108, 269] width 14 height 14
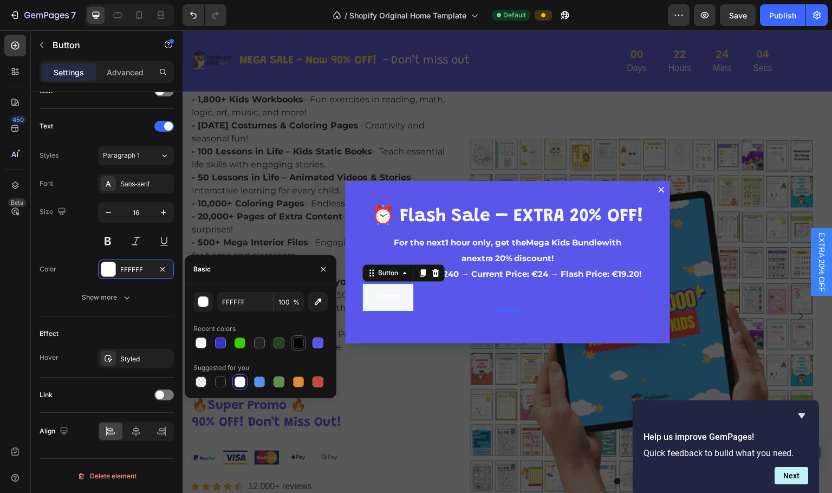
click at [299, 339] on div at bounding box center [298, 343] width 11 height 11
click at [221, 340] on div at bounding box center [220, 343] width 11 height 11
click at [317, 344] on div at bounding box center [318, 343] width 11 height 11
type input "5956E9"
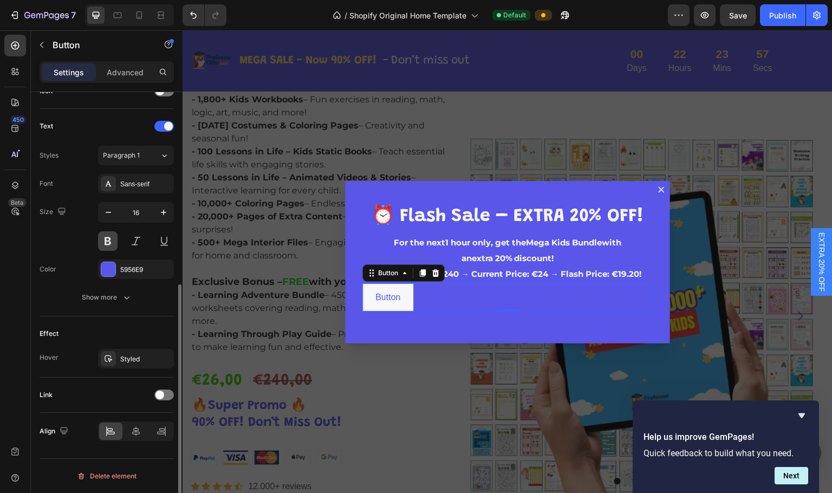
click at [109, 241] on button at bounding box center [108, 241] width 20 height 20
click at [129, 178] on div "Sans-serif" at bounding box center [136, 184] width 76 height 20
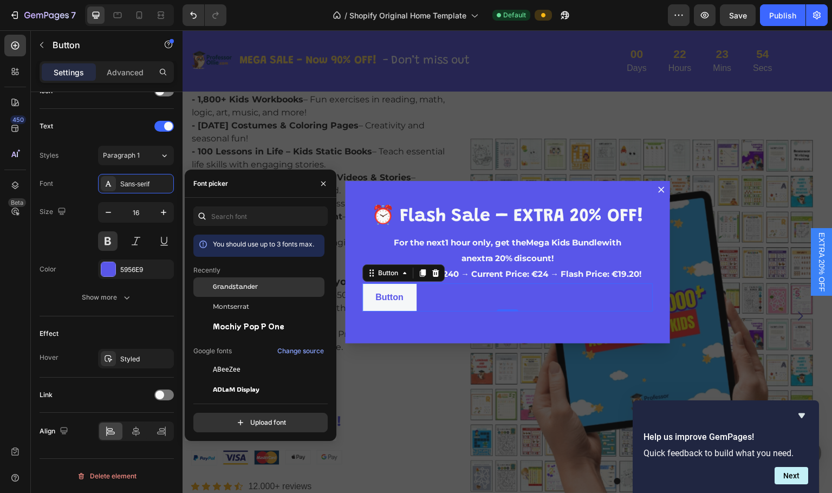
click at [258, 283] on div "Grandstander" at bounding box center [267, 287] width 109 height 10
click at [471, 301] on div "Button Button 0" at bounding box center [507, 297] width 290 height 29
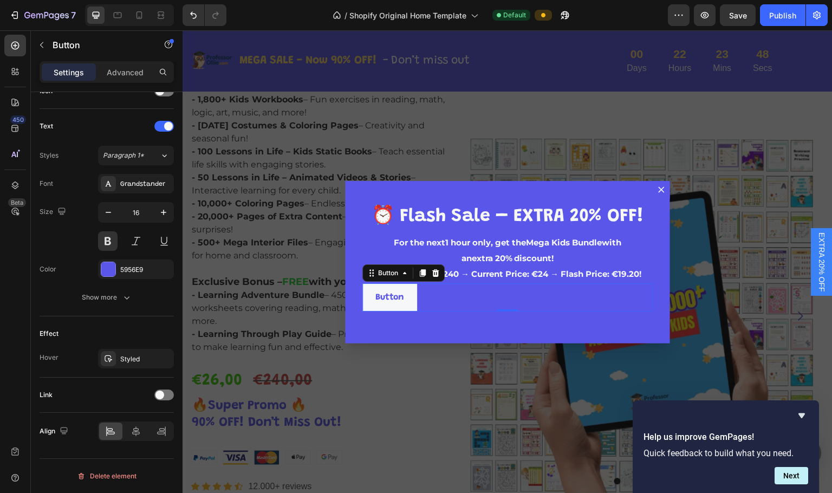
click at [458, 312] on div "Button Button 0" at bounding box center [507, 297] width 290 height 29
click at [120, 361] on div "Styled" at bounding box center [135, 359] width 31 height 10
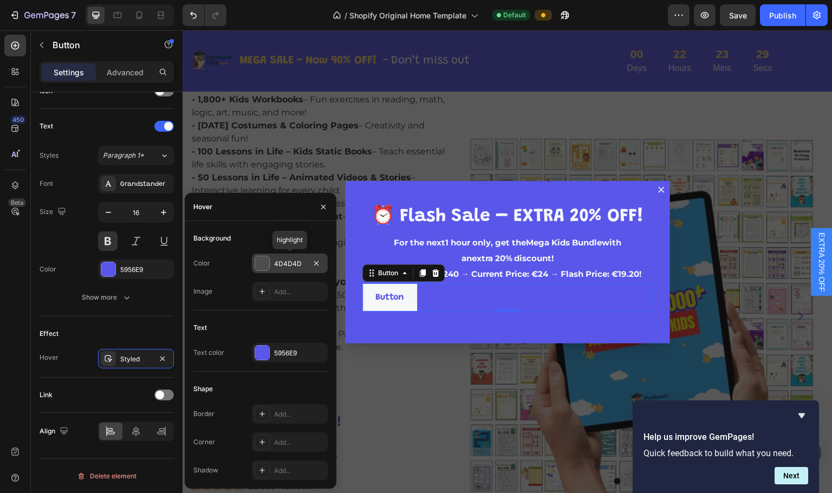
click at [261, 258] on div at bounding box center [262, 263] width 14 height 14
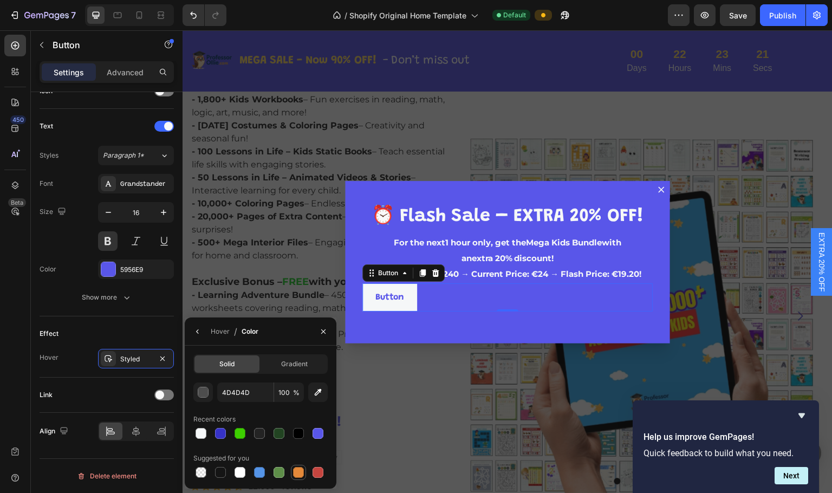
click at [297, 471] on div at bounding box center [298, 472] width 11 height 11
drag, startPoint x: 317, startPoint y: 469, endPoint x: 167, endPoint y: 392, distance: 168.2
click at [317, 469] on div at bounding box center [318, 472] width 11 height 11
click at [238, 431] on div at bounding box center [240, 433] width 11 height 11
type input "3DCE00"
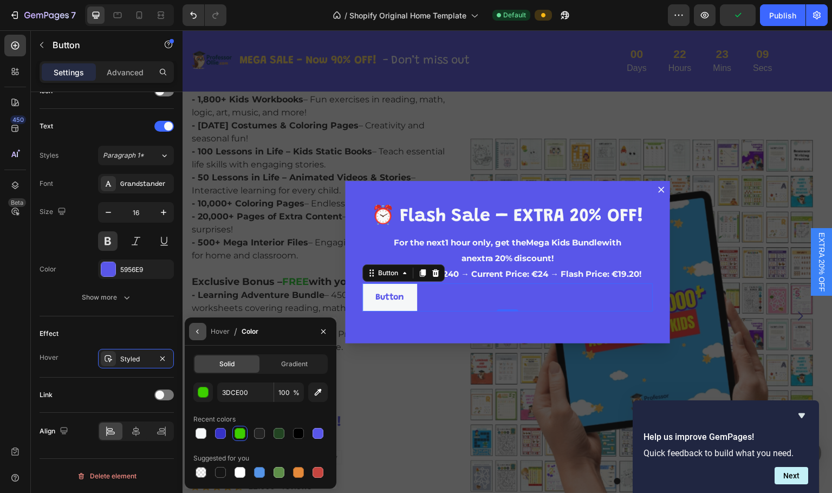
click at [200, 331] on icon "button" at bounding box center [197, 331] width 9 height 9
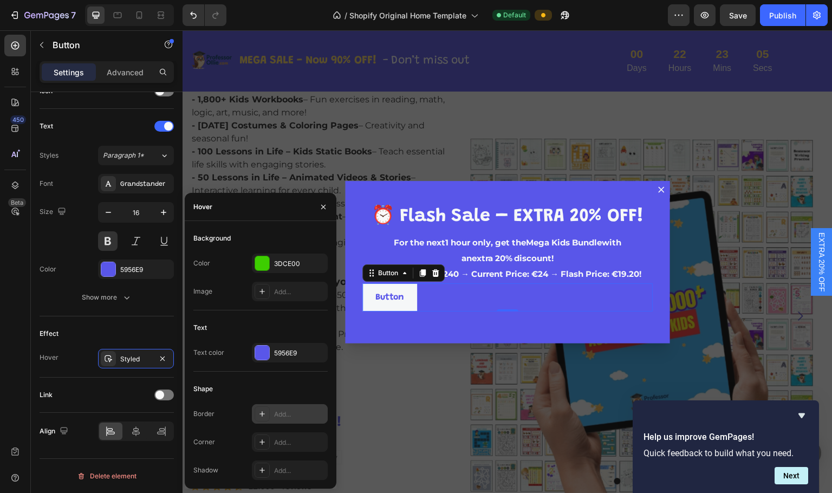
click at [291, 414] on div "Add..." at bounding box center [299, 415] width 51 height 10
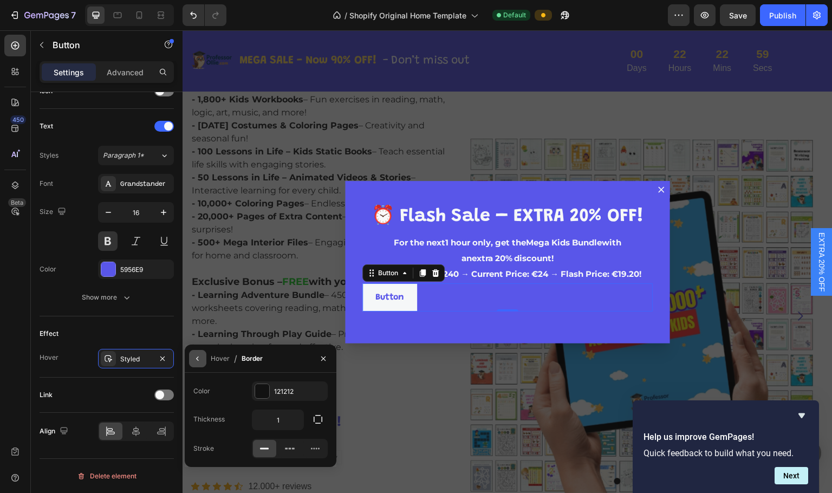
click at [197, 358] on icon "button" at bounding box center [197, 358] width 2 height 4
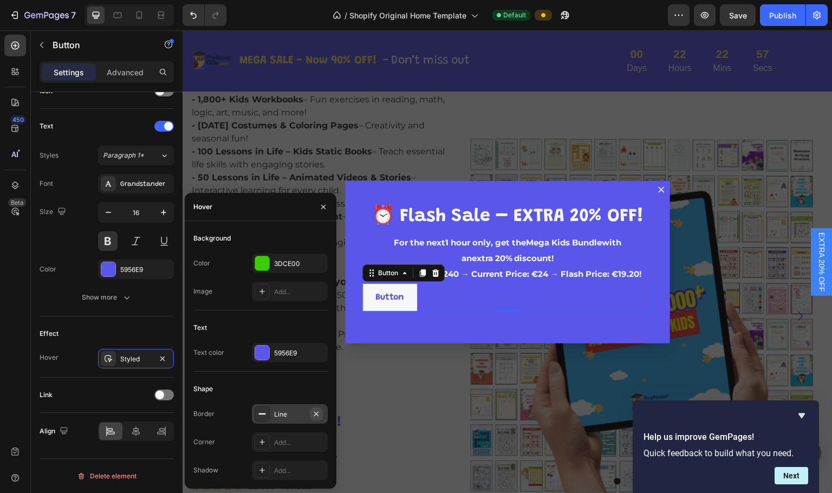
click at [316, 408] on button "button" at bounding box center [316, 413] width 13 height 13
click at [284, 440] on div "Add..." at bounding box center [299, 443] width 51 height 10
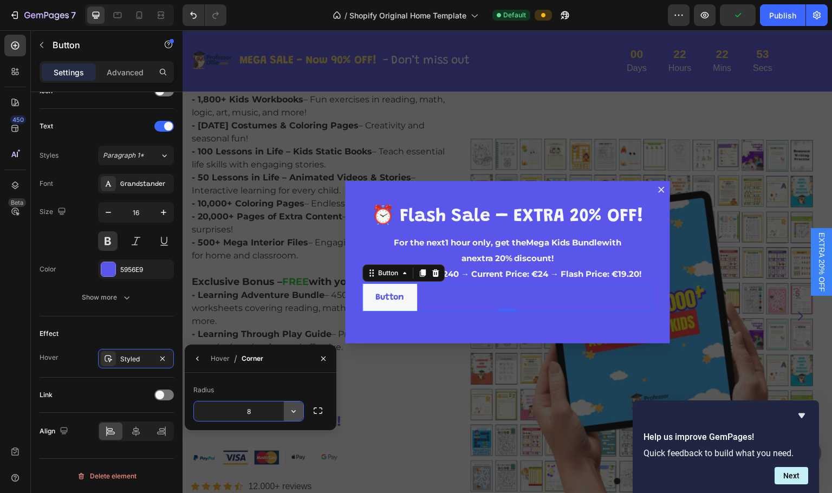
click at [289, 411] on icon "button" at bounding box center [293, 411] width 11 height 11
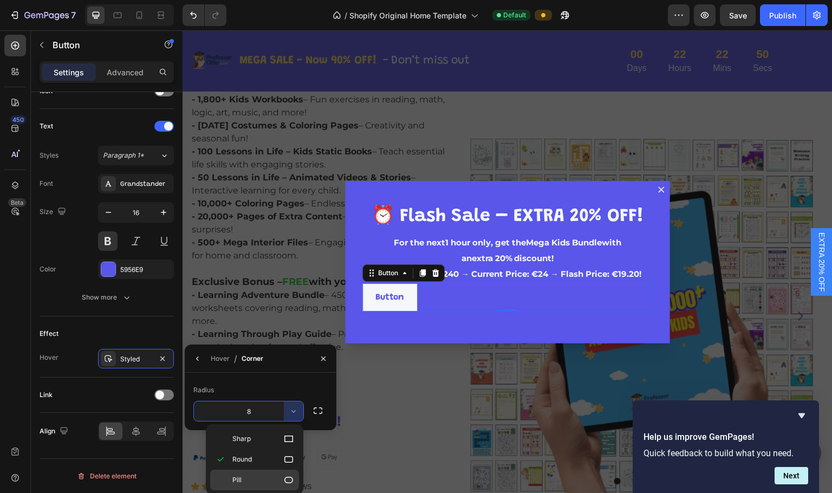
click at [266, 474] on div "Pill" at bounding box center [254, 480] width 89 height 21
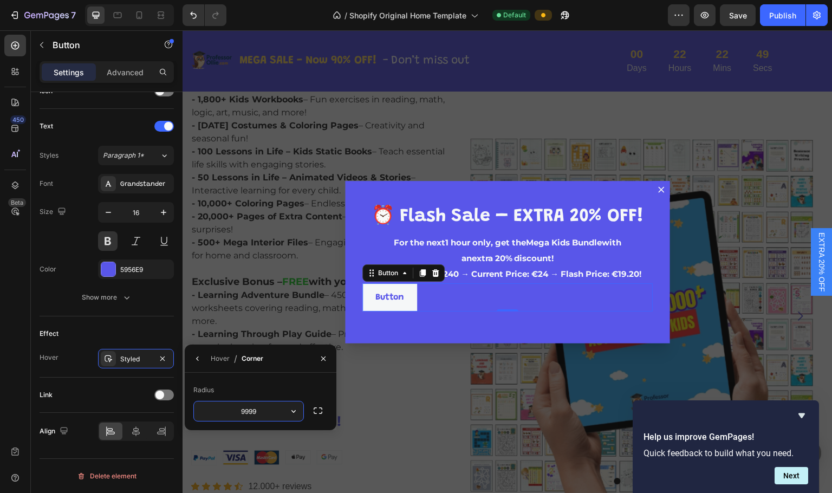
click at [277, 409] on input "9999" at bounding box center [248, 411] width 109 height 20
click at [298, 411] on icon "button" at bounding box center [293, 411] width 11 height 11
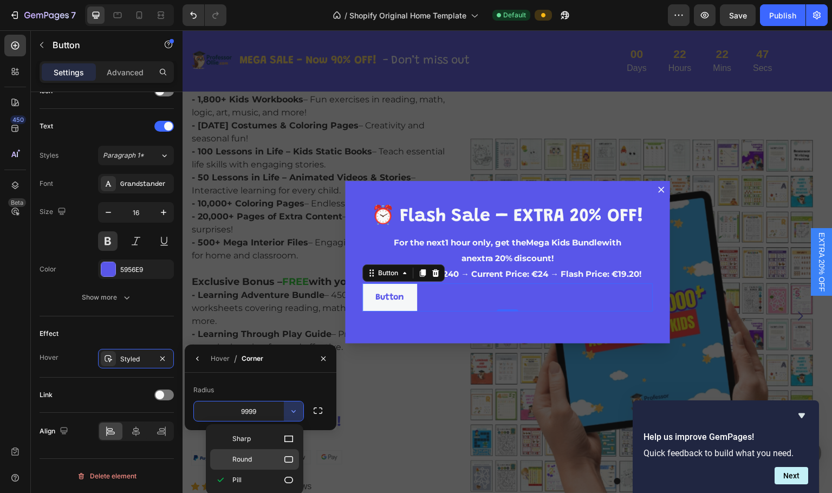
click at [280, 456] on p "Round" at bounding box center [263, 459] width 62 height 11
type input "8"
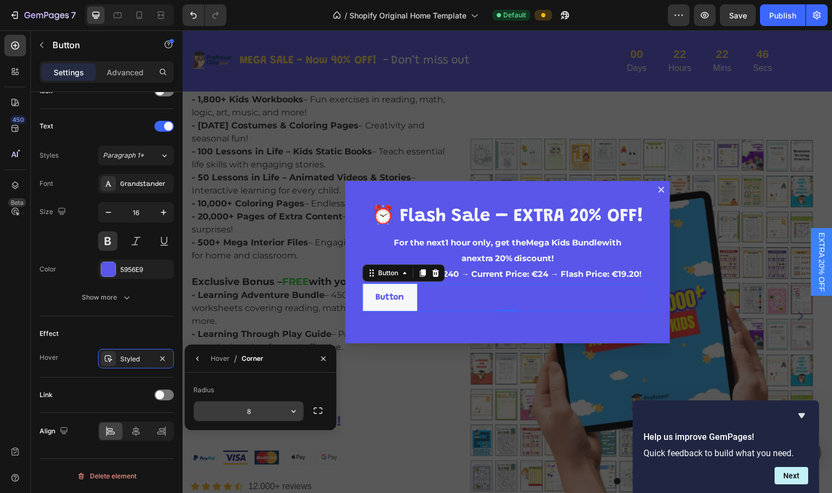
click at [260, 412] on input "8" at bounding box center [248, 411] width 109 height 20
click at [106, 393] on div "Link" at bounding box center [107, 394] width 134 height 17
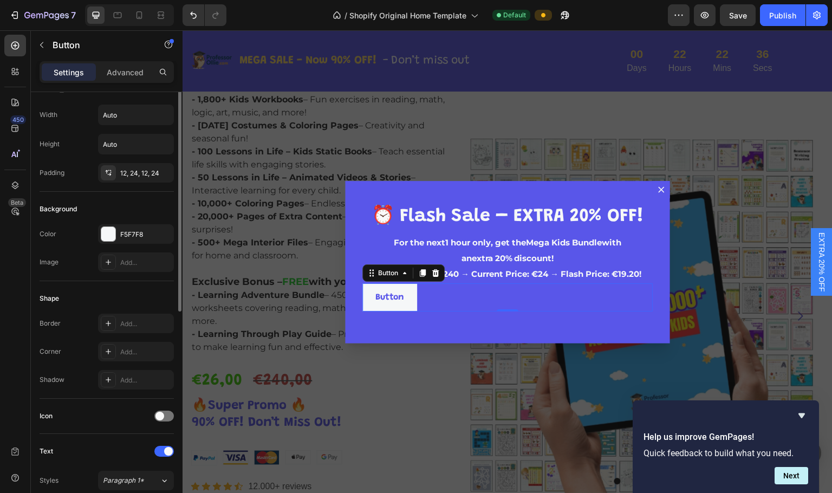
scroll to position [0, 0]
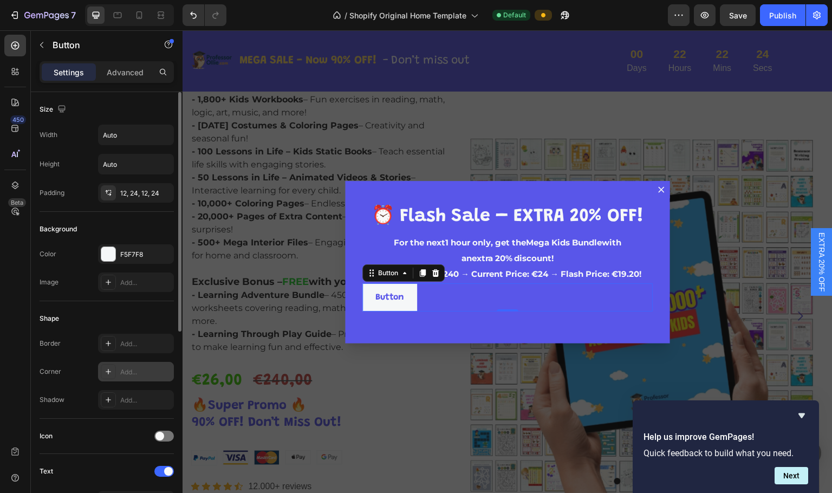
click at [132, 372] on div "Add..." at bounding box center [145, 372] width 51 height 10
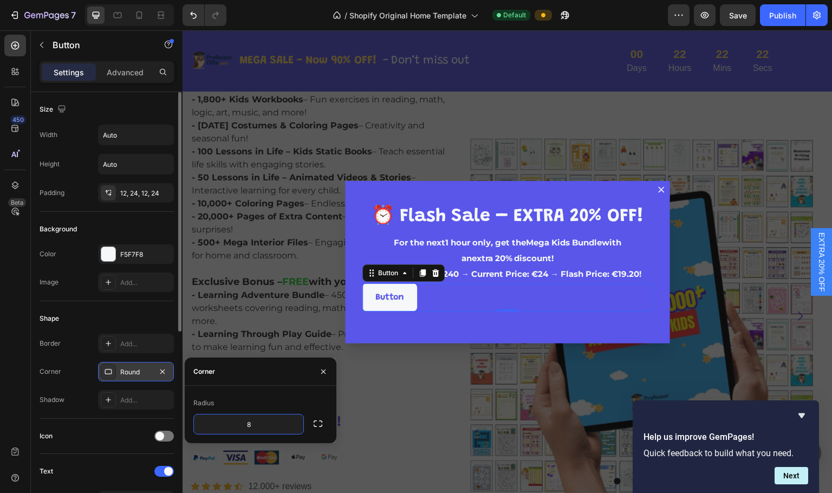
click at [80, 336] on div "Border Add..." at bounding box center [107, 344] width 134 height 20
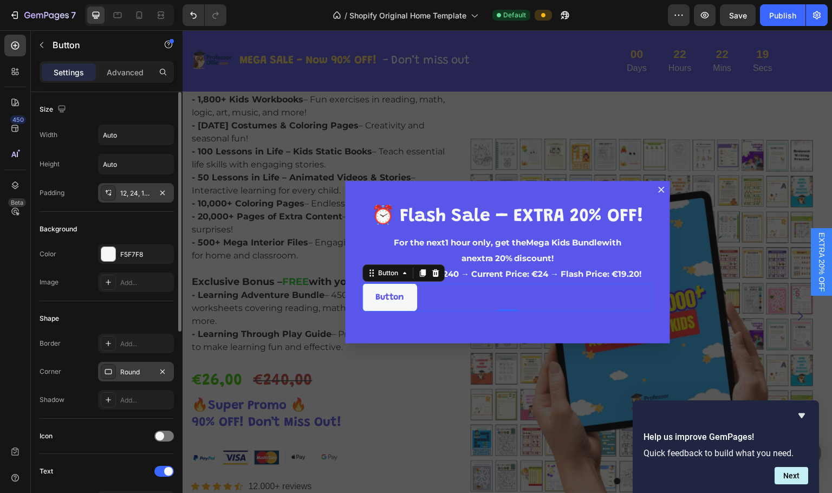
click at [132, 190] on div "12, 24, 12, 24" at bounding box center [135, 194] width 31 height 10
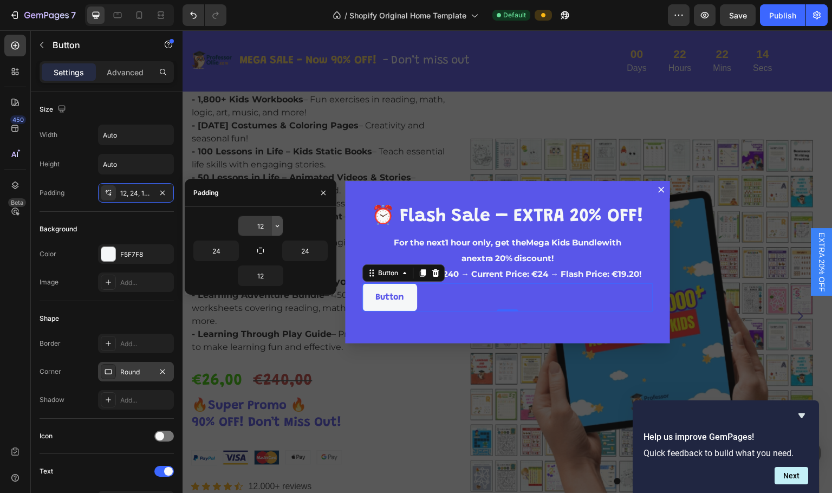
click at [281, 226] on icon "button" at bounding box center [277, 226] width 9 height 9
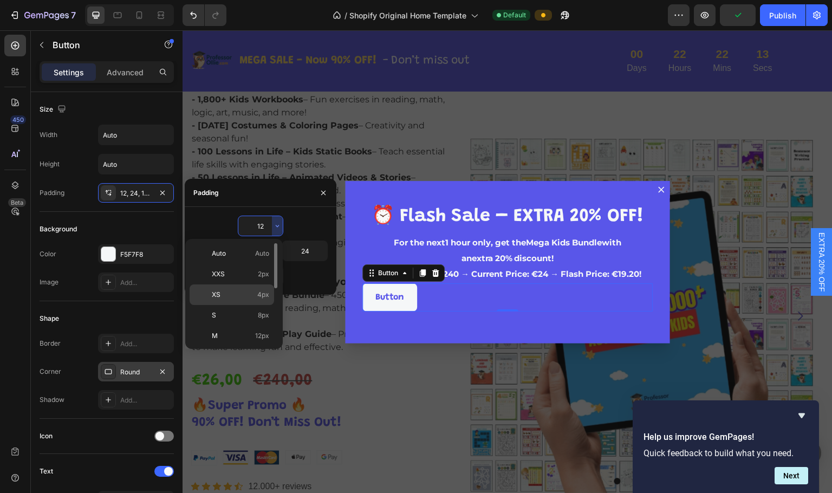
click at [222, 294] on p "XS 4px" at bounding box center [240, 295] width 57 height 10
type input "4"
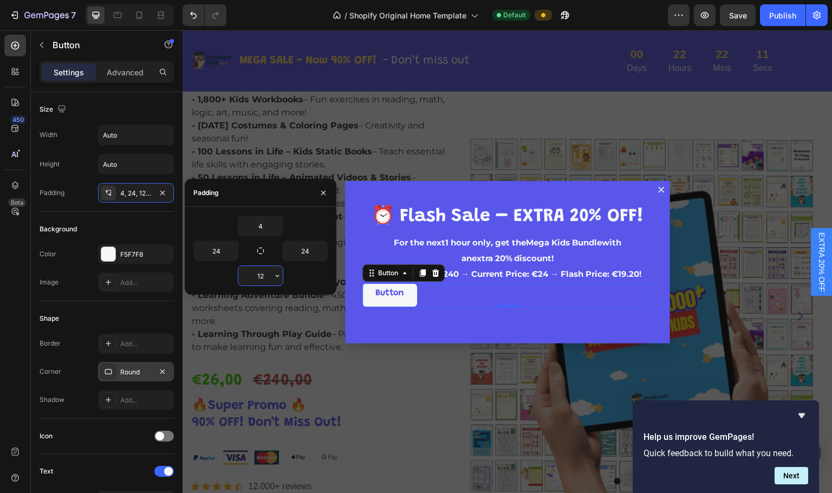
click at [271, 276] on input "12" at bounding box center [260, 276] width 44 height 20
click at [278, 277] on icon "button" at bounding box center [277, 275] width 9 height 9
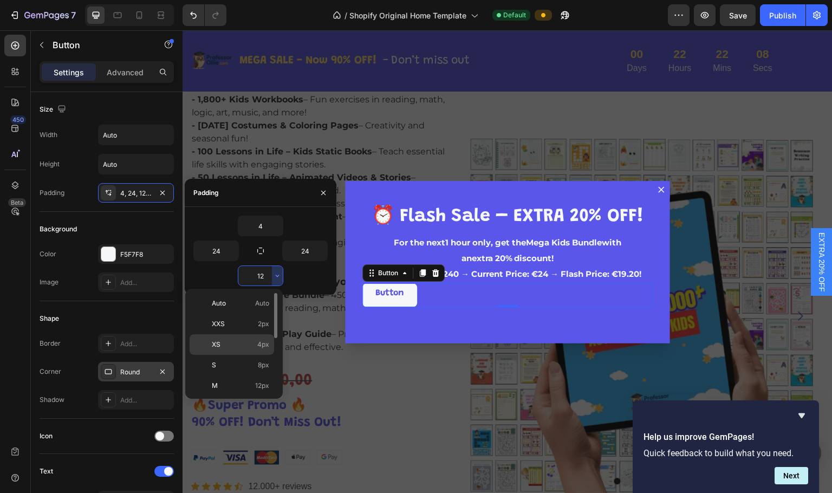
drag, startPoint x: 244, startPoint y: 341, endPoint x: 62, endPoint y: 311, distance: 185.0
click at [244, 341] on p "XS 4px" at bounding box center [240, 345] width 57 height 10
type input "4"
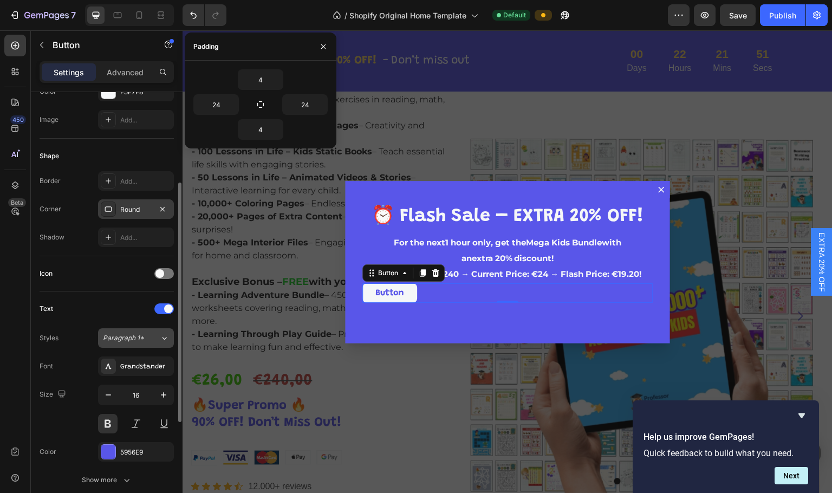
scroll to position [217, 0]
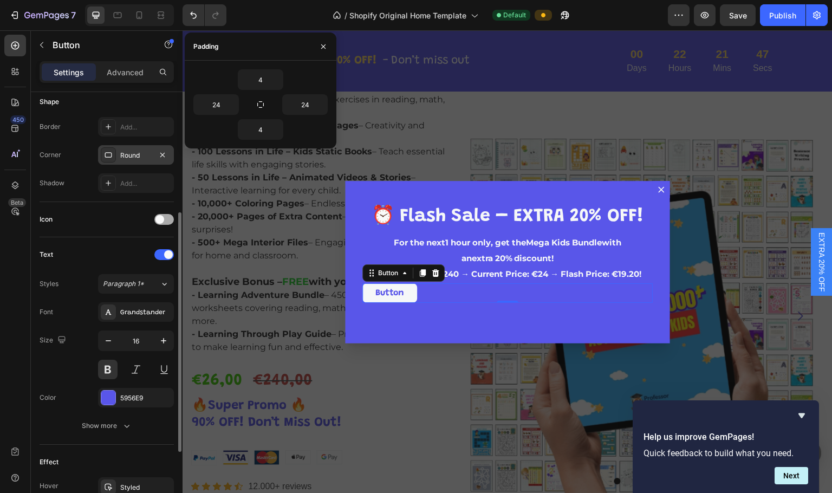
click at [165, 216] on div at bounding box center [164, 219] width 20 height 11
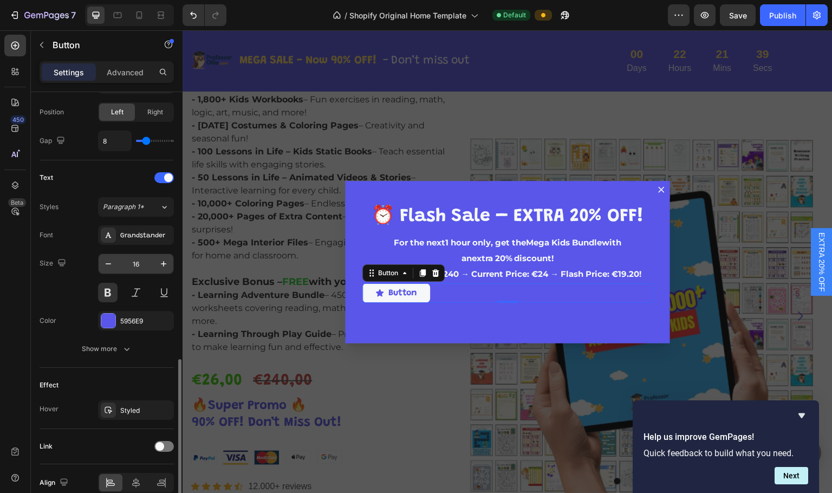
scroll to position [431, 0]
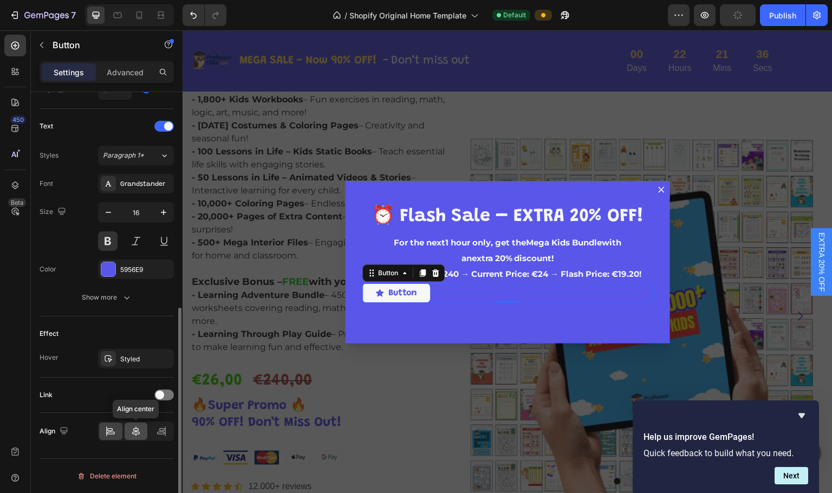
click at [142, 432] on div at bounding box center [136, 431] width 23 height 17
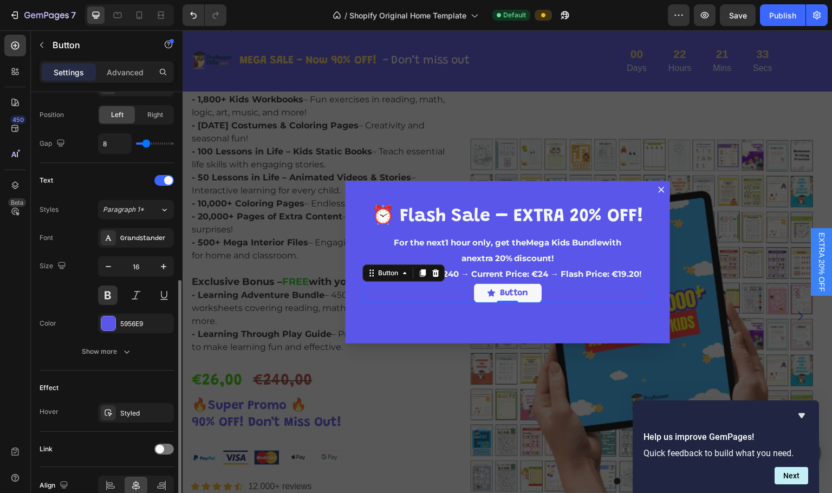
scroll to position [322, 0]
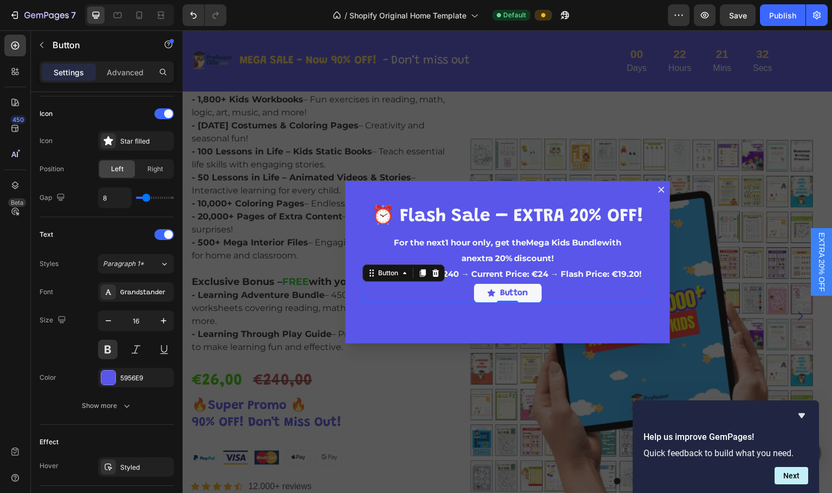
click at [571, 282] on p "an extra 20% discount ! Original Price: €240 → Current Price: €24 → Flash Price…" at bounding box center [508, 266] width 288 height 31
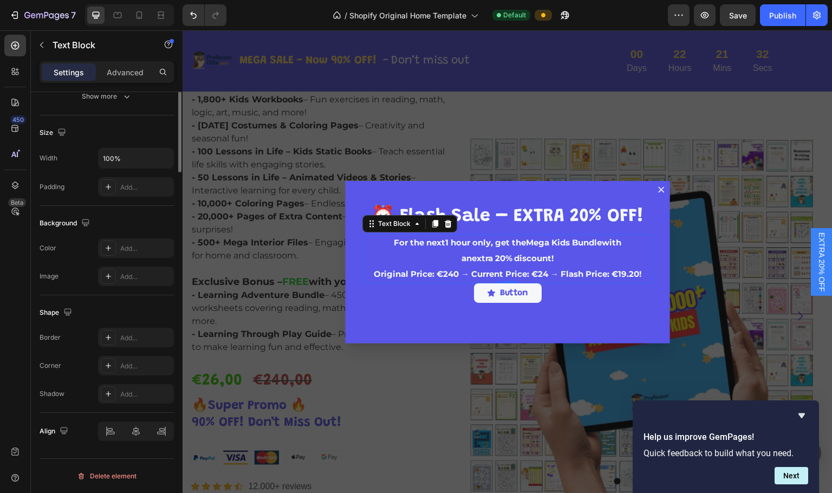
scroll to position [0, 0]
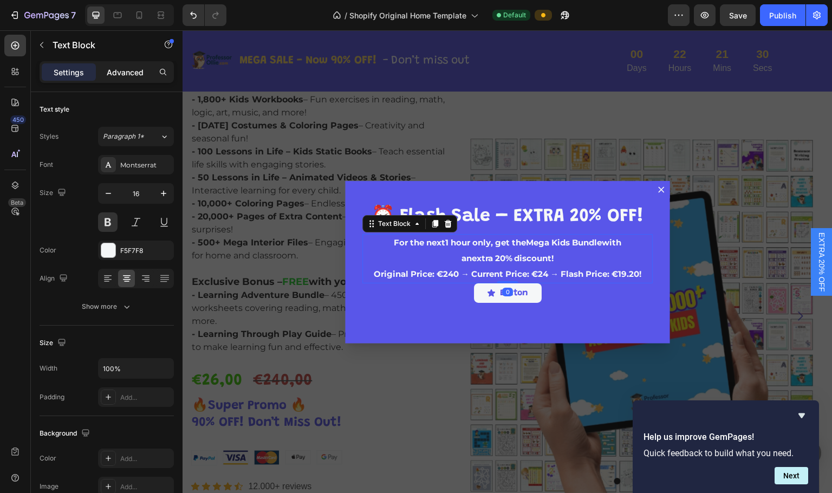
click at [137, 70] on p "Advanced" at bounding box center [125, 72] width 37 height 11
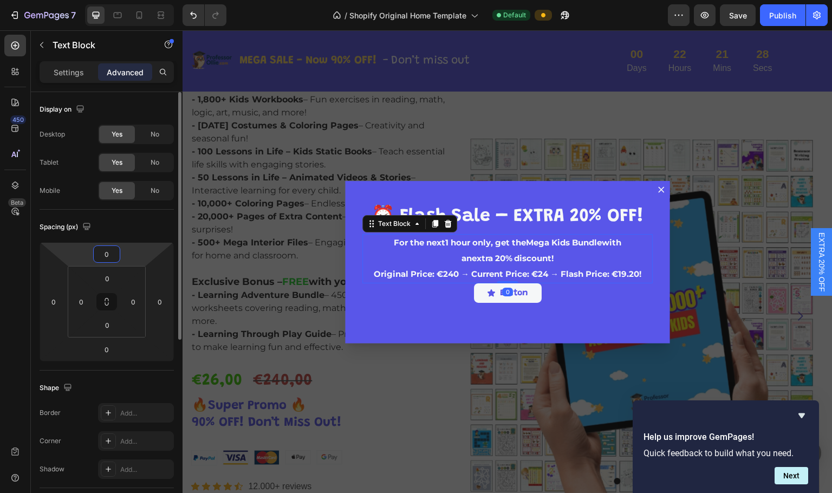
drag, startPoint x: 112, startPoint y: 255, endPoint x: 99, endPoint y: 255, distance: 13.0
click at [99, 255] on input "0" at bounding box center [107, 254] width 22 height 16
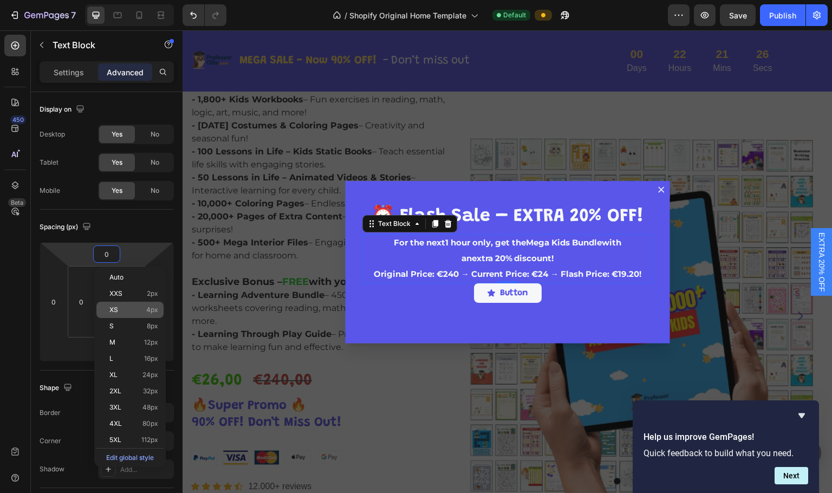
click at [124, 304] on div "XS 4px" at bounding box center [129, 310] width 67 height 16
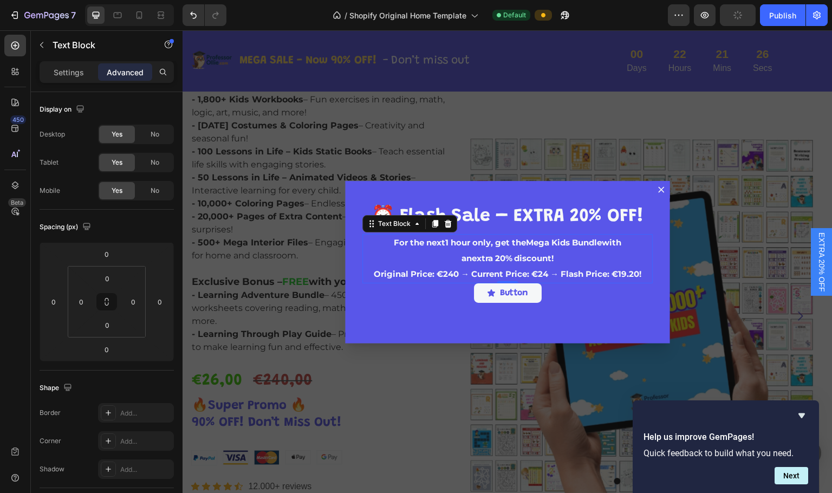
type input "4"
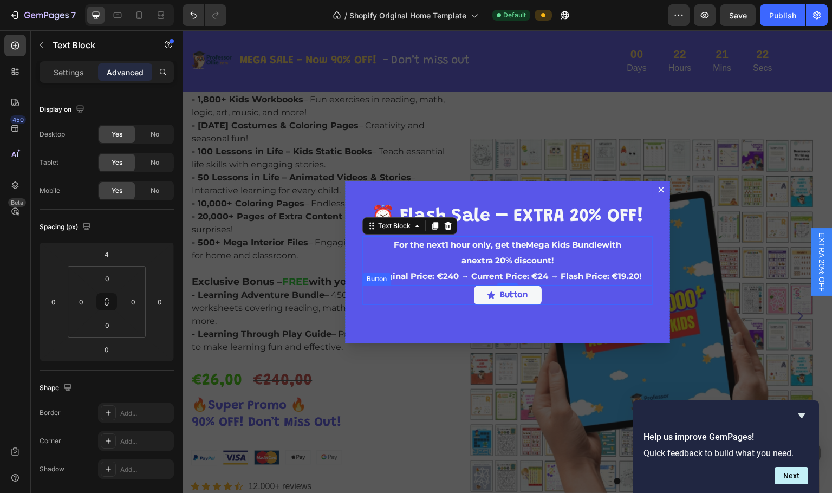
click at [589, 303] on div "Button Button" at bounding box center [507, 296] width 290 height 20
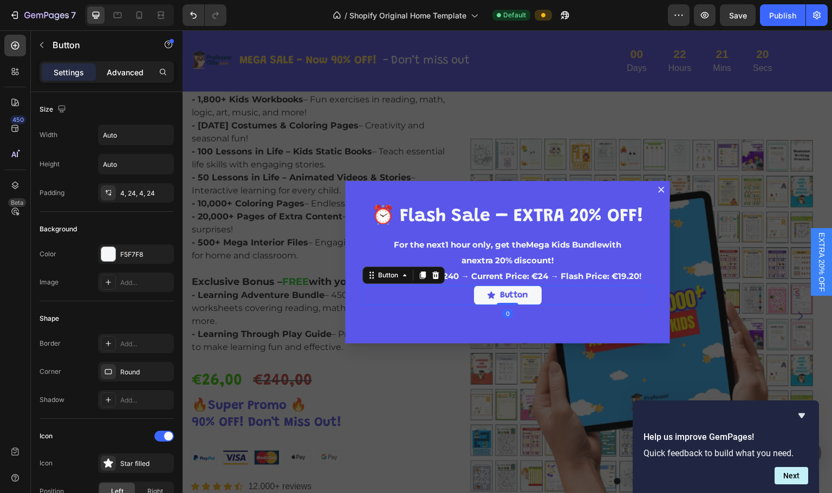
click at [130, 71] on p "Advanced" at bounding box center [125, 72] width 37 height 11
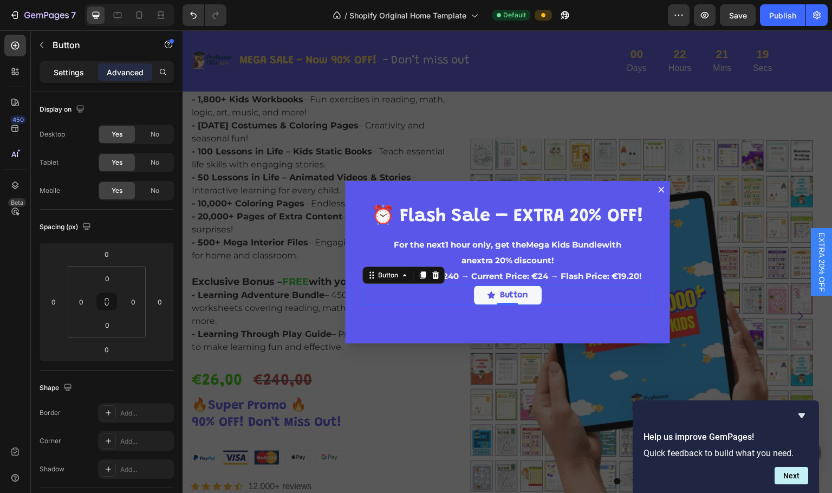
click at [73, 69] on p "Settings" at bounding box center [69, 72] width 30 height 11
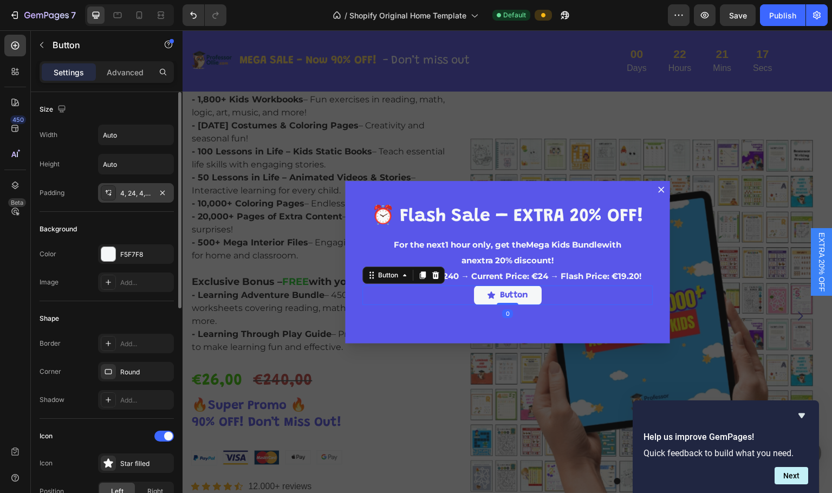
click at [140, 190] on div "4, 24, 4, 24" at bounding box center [135, 194] width 31 height 10
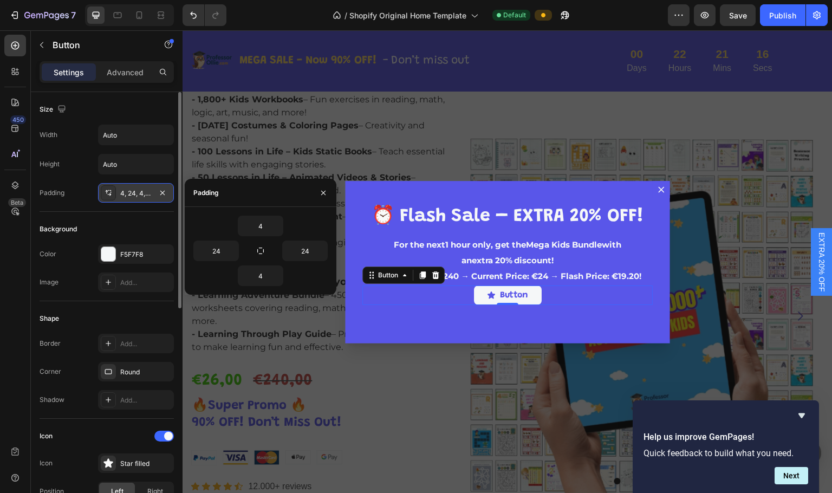
click at [140, 190] on div "4, 24, 4, 24" at bounding box center [135, 194] width 31 height 10
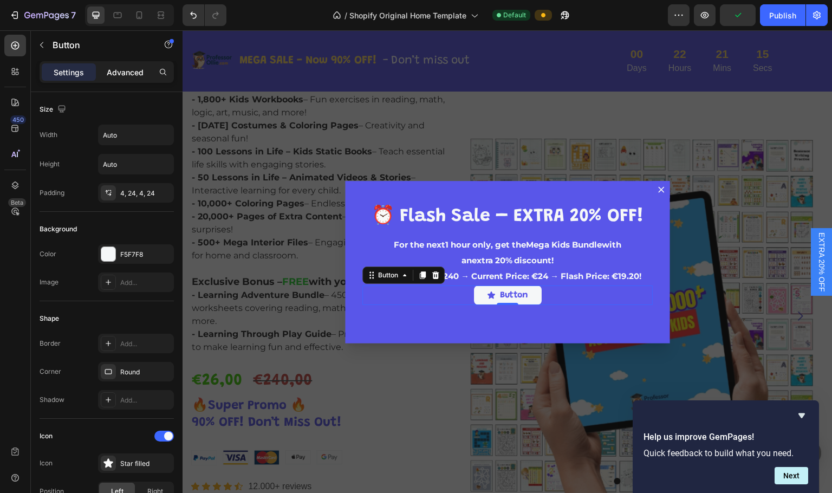
click at [117, 73] on p "Advanced" at bounding box center [125, 72] width 37 height 11
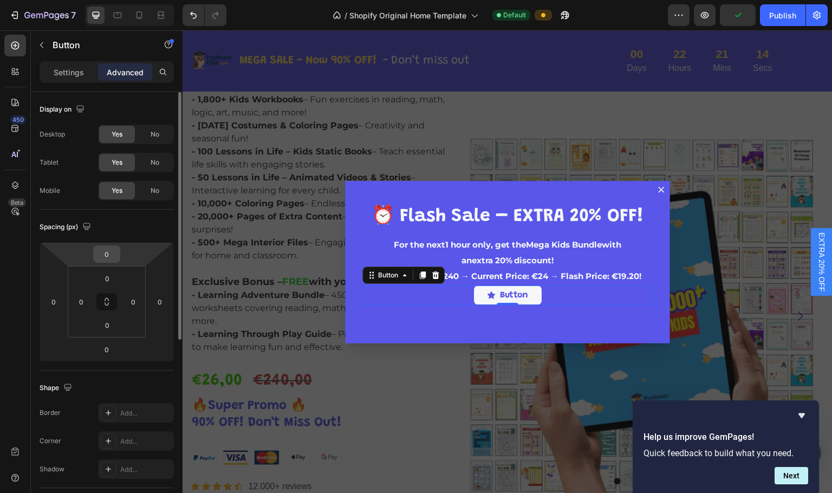
click at [109, 255] on input "0" at bounding box center [107, 254] width 22 height 16
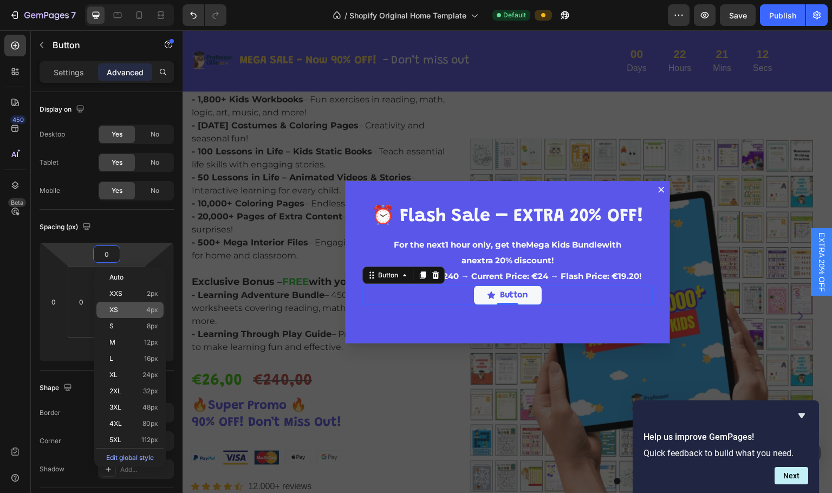
click at [145, 310] on p "XS 4px" at bounding box center [133, 310] width 49 height 8
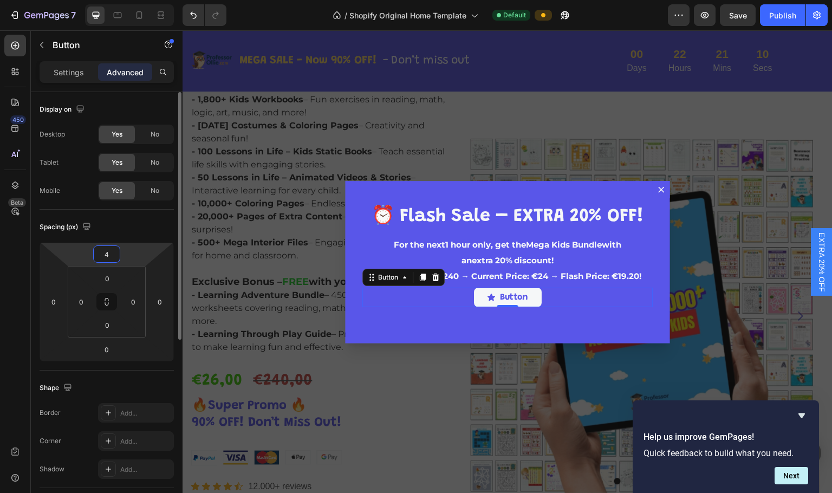
click at [111, 253] on input "4" at bounding box center [107, 254] width 22 height 16
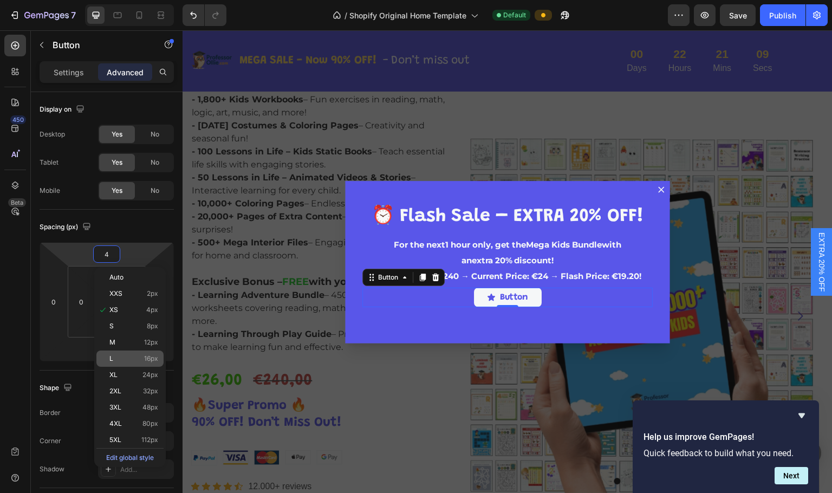
click at [147, 355] on span "16px" at bounding box center [151, 359] width 14 height 8
type input "16"
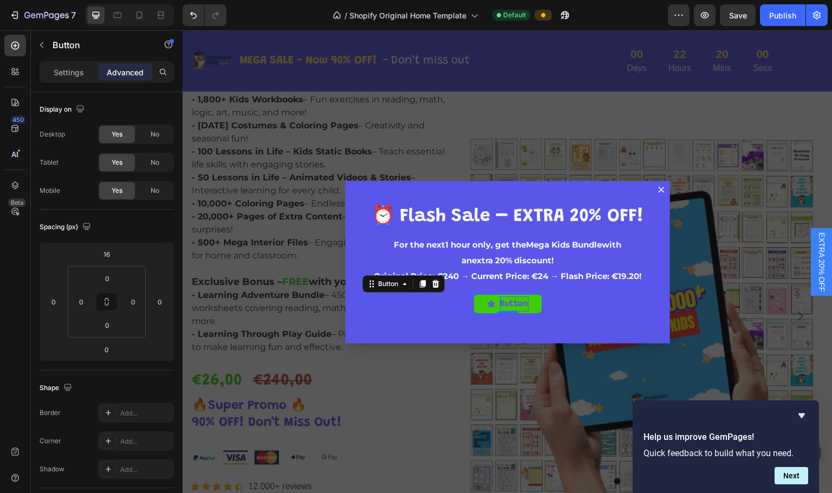
click at [522, 303] on p "Button" at bounding box center [514, 304] width 29 height 16
drag, startPoint x: 506, startPoint y: 302, endPoint x: 535, endPoint y: 303, distance: 29.3
click at [535, 303] on button "Button" at bounding box center [508, 304] width 68 height 20
click at [573, 306] on div "FLASH20 Button 0" at bounding box center [507, 304] width 290 height 20
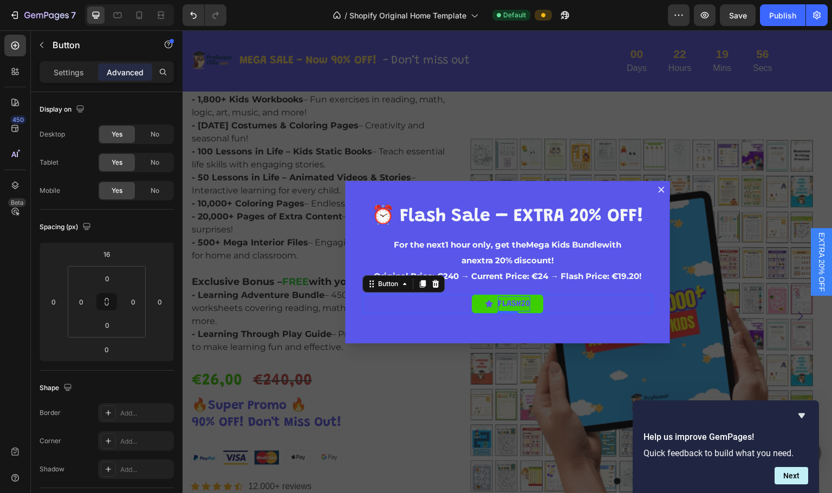
click at [519, 303] on p "FLASH20" at bounding box center [514, 304] width 33 height 16
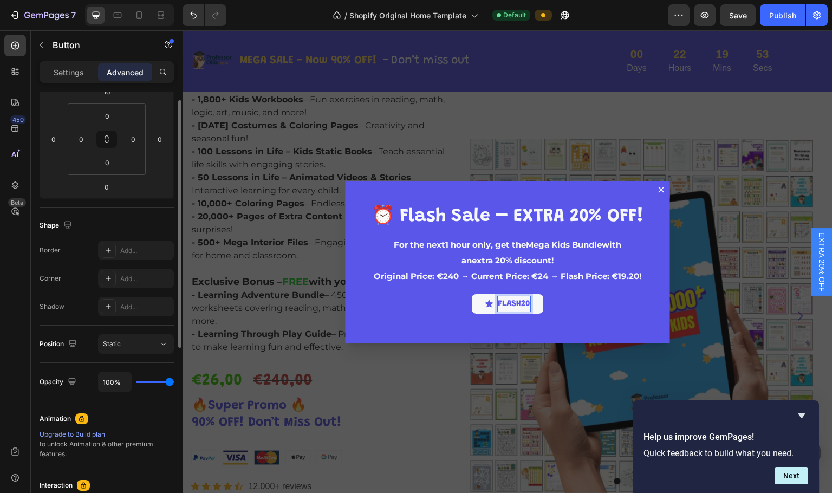
scroll to position [108, 0]
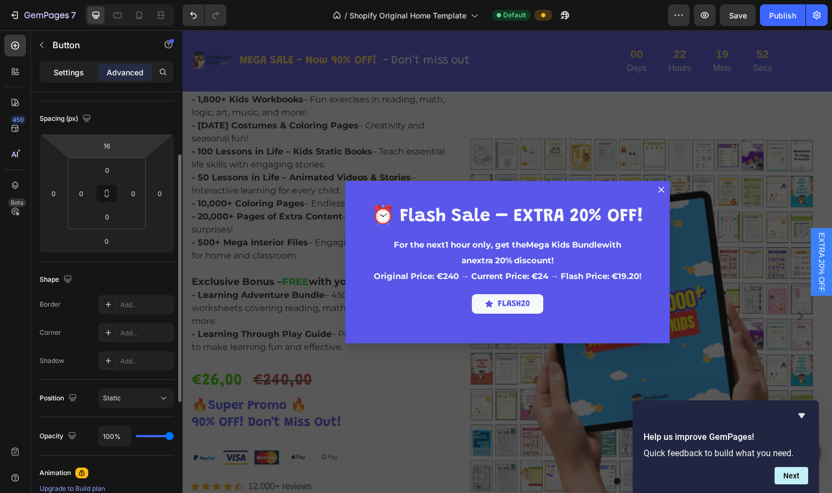
click at [74, 70] on p "Settings" at bounding box center [69, 72] width 30 height 11
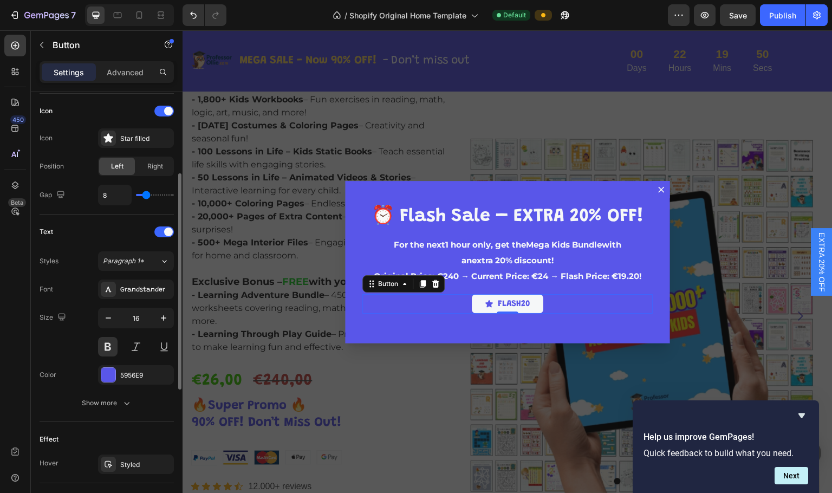
scroll to position [431, 0]
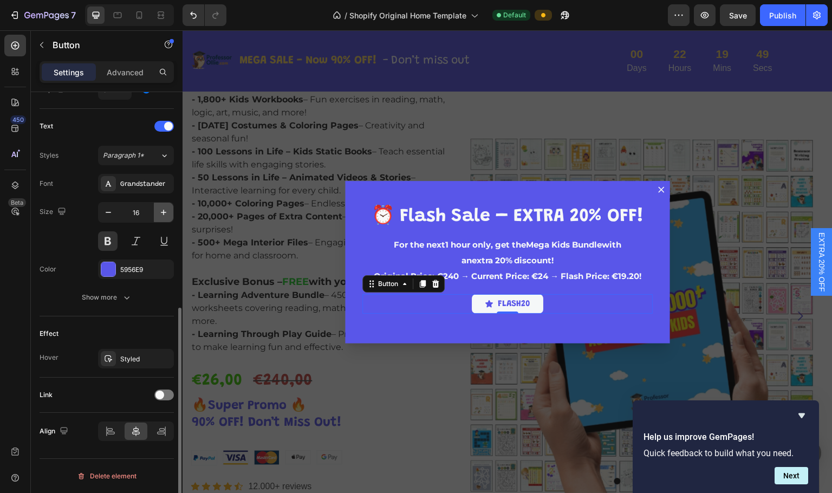
click at [160, 216] on icon "button" at bounding box center [163, 212] width 11 height 11
type input "18"
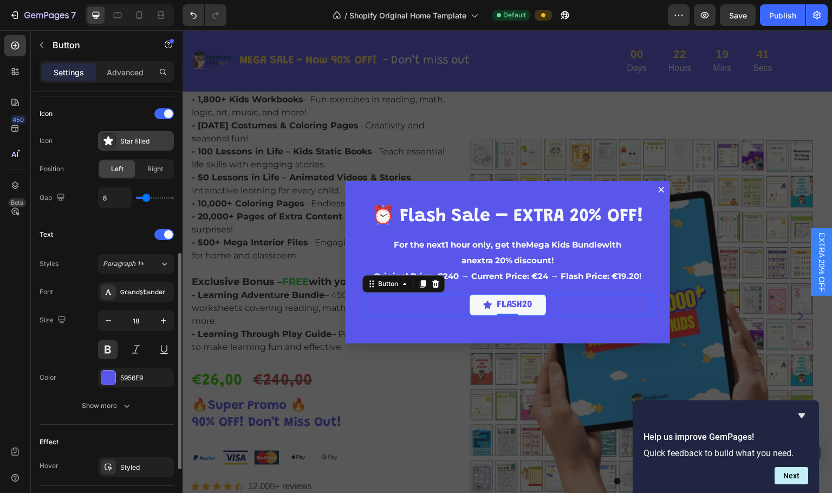
click at [133, 141] on div "Star filled" at bounding box center [145, 142] width 51 height 10
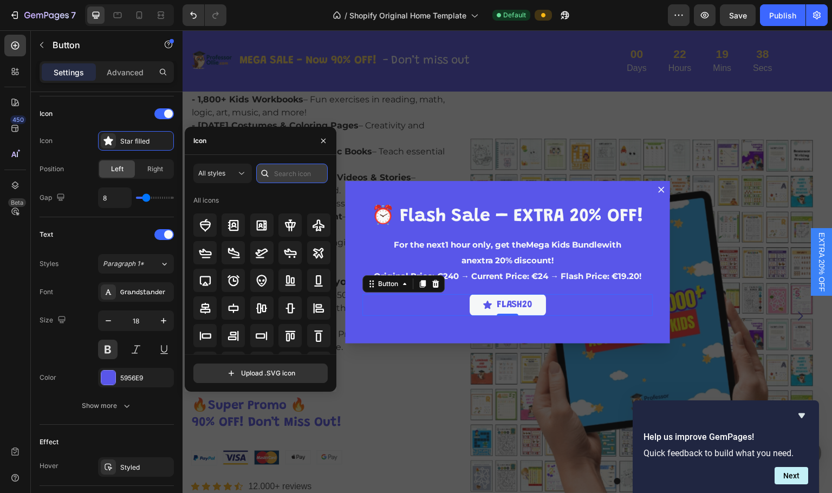
click at [301, 174] on input "text" at bounding box center [292, 174] width 72 height 20
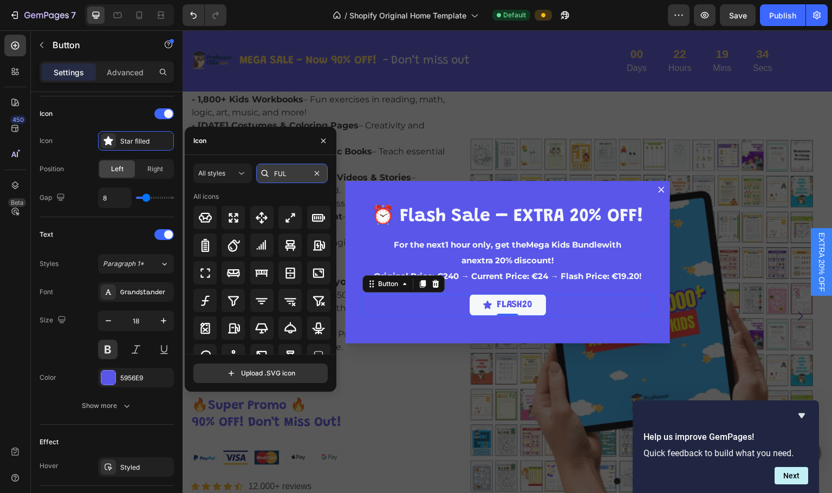
type input "FULM"
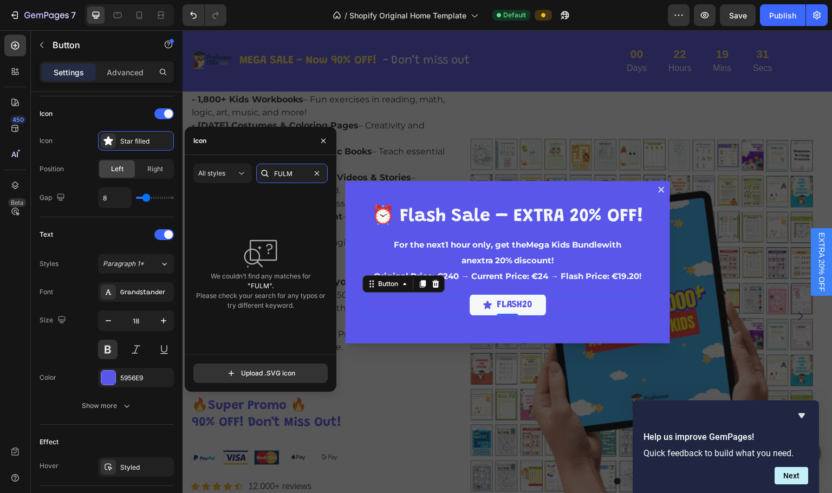
drag, startPoint x: 286, startPoint y: 170, endPoint x: 260, endPoint y: 169, distance: 25.5
click at [260, 169] on div "FULM" at bounding box center [292, 174] width 72 height 20
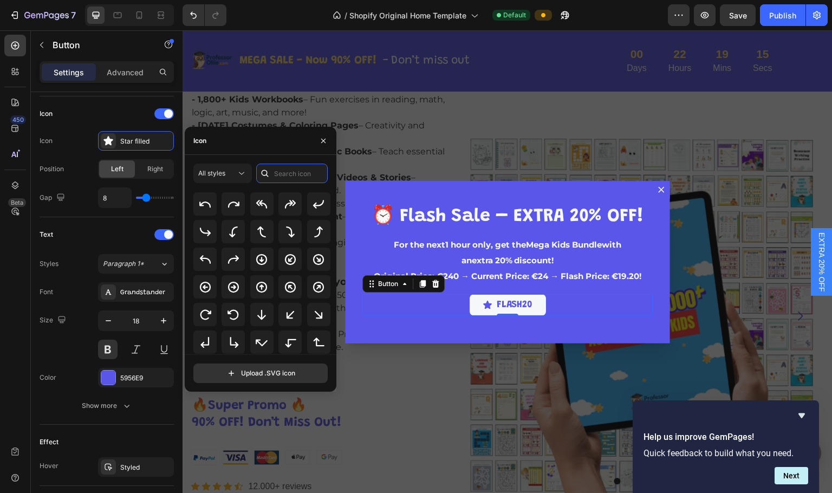
scroll to position [271, 0]
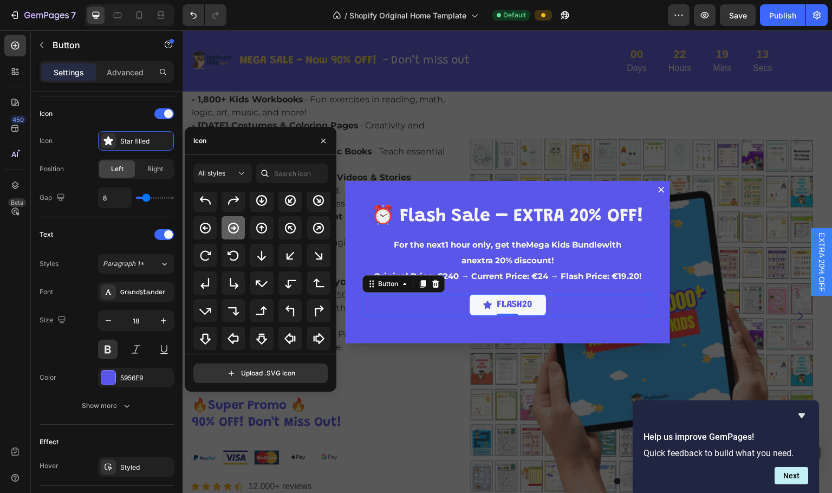
click at [235, 231] on icon at bounding box center [233, 228] width 13 height 13
click at [98, 216] on div "Icon Icon Arrow circle right bold Position Left Right Gap 8" at bounding box center [107, 156] width 134 height 121
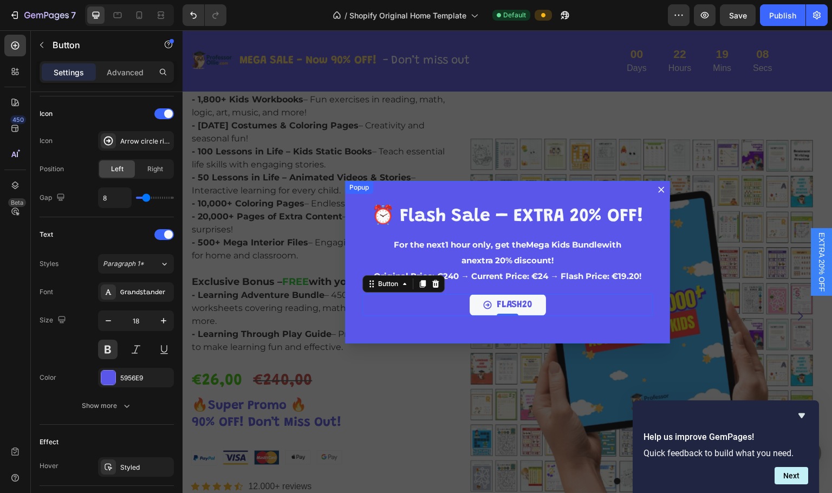
click at [589, 327] on div "⁠⁠⁠⁠⁠⁠⁠ ⏰ Flash Sale – EXTRA 20% OFF! Heading For the next 1 hour only , get th…" at bounding box center [507, 262] width 325 height 163
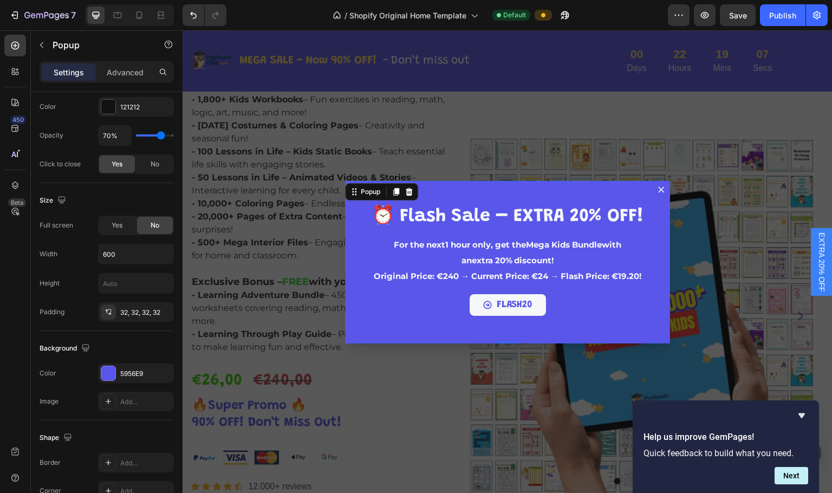
scroll to position [0, 0]
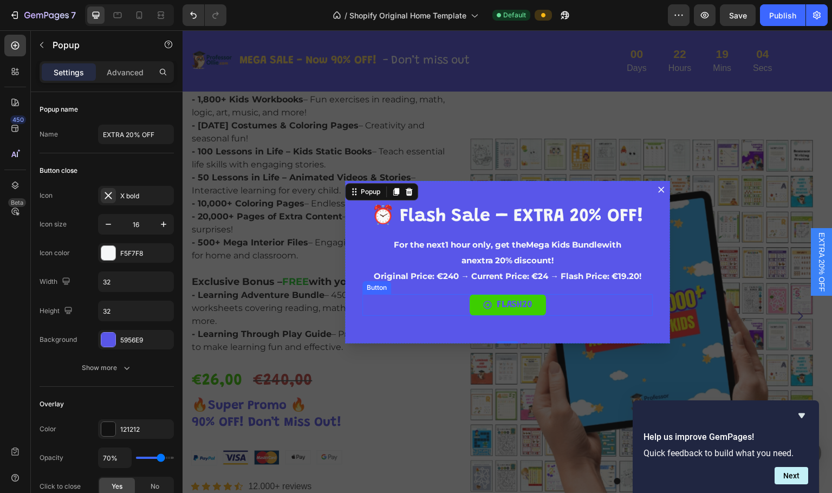
click at [483, 304] on icon "<p>FLASH20</p>" at bounding box center [487, 305] width 8 height 8
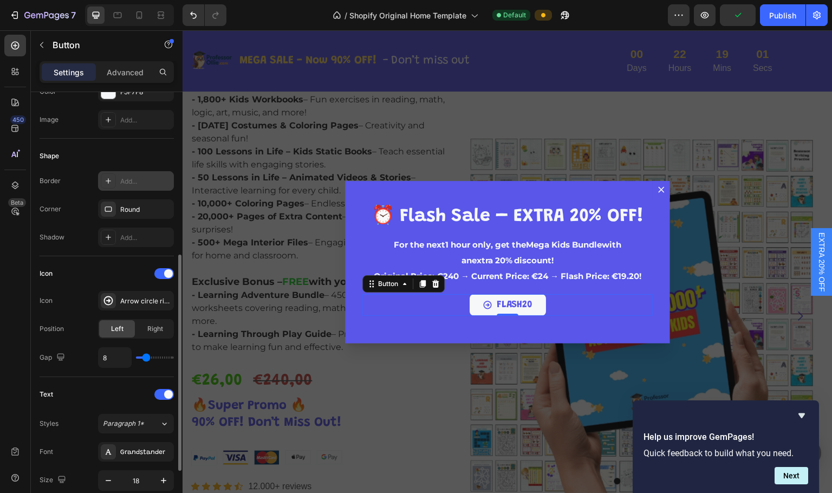
scroll to position [217, 0]
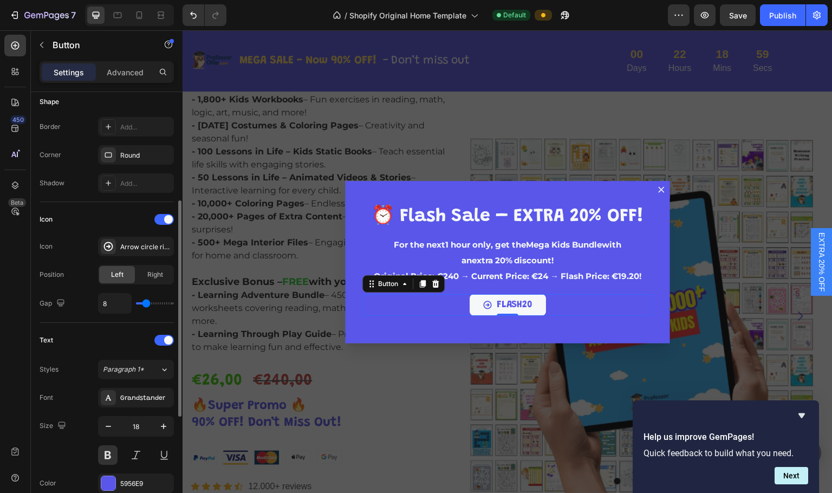
type input "10"
type input "11"
type input "13"
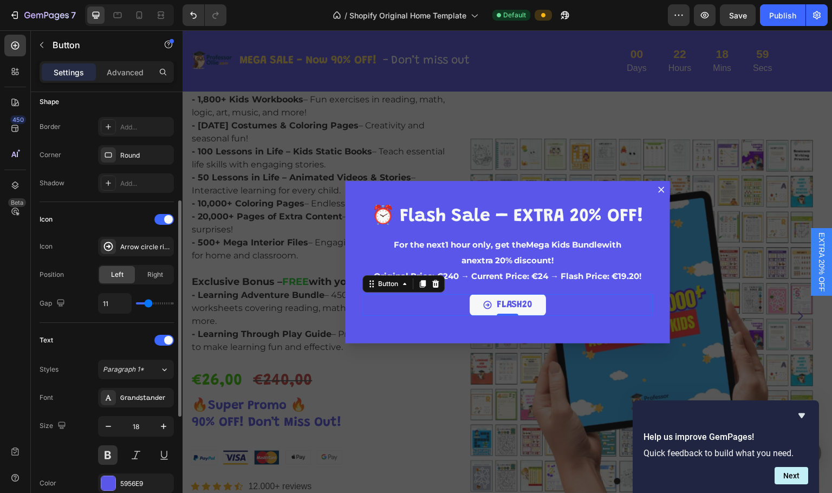
type input "13"
type input "16"
type input "15"
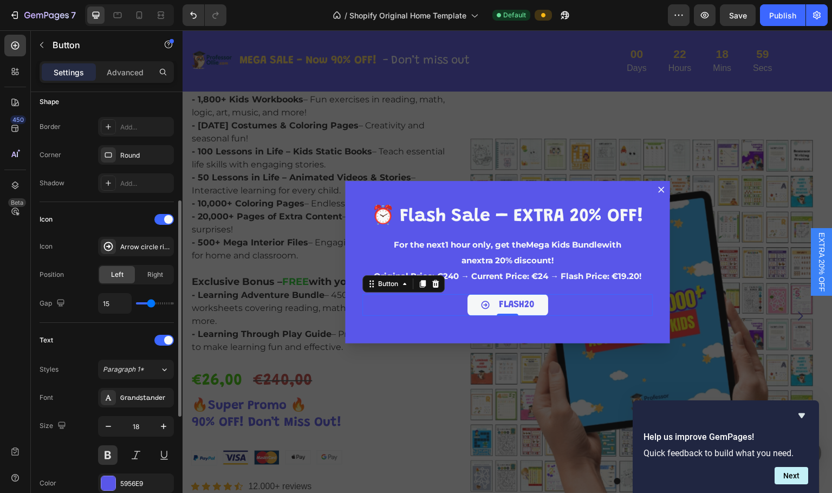
type input "14"
type input "13"
type input "12"
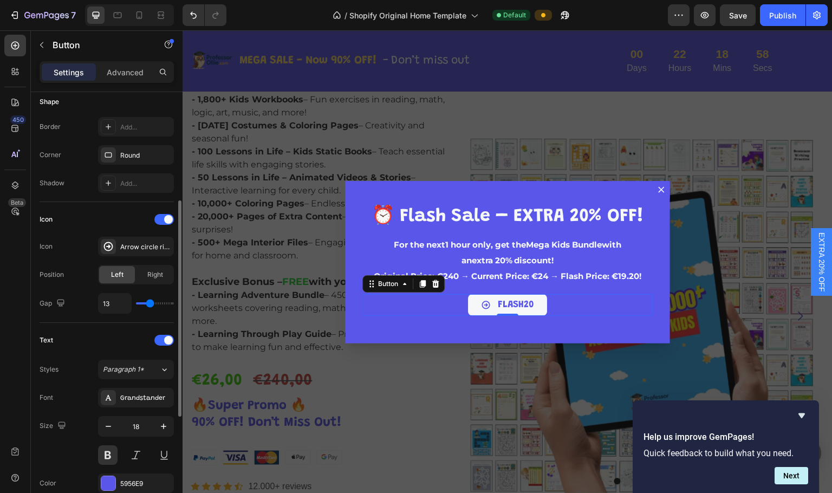
type input "12"
type input "11"
type input "10"
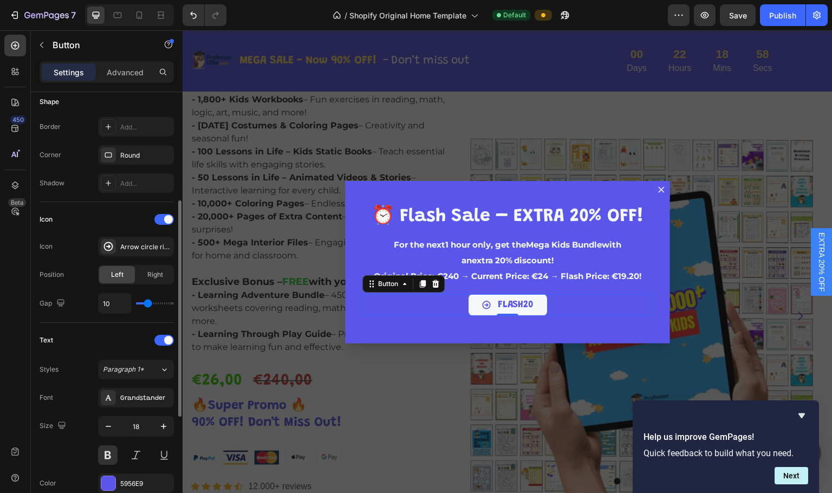
type input "9"
type input "7"
type input "6"
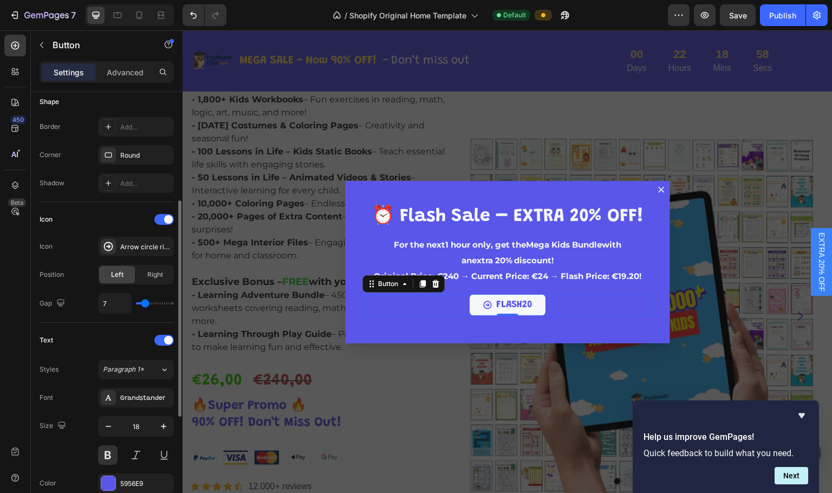
type input "6"
type input "5"
type input "4"
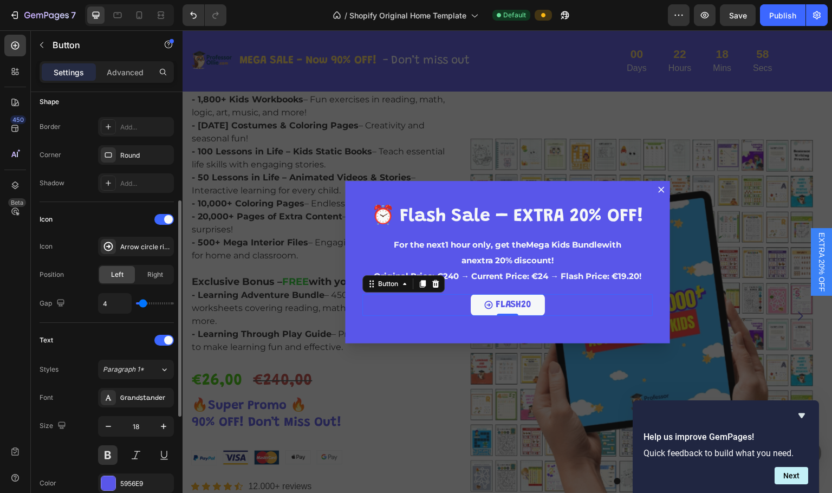
type input "7"
type input "9"
type input "10"
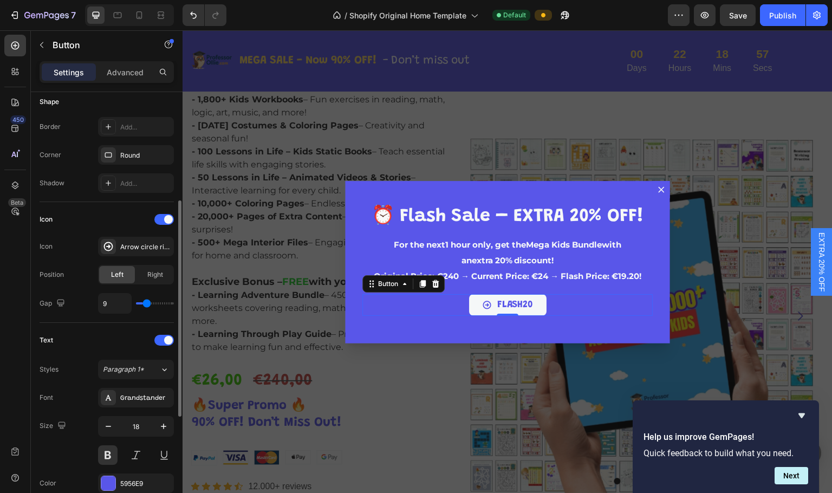
type input "10"
type input "9"
type input "8"
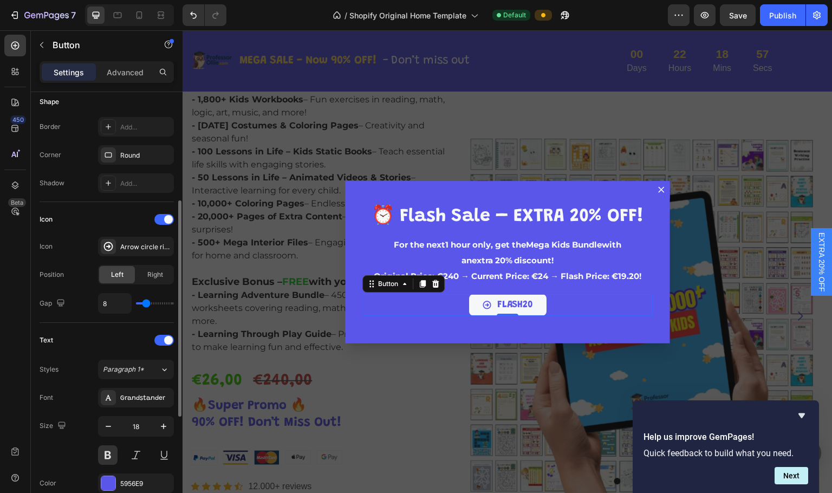
type input "7"
type input "8"
type input "12"
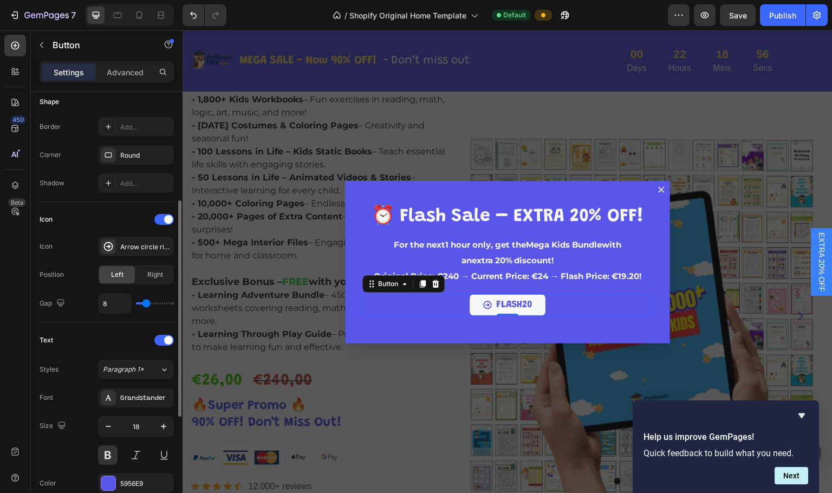
type input "12"
type input "10"
type input "9"
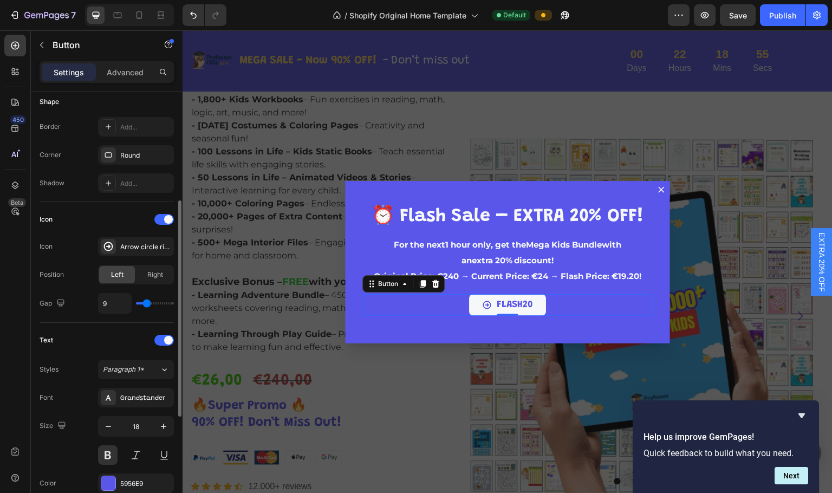
type input "8"
type input "7"
type input "8"
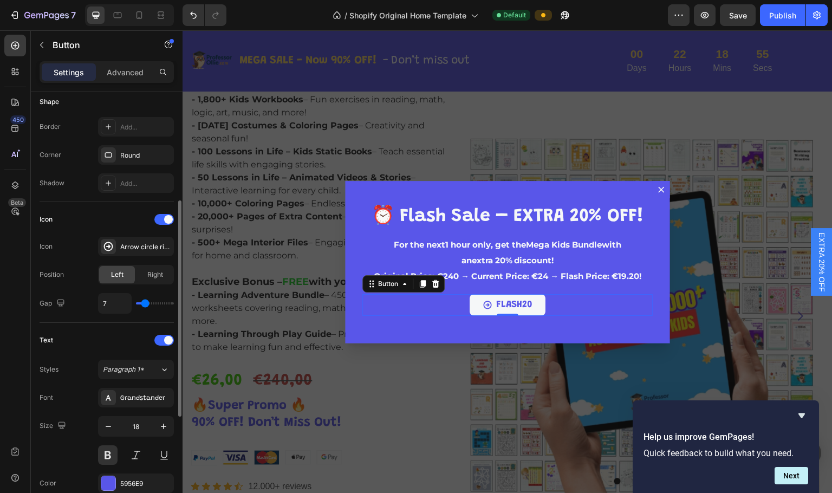
type input "8"
type input "9"
type input "10"
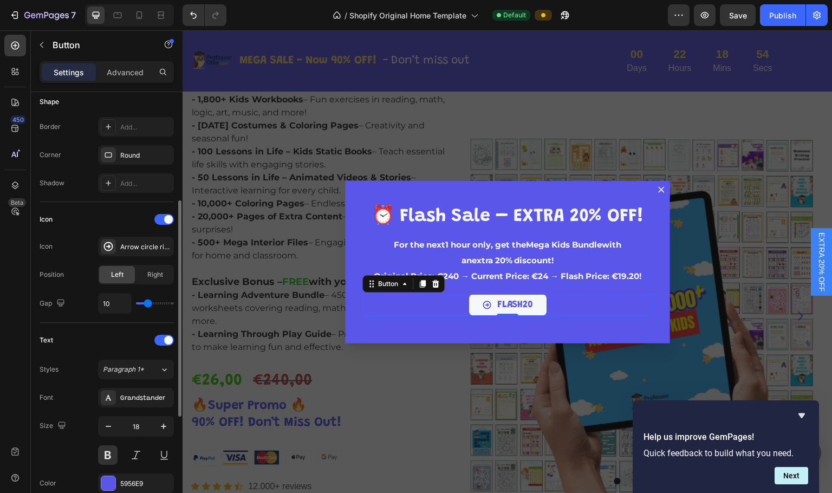
type input "9"
type input "10"
type input "11"
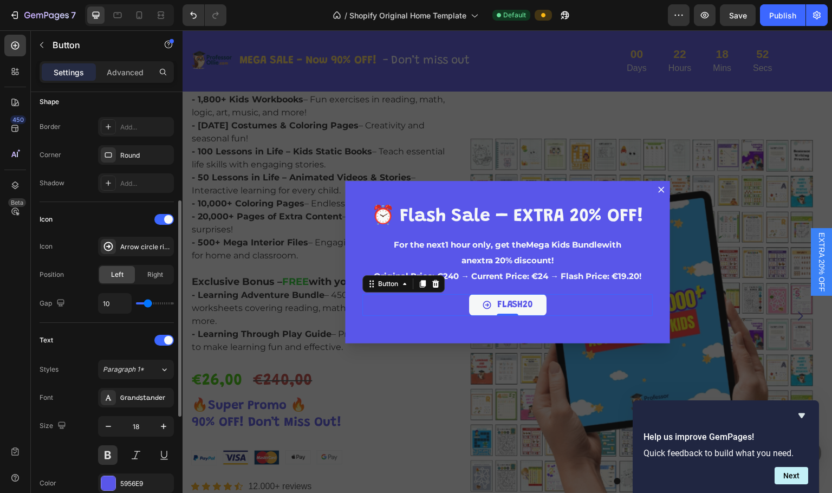
type input "11"
type input "10"
type input "9"
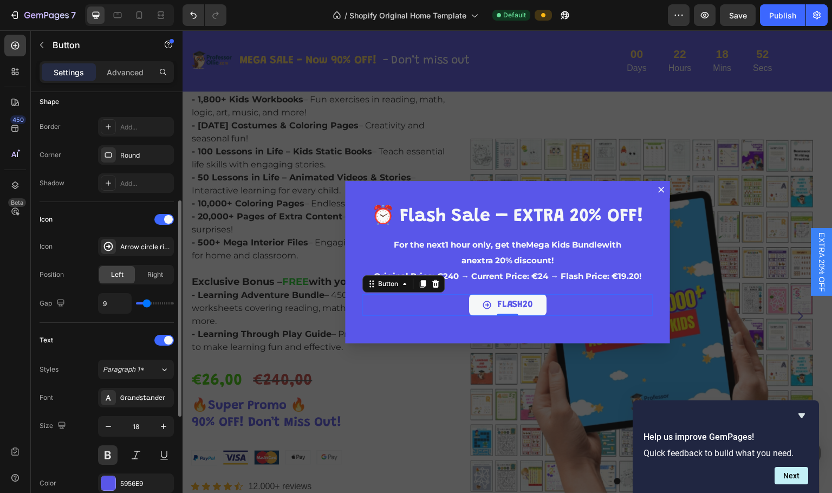
click at [147, 304] on input "range" at bounding box center [155, 303] width 38 height 2
type input "8"
click at [101, 328] on div "Text Styles Paragraph 1* Font Grandstander Size 18 Color 5956E9 Show more" at bounding box center [107, 427] width 134 height 208
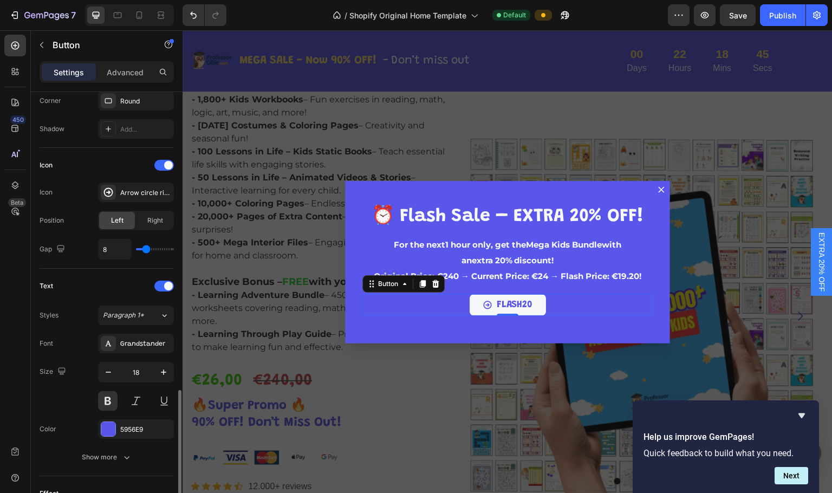
scroll to position [431, 0]
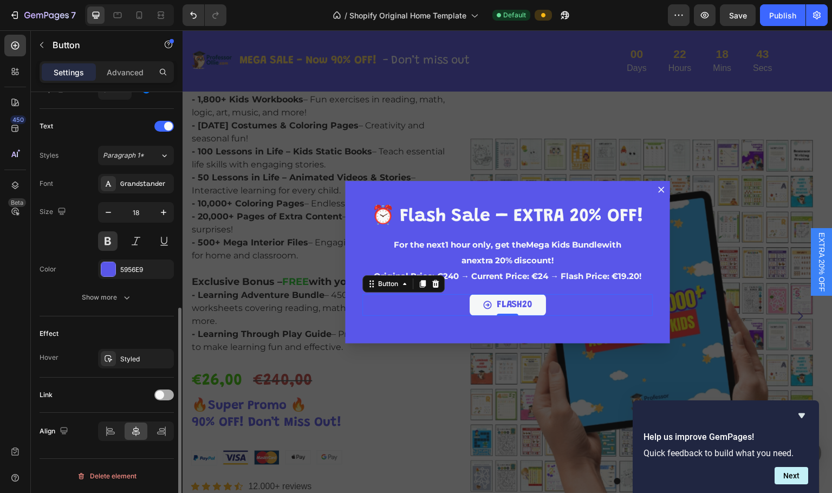
click at [166, 392] on div at bounding box center [164, 395] width 20 height 11
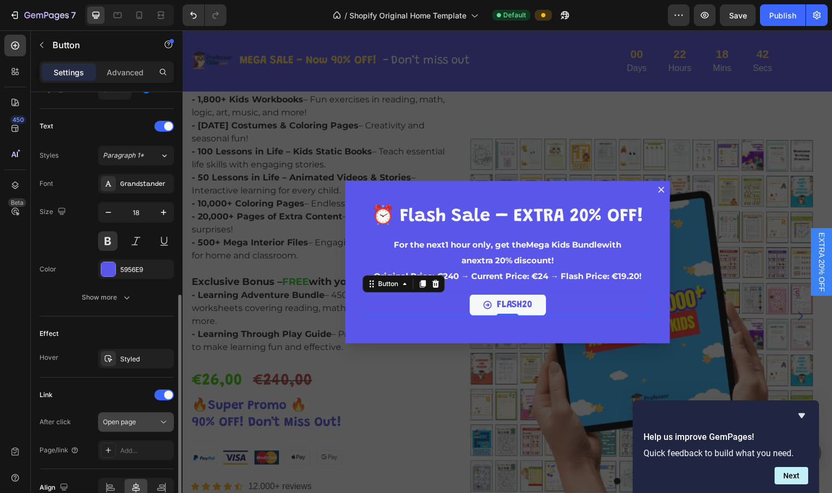
scroll to position [487, 0]
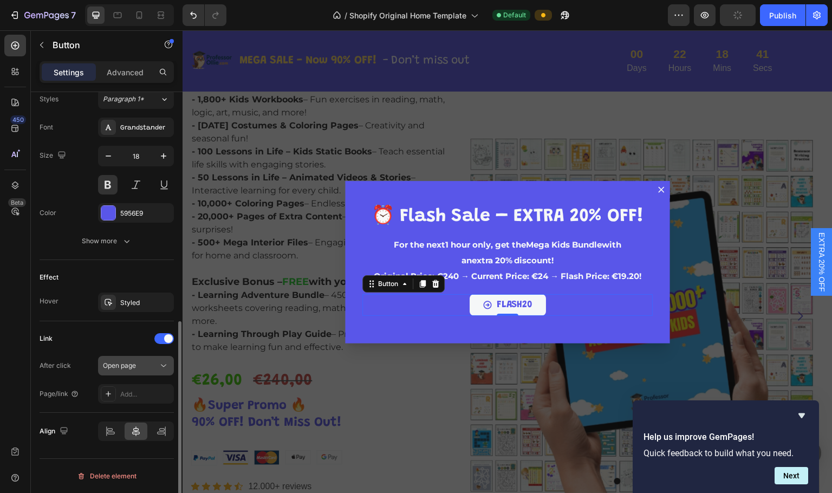
click at [146, 364] on div "Open page" at bounding box center [130, 366] width 55 height 10
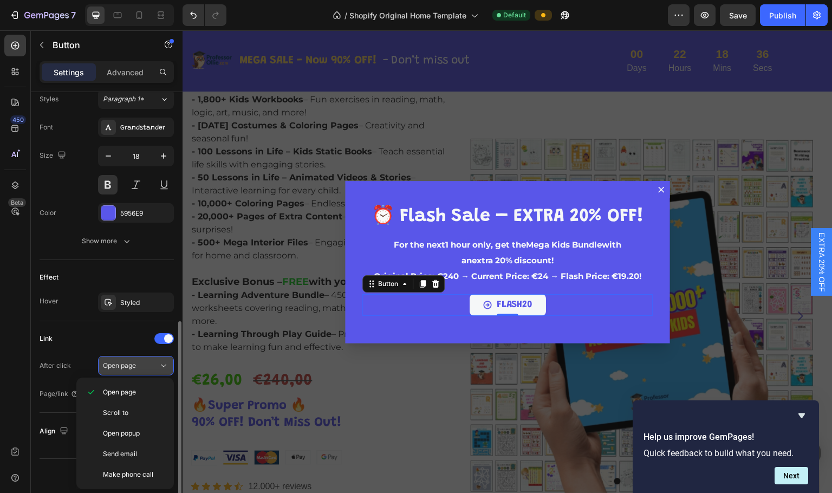
click at [146, 364] on div "Open page" at bounding box center [130, 366] width 55 height 10
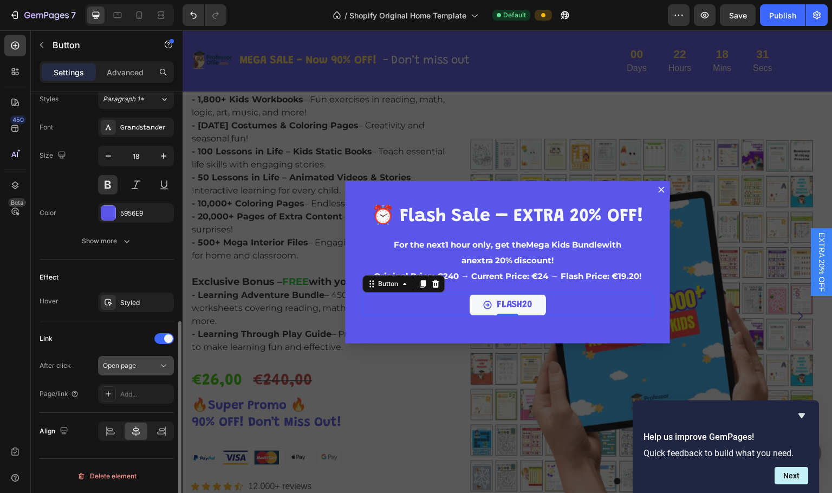
click at [144, 363] on div "Open page" at bounding box center [130, 366] width 55 height 10
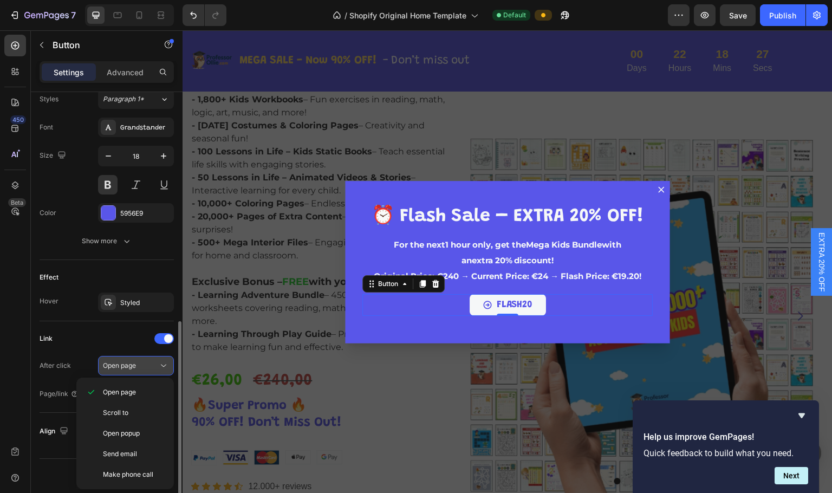
click at [142, 367] on div "Open page" at bounding box center [130, 366] width 55 height 10
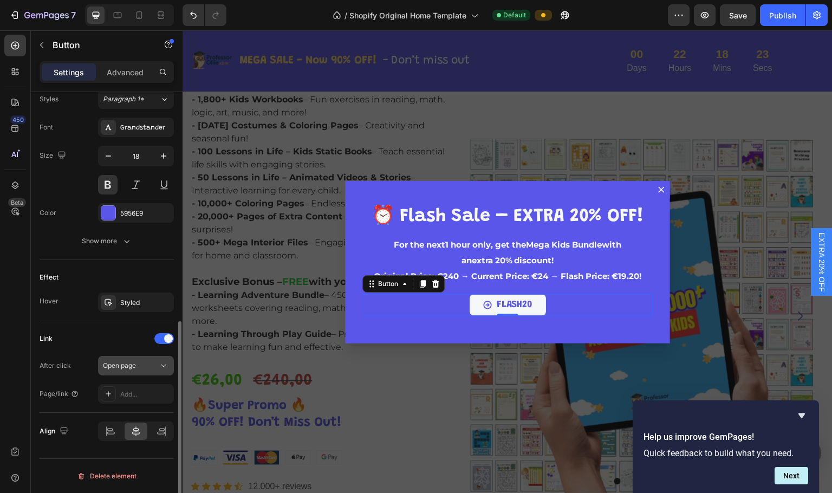
click at [128, 372] on button "Open page" at bounding box center [136, 366] width 76 height 20
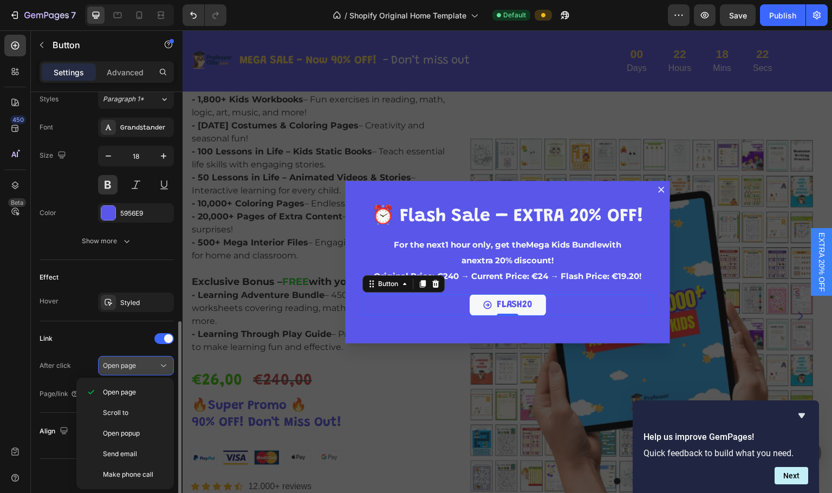
click at [128, 372] on button "Open page" at bounding box center [136, 366] width 76 height 20
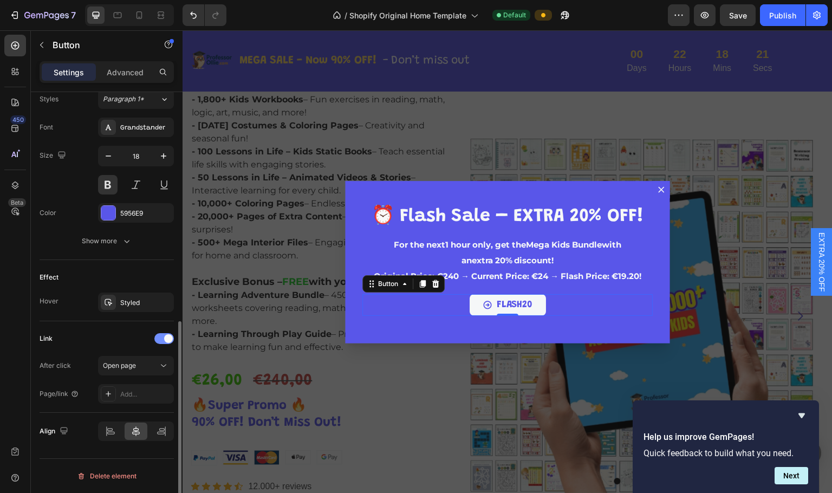
click at [158, 335] on div at bounding box center [164, 338] width 20 height 11
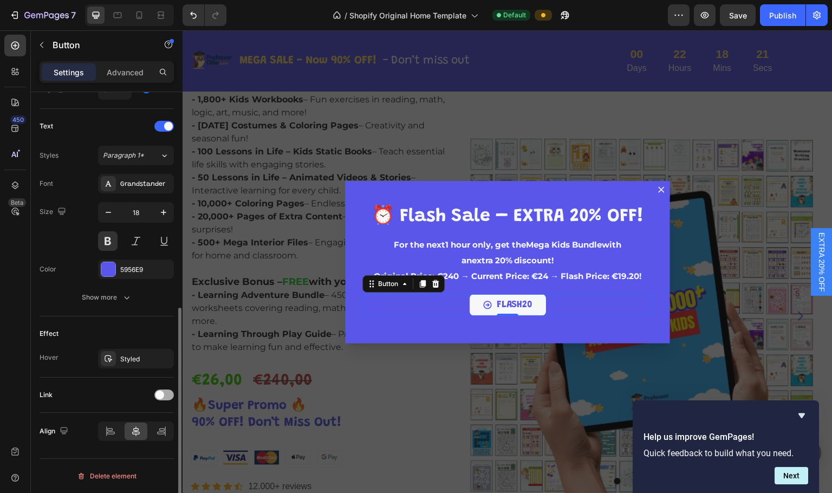
scroll to position [431, 0]
click at [163, 359] on icon "button" at bounding box center [162, 358] width 9 height 9
click at [589, 298] on div "FLASH20 Button 0" at bounding box center [507, 305] width 290 height 22
click at [136, 72] on p "Advanced" at bounding box center [125, 72] width 37 height 11
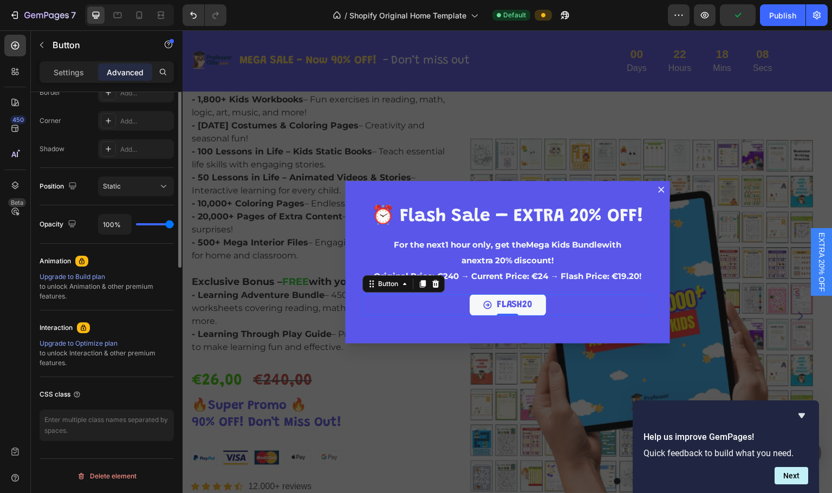
scroll to position [0, 0]
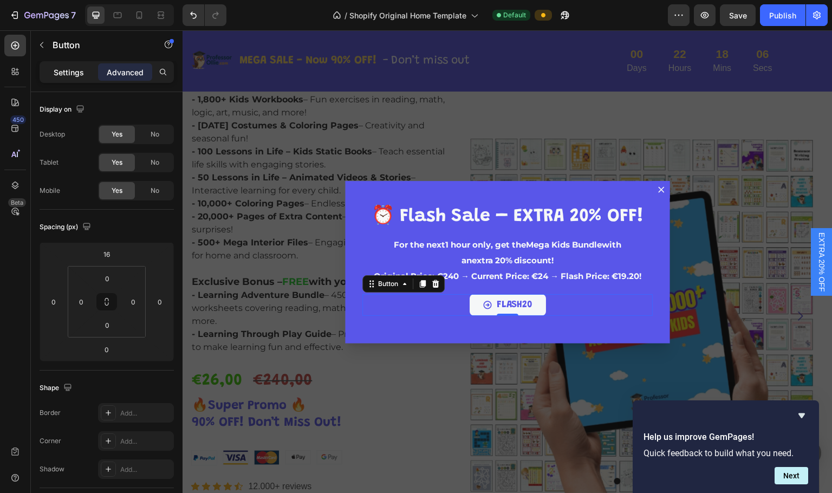
click at [59, 68] on p "Settings" at bounding box center [69, 72] width 30 height 11
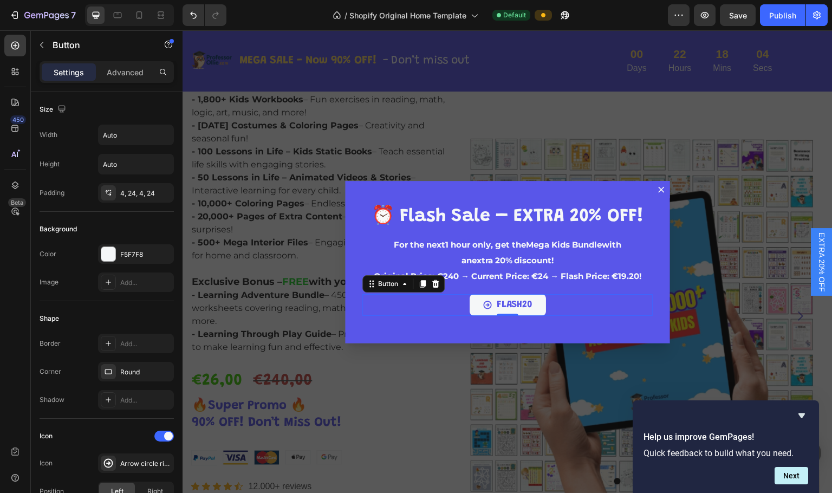
click at [394, 313] on div "FLASH20 Button 0" at bounding box center [507, 305] width 290 height 22
click at [362, 305] on div "FLASH20 Button 0" at bounding box center [507, 305] width 290 height 22
click at [43, 42] on icon "button" at bounding box center [41, 45] width 9 height 9
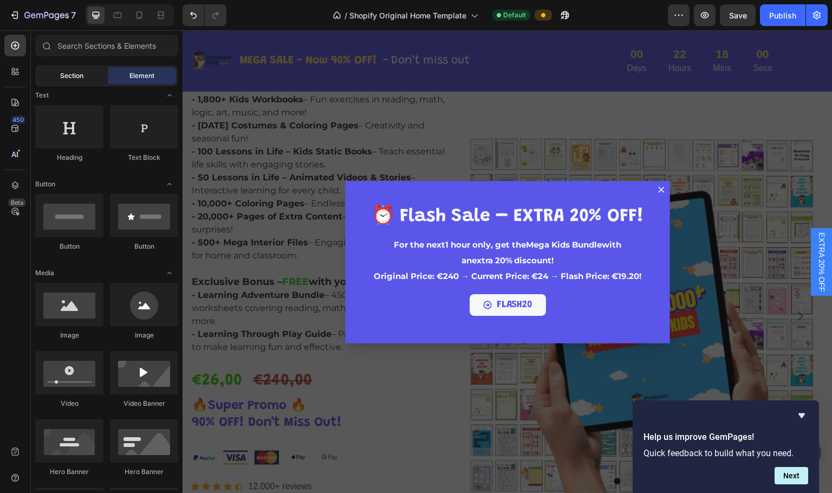
click at [80, 73] on span "Section" at bounding box center [71, 76] width 23 height 10
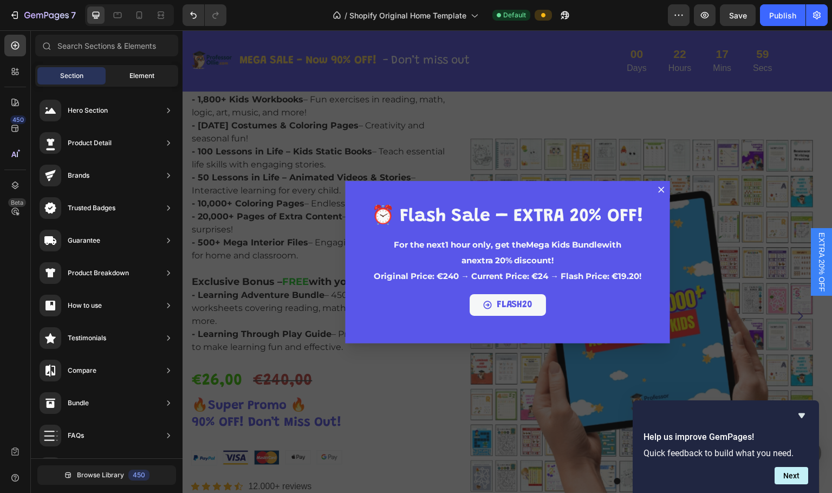
click at [130, 76] on span "Element" at bounding box center [141, 76] width 25 height 10
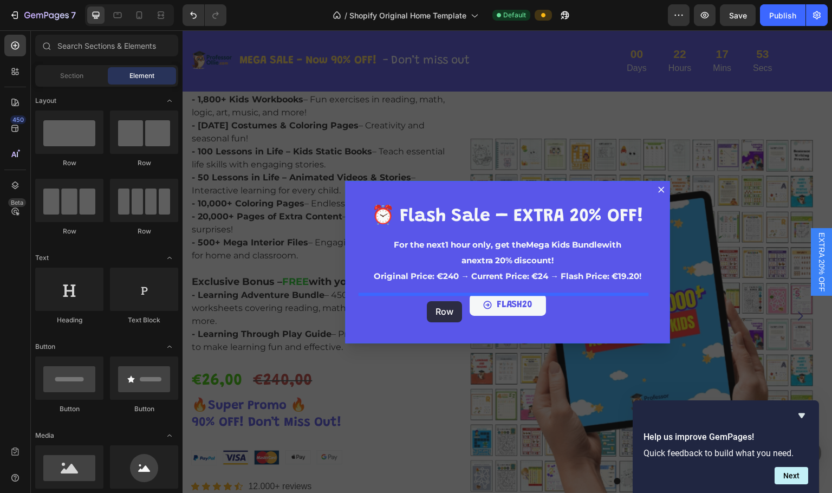
drag, startPoint x: 312, startPoint y: 165, endPoint x: 427, endPoint y: 301, distance: 178.0
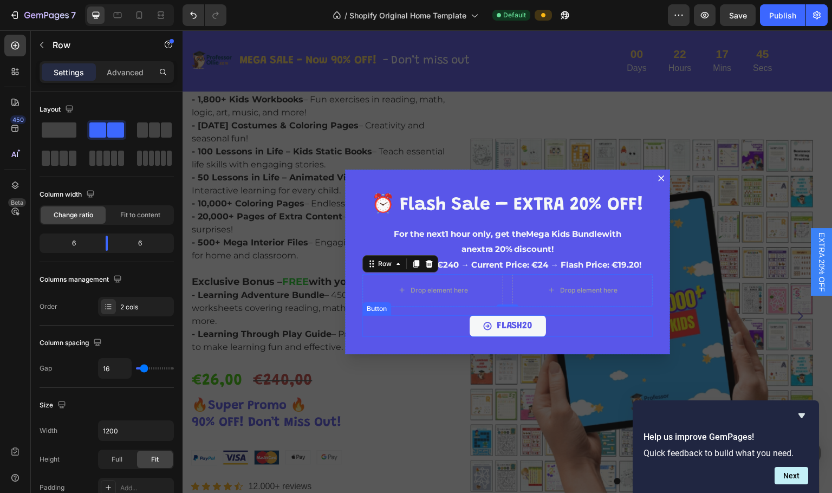
click at [538, 328] on button "FLASH20" at bounding box center [508, 326] width 76 height 22
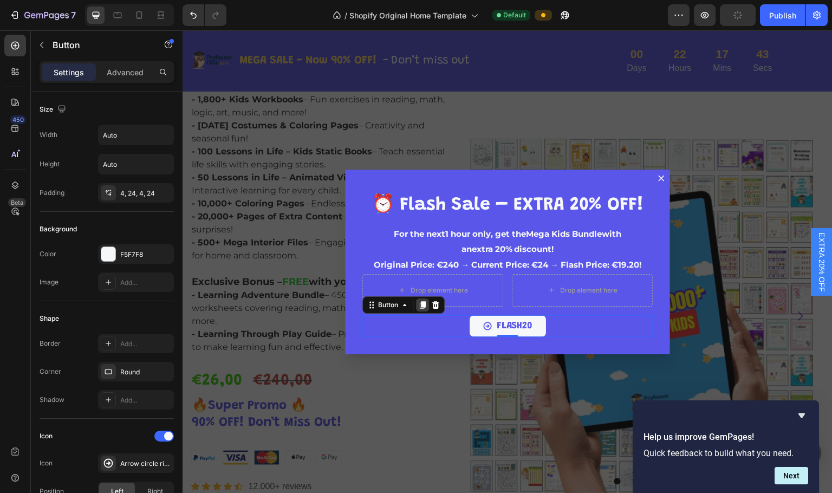
click at [423, 303] on icon "Dialog body" at bounding box center [422, 305] width 9 height 9
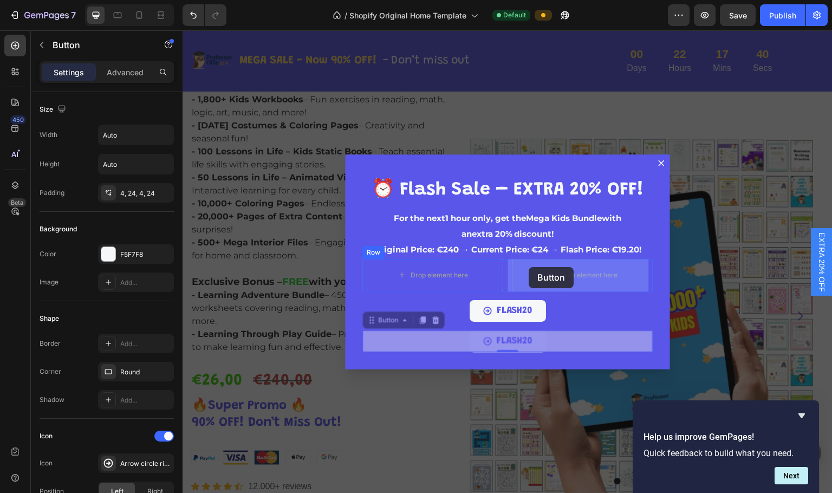
drag, startPoint x: 365, startPoint y: 316, endPoint x: 529, endPoint y: 267, distance: 171.2
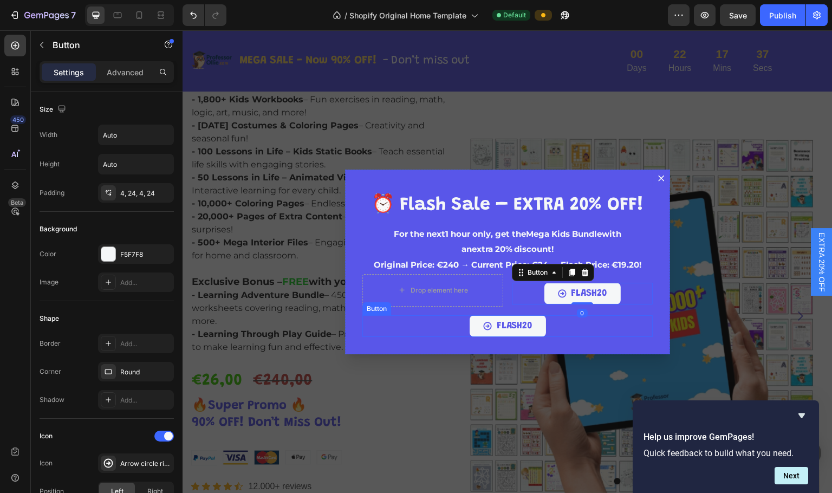
click at [419, 316] on div "FLASH20 Button" at bounding box center [507, 326] width 290 height 22
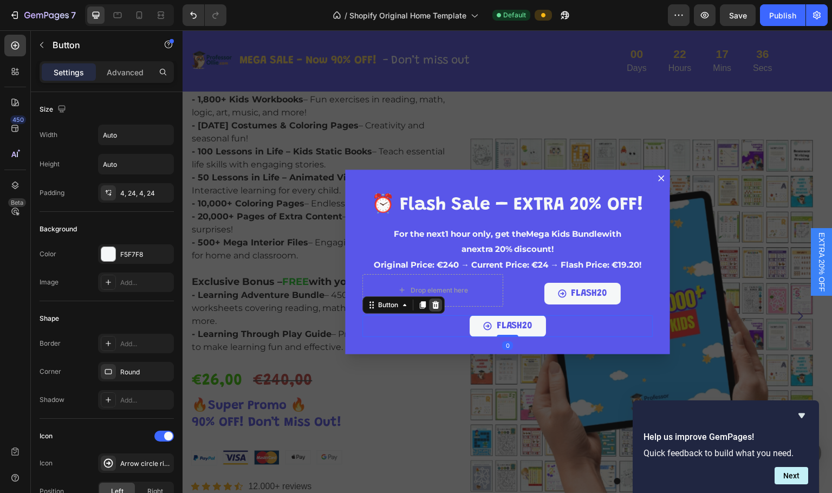
click at [432, 303] on icon "Dialog body" at bounding box center [435, 305] width 7 height 8
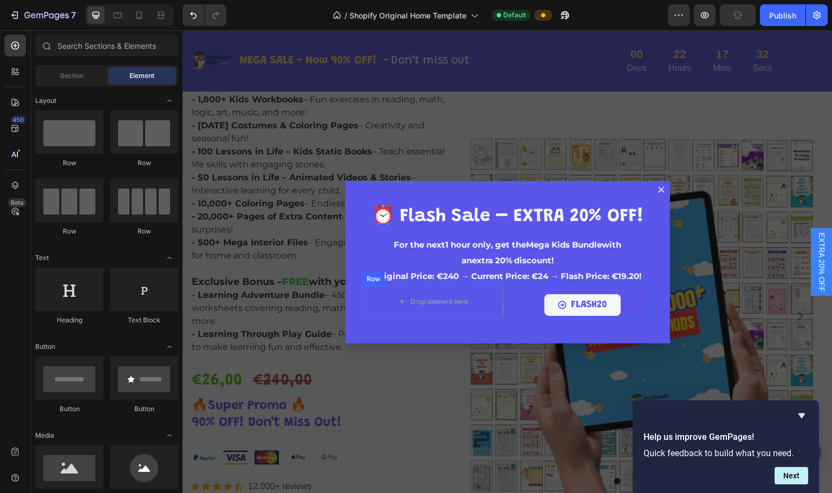
click at [572, 286] on div "FLASH20 Button" at bounding box center [582, 301] width 141 height 30
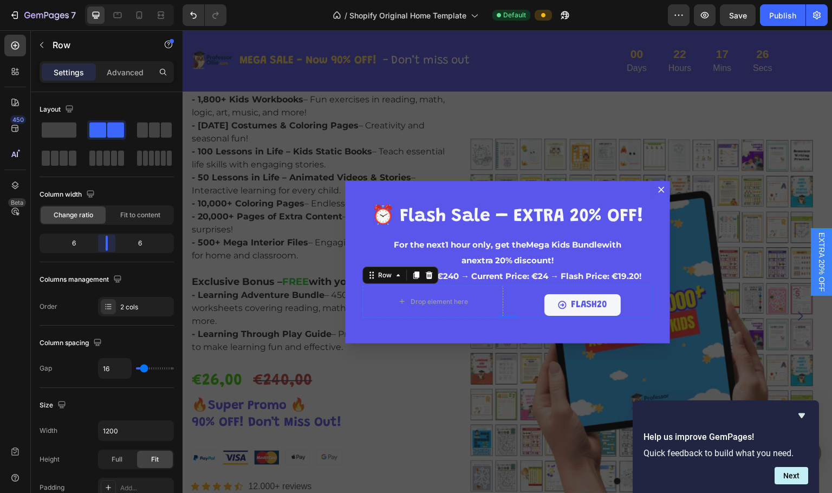
drag, startPoint x: 102, startPoint y: 243, endPoint x: 108, endPoint y: 241, distance: 5.7
click at [108, 0] on body "7 / Shopify Original Home Template Default Preview Save Publish 450 Beta Sectio…" at bounding box center [416, 0] width 832 height 0
drag, startPoint x: 137, startPoint y: 365, endPoint x: 100, endPoint y: 364, distance: 37.4
click at [100, 364] on div "16" at bounding box center [136, 368] width 76 height 21
type input "11"
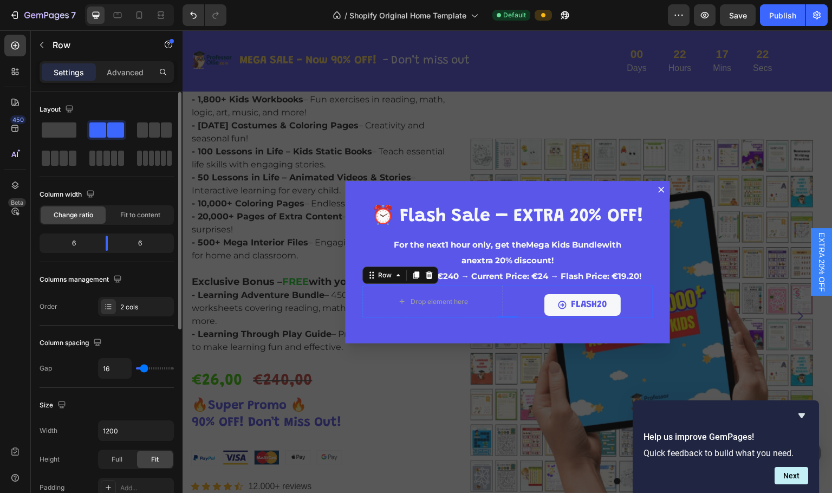
type input "11"
type input "4"
type input "0"
drag, startPoint x: 144, startPoint y: 364, endPoint x: 116, endPoint y: 369, distance: 28.2
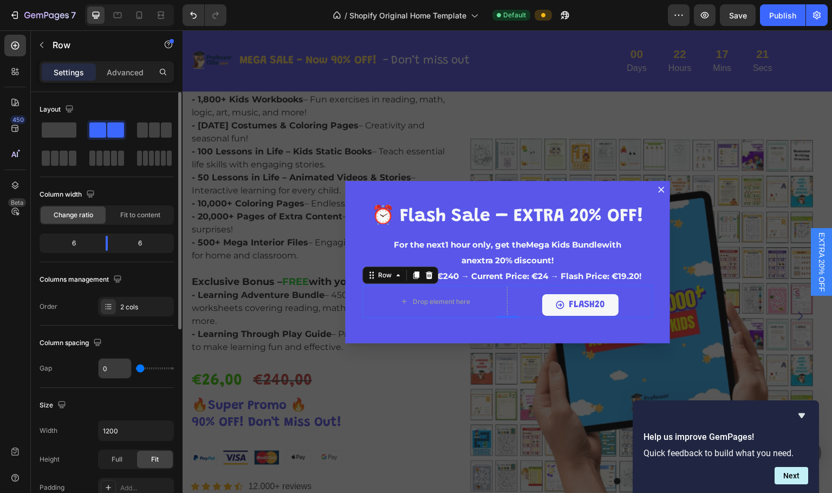
type input "0"
click at [136, 367] on input "range" at bounding box center [155, 368] width 38 height 2
click at [121, 71] on p "Advanced" at bounding box center [125, 72] width 37 height 11
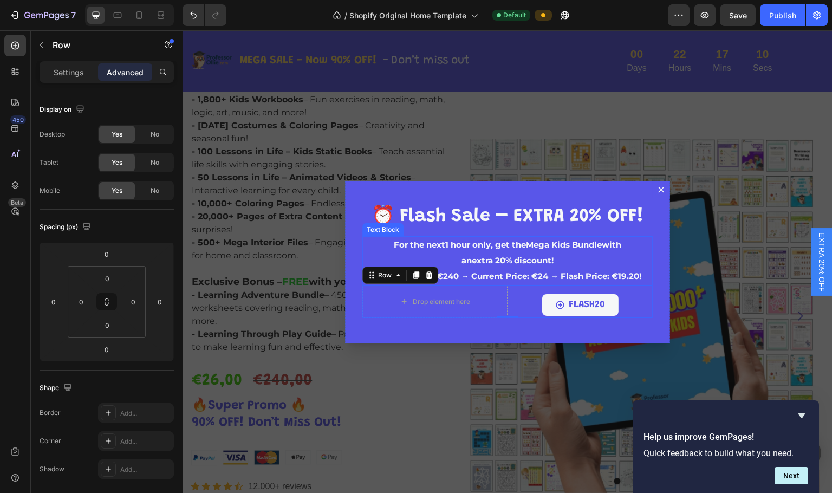
click at [556, 285] on div "⁠⁠⁠⁠⁠⁠⁠ ⏰ Flash Sale – EXTRA 20% OFF! Heading For the next 1 hour only , get th…" at bounding box center [507, 262] width 325 height 163
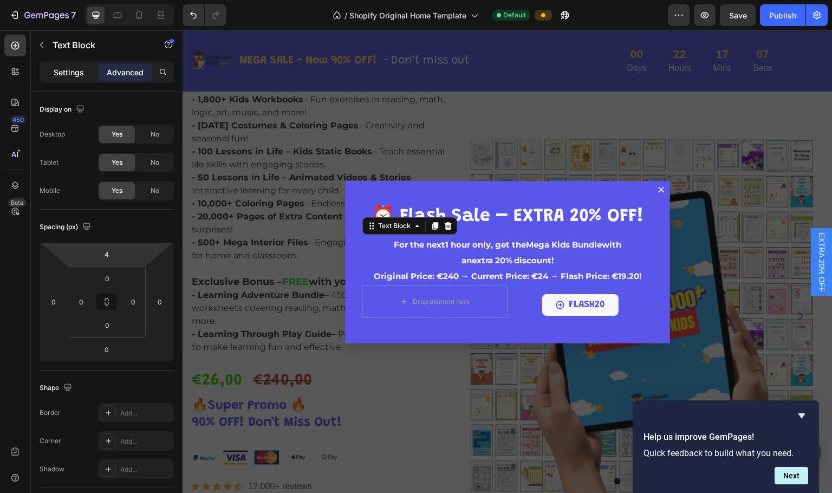
click at [74, 71] on p "Settings" at bounding box center [69, 72] width 30 height 11
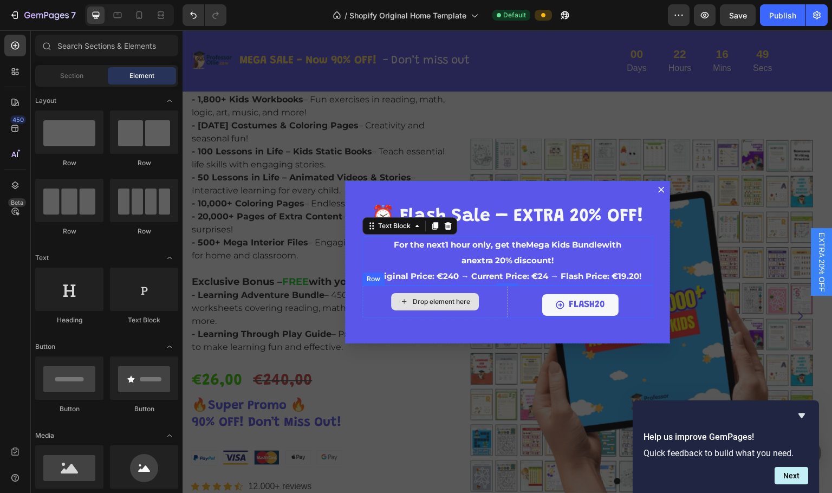
click at [445, 301] on div "Drop element here" at bounding box center [441, 301] width 57 height 9
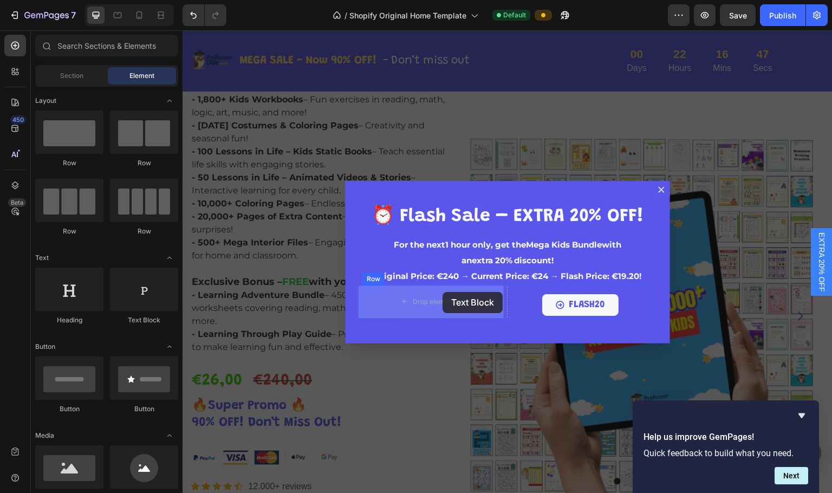
drag, startPoint x: 328, startPoint y: 327, endPoint x: 443, endPoint y: 292, distance: 119.6
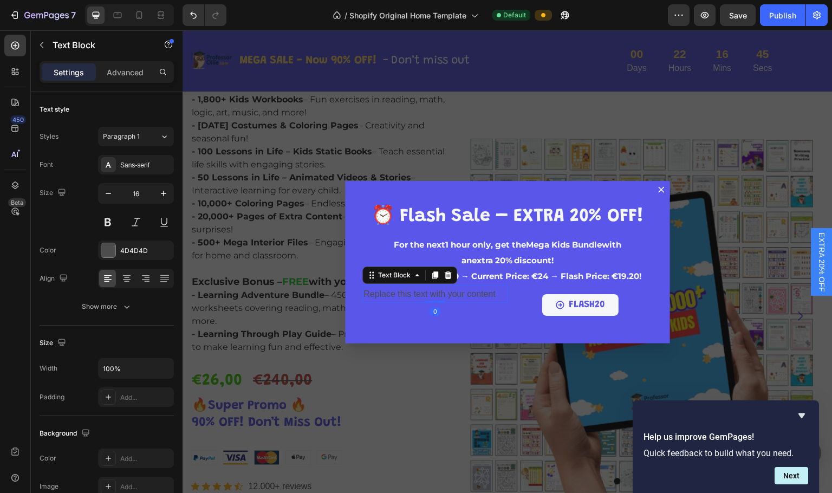
click at [443, 295] on div "Replace this text with your content" at bounding box center [434, 295] width 145 height 18
click at [443, 295] on p "Replace this text with your content" at bounding box center [435, 295] width 143 height 16
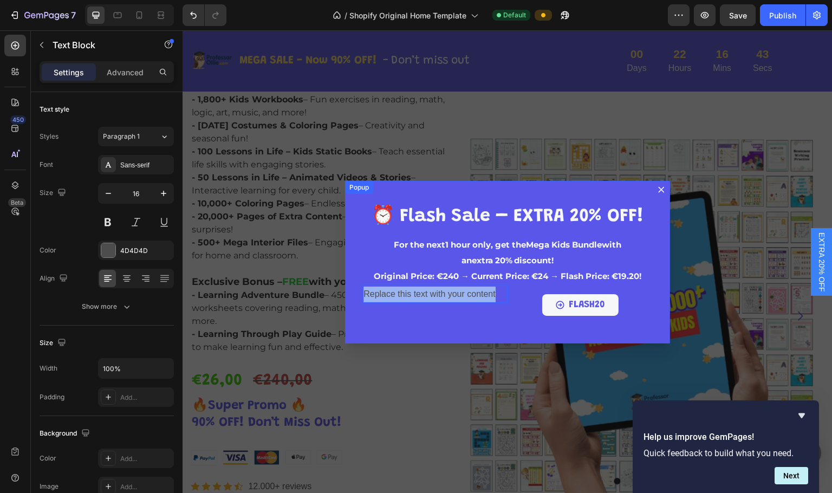
drag, startPoint x: 492, startPoint y: 291, endPoint x: 355, endPoint y: 282, distance: 137.4
click at [355, 282] on div "⁠⁠⁠⁠⁠⁠⁠ ⏰ Flash Sale – EXTRA 20% OFF! Heading For the next 1 hour only , get th…" at bounding box center [507, 262] width 325 height 163
click at [463, 321] on div "⁠⁠⁠⁠⁠⁠⁠ ⏰ Flash Sale – EXTRA 20% OFF! Heading For the next 1 hour only , get th…" at bounding box center [507, 262] width 325 height 163
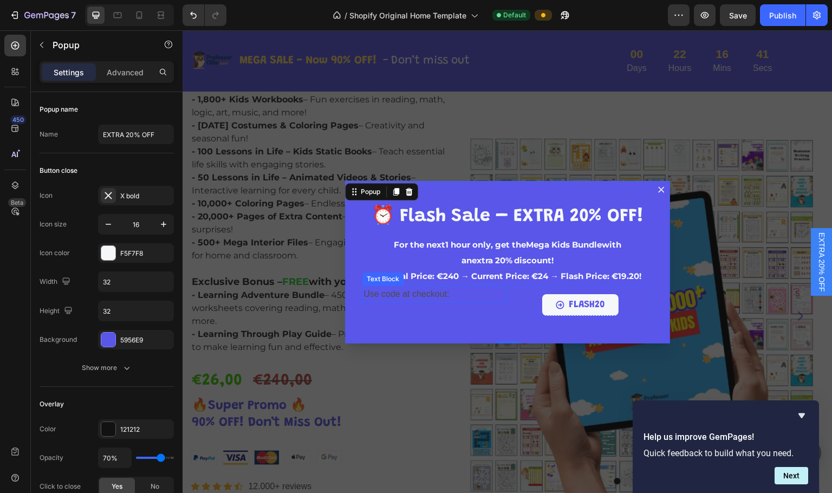
click at [461, 294] on p "Use code at checkout:" at bounding box center [435, 295] width 143 height 16
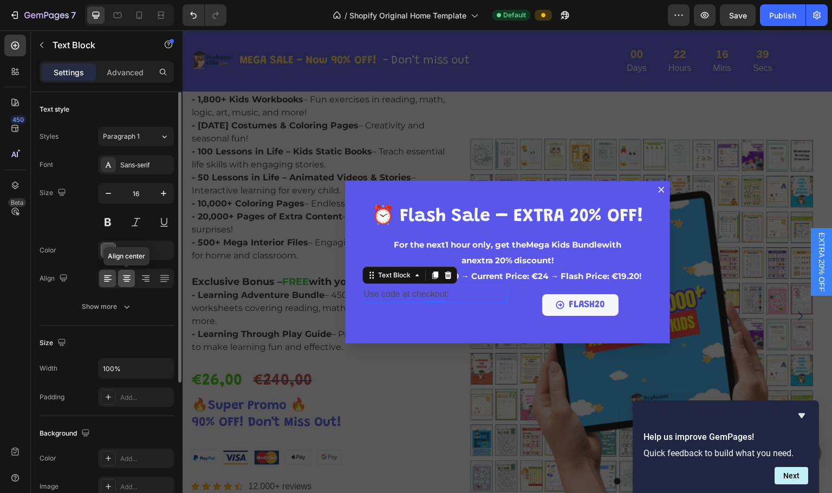
click at [130, 276] on icon at bounding box center [126, 278] width 11 height 11
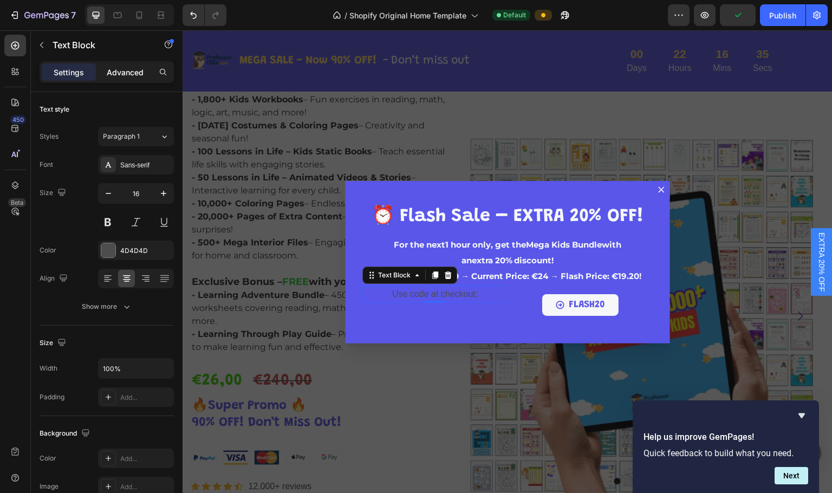
click at [125, 75] on p "Advanced" at bounding box center [125, 72] width 37 height 11
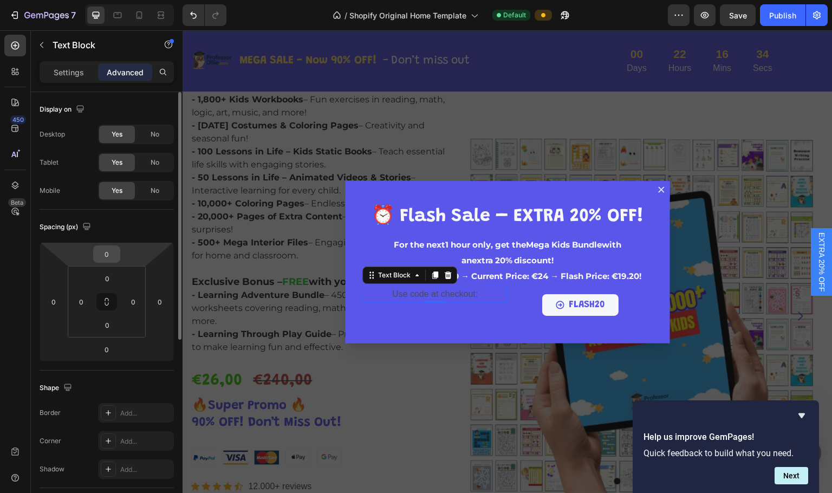
click at [112, 254] on input "0" at bounding box center [107, 254] width 22 height 16
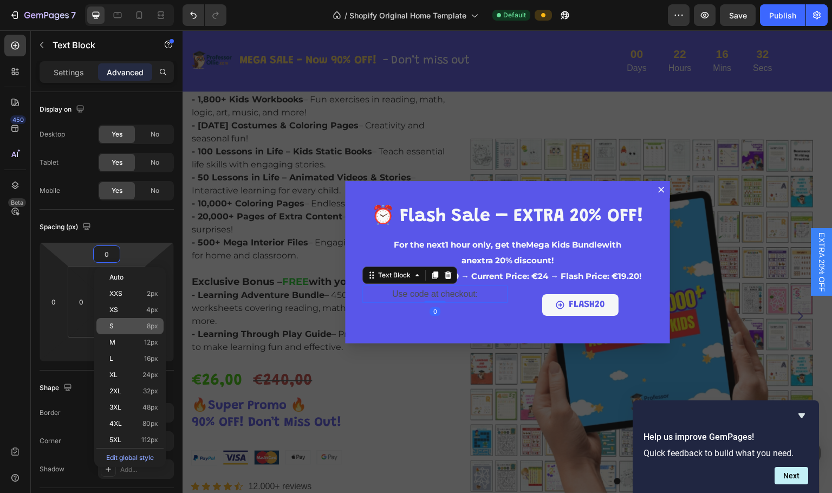
click at [138, 328] on p "S 8px" at bounding box center [133, 326] width 49 height 8
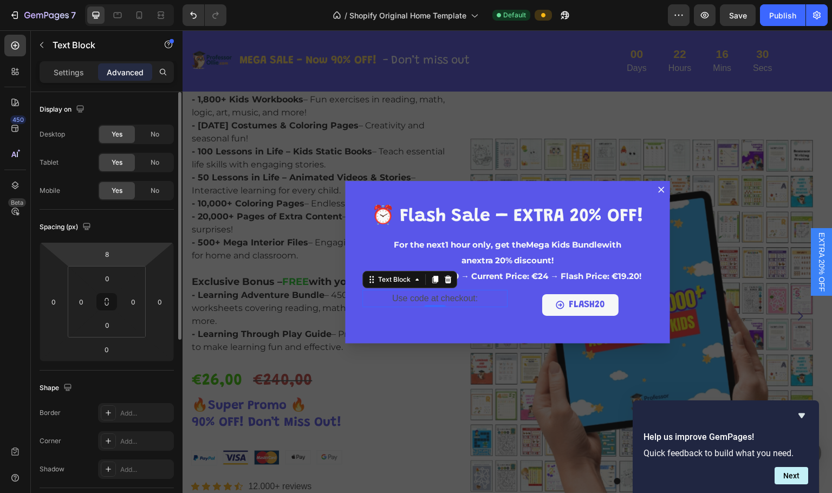
click at [125, 0] on html "7 / Shopify Original Home Template Default Preview Save Publish 450 Beta Sectio…" at bounding box center [416, 0] width 832 height 0
click at [108, 251] on input "8" at bounding box center [107, 254] width 22 height 16
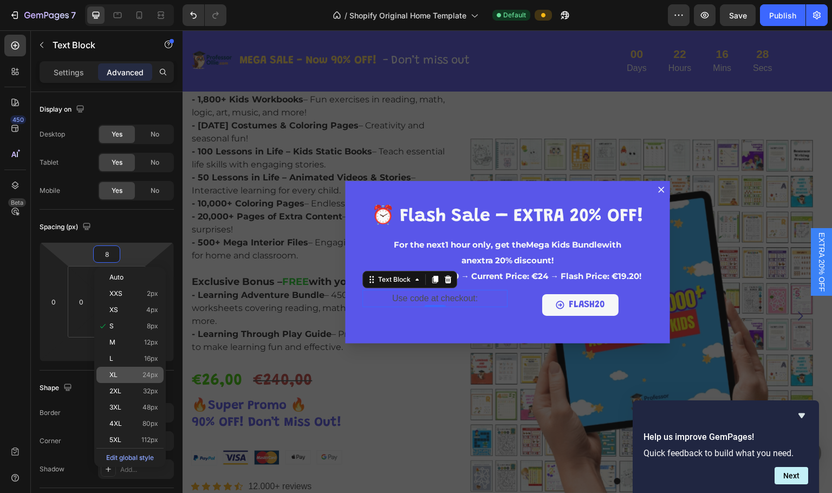
click at [150, 373] on span "24px" at bounding box center [150, 375] width 16 height 8
type input "24"
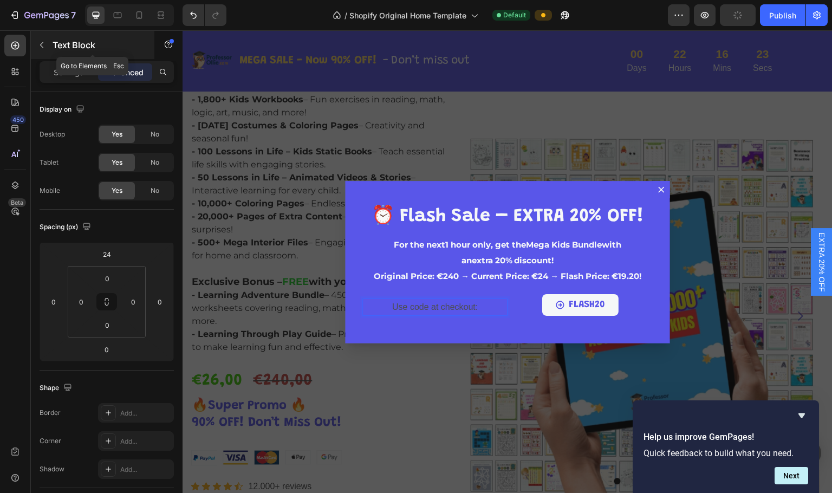
click at [42, 43] on icon "button" at bounding box center [41, 45] width 3 height 6
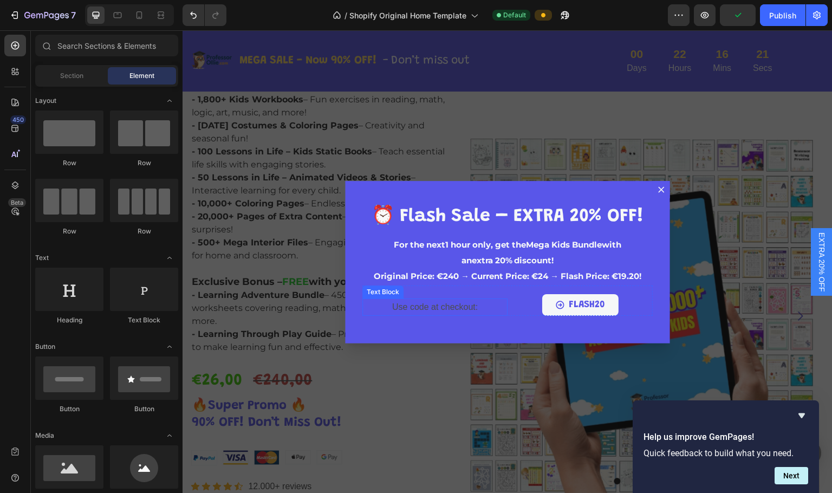
click at [435, 310] on p "Use code at checkout:" at bounding box center [435, 308] width 143 height 16
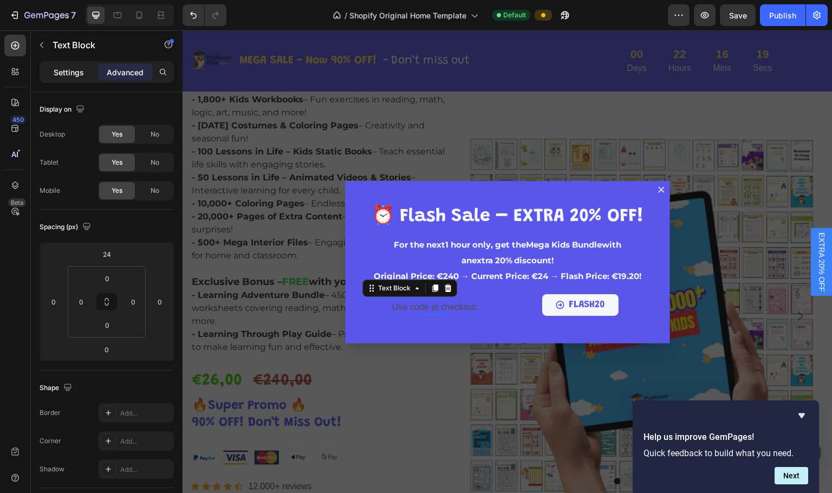
click at [75, 74] on p "Settings" at bounding box center [69, 72] width 30 height 11
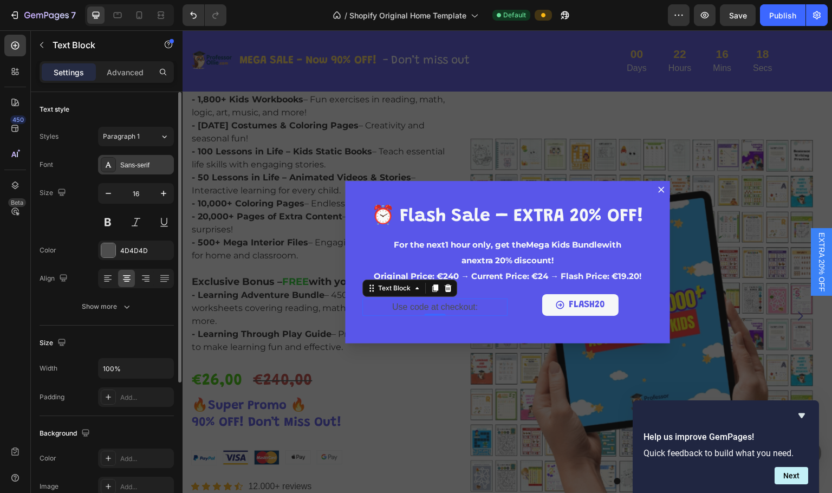
click at [148, 160] on div "Sans-serif" at bounding box center [145, 165] width 51 height 10
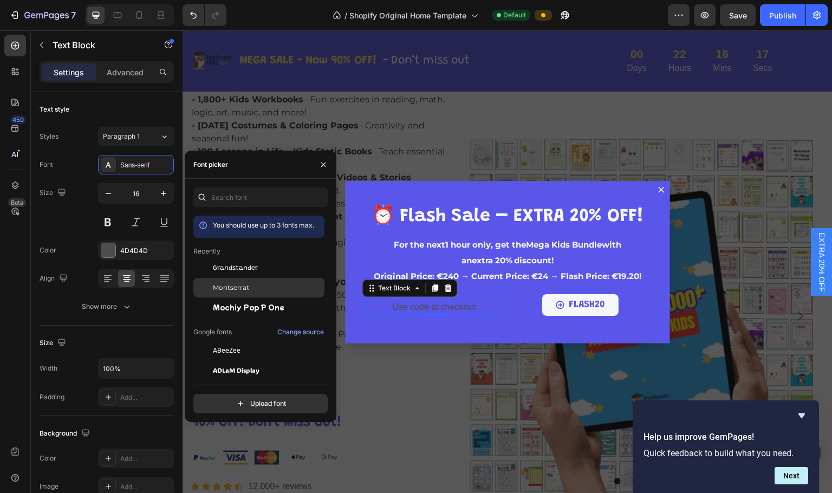
click at [223, 287] on span "Montserrat" at bounding box center [231, 288] width 36 height 10
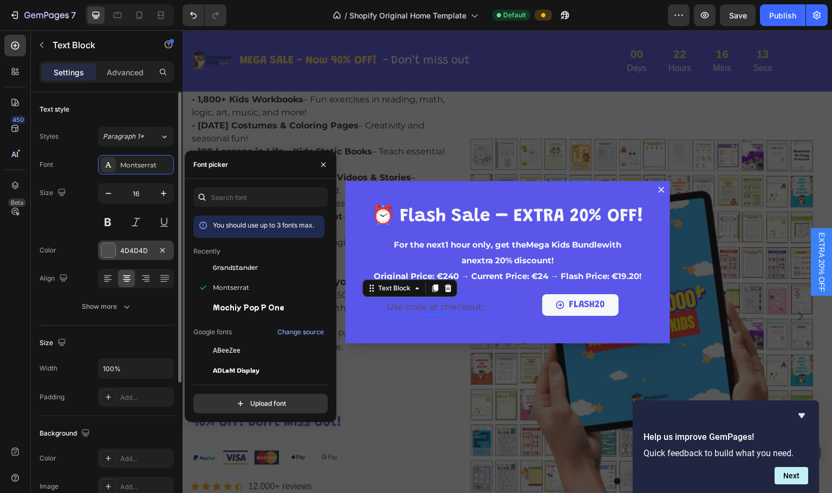
click at [113, 256] on div at bounding box center [108, 250] width 14 height 14
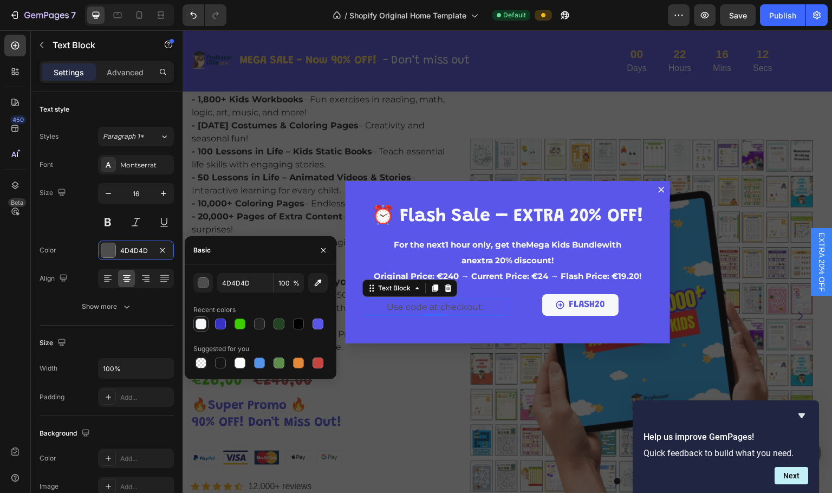
click at [203, 320] on div at bounding box center [201, 324] width 11 height 11
type input "F5F7F8"
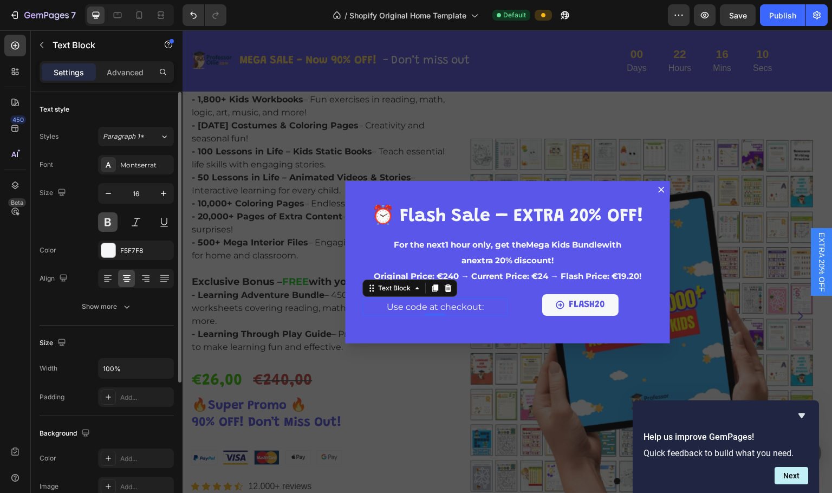
click at [110, 218] on button at bounding box center [108, 222] width 20 height 20
click at [164, 215] on button at bounding box center [164, 222] width 20 height 20
click at [145, 275] on icon at bounding box center [146, 275] width 8 height 1
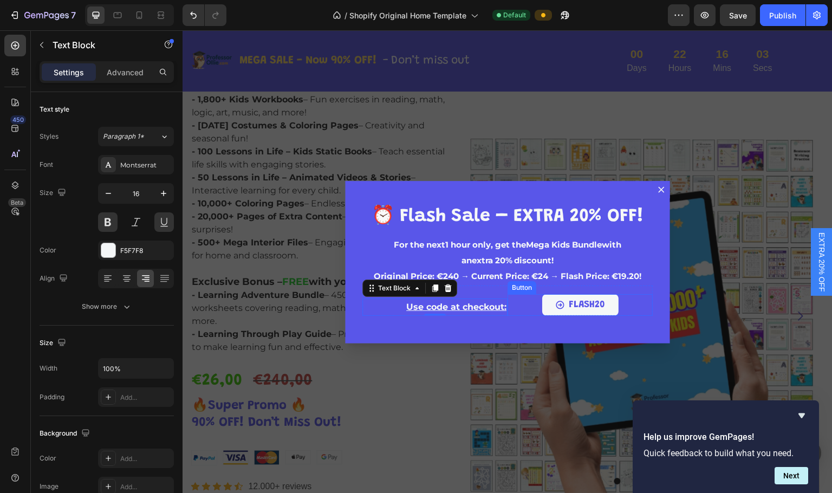
click at [544, 299] on button "FLASH20" at bounding box center [580, 305] width 76 height 22
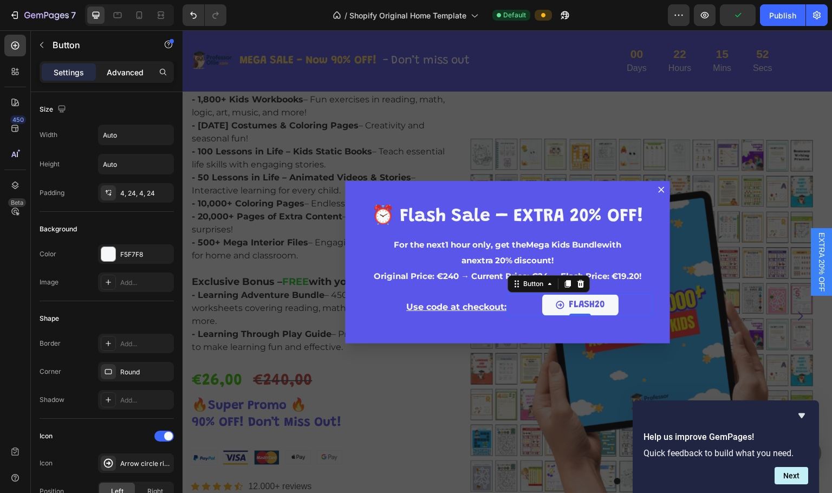
click at [121, 74] on p "Advanced" at bounding box center [125, 72] width 37 height 11
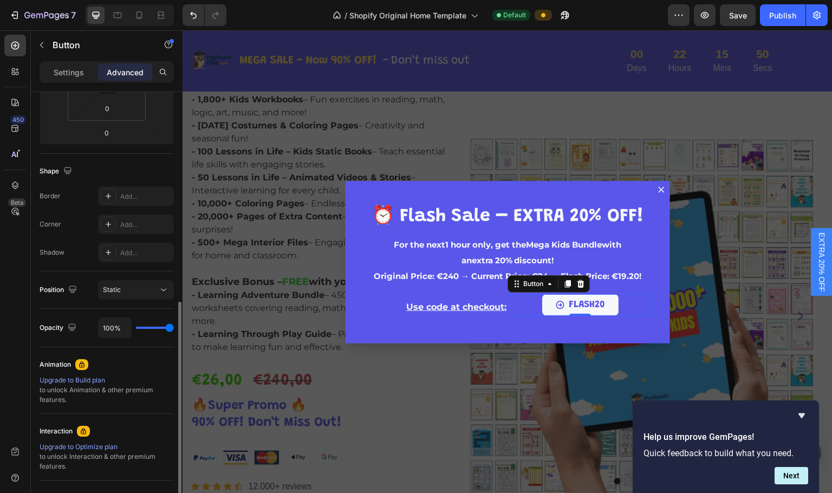
scroll to position [271, 0]
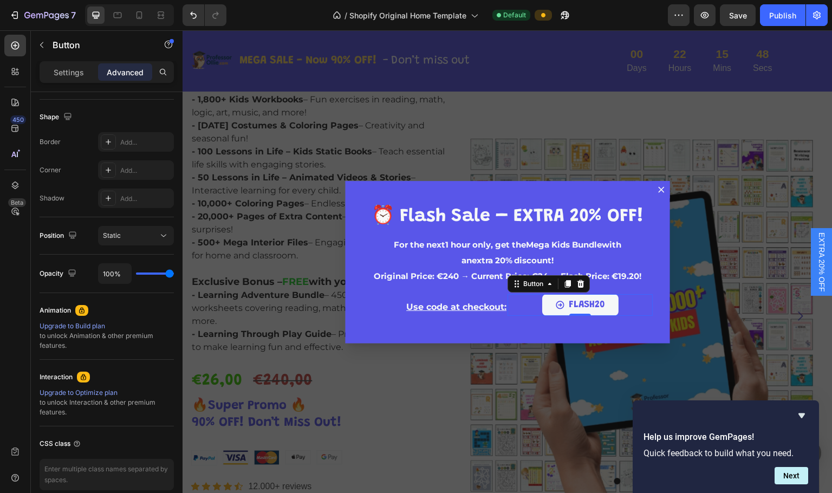
click at [513, 304] on div "FLASH20 Button 0" at bounding box center [580, 305] width 145 height 22
click at [54, 71] on p "Settings" at bounding box center [69, 72] width 30 height 11
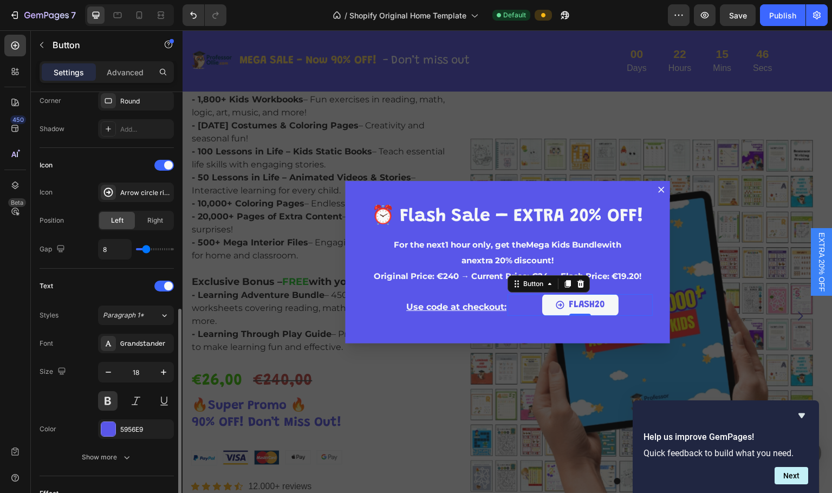
scroll to position [431, 0]
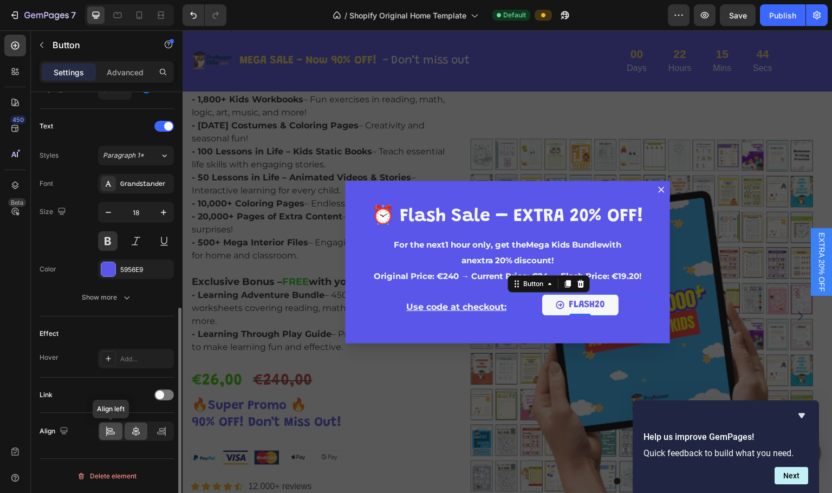
click at [113, 431] on icon at bounding box center [110, 431] width 11 height 11
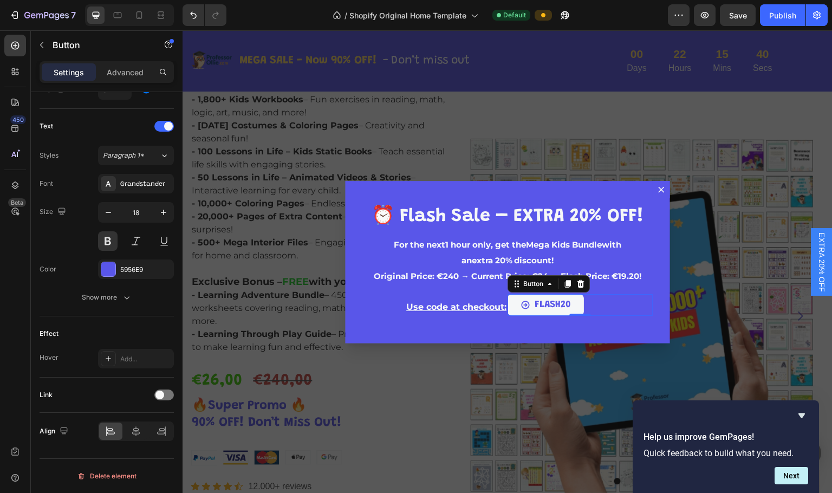
click at [514, 304] on button "FLASH20" at bounding box center [546, 305] width 76 height 22
click at [453, 328] on div "⁠⁠⁠⁠⁠⁠⁠ ⏰ Flash Sale – EXTRA 20% OFF! Heading For the next 1 hour only , get th…" at bounding box center [507, 262] width 325 height 163
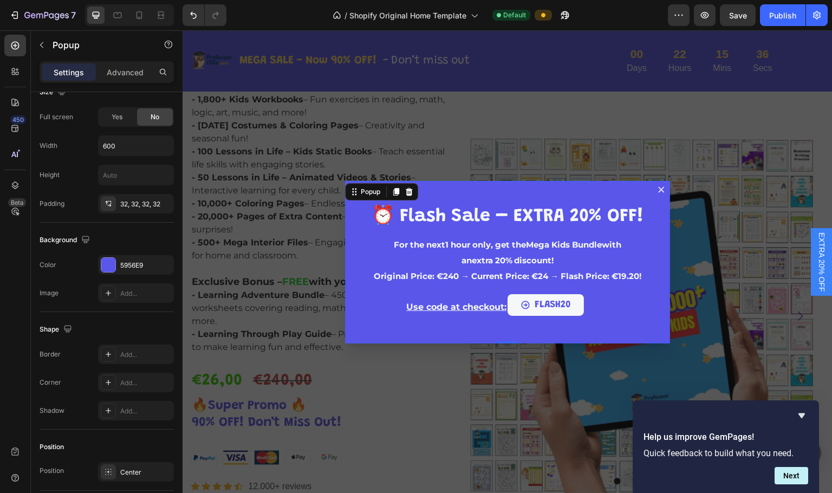
scroll to position [0, 0]
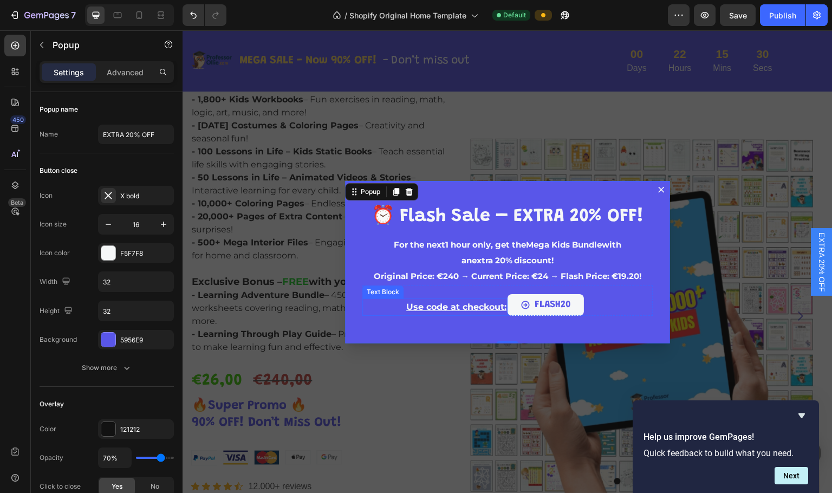
click at [478, 308] on p "Use code at checkout:" at bounding box center [435, 308] width 143 height 16
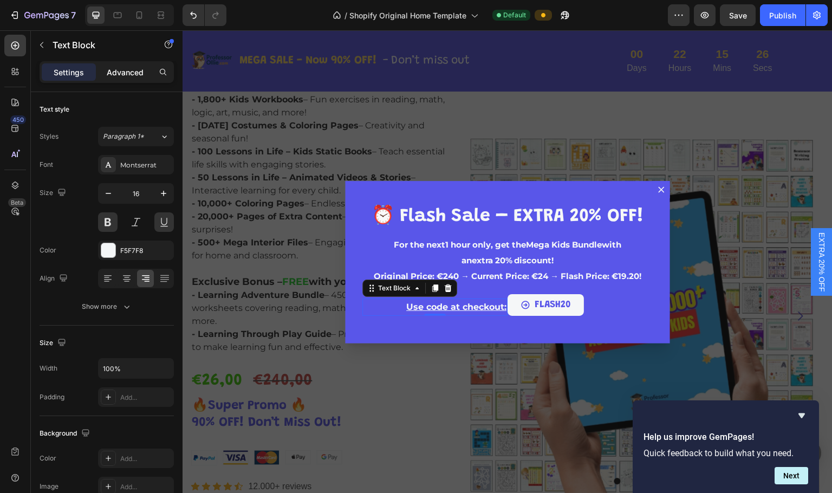
click at [122, 75] on p "Advanced" at bounding box center [125, 72] width 37 height 11
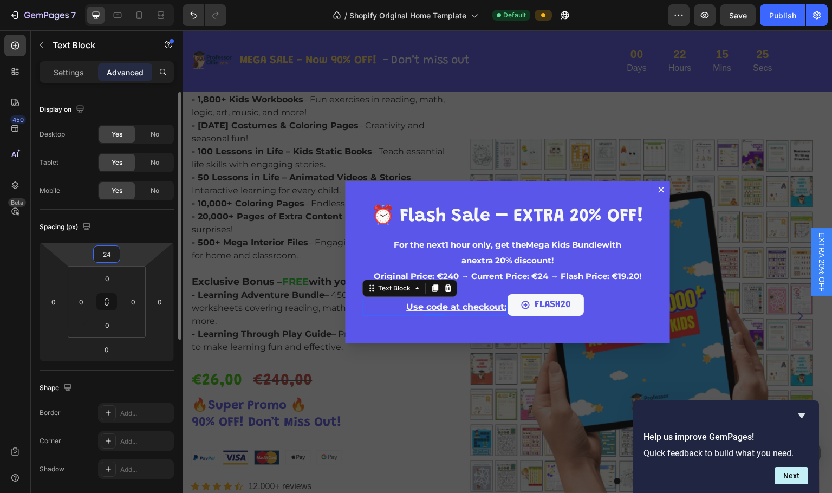
click at [102, 255] on input "24" at bounding box center [107, 254] width 22 height 16
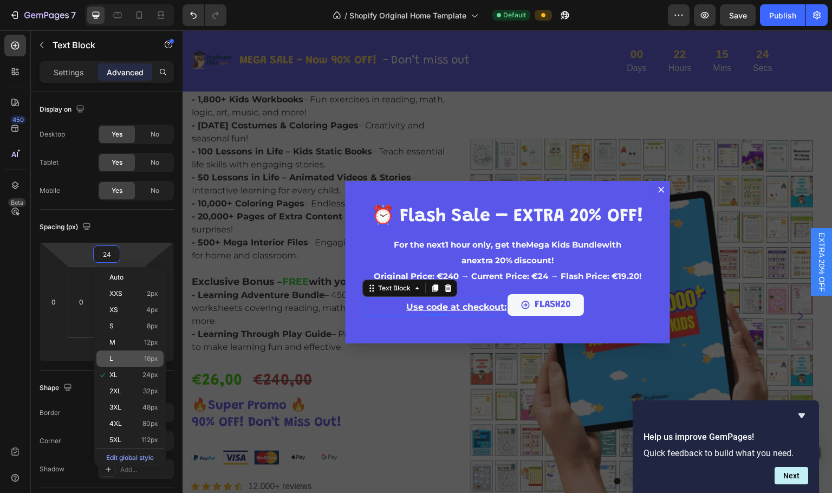
click at [125, 360] on p "L 16px" at bounding box center [133, 359] width 49 height 8
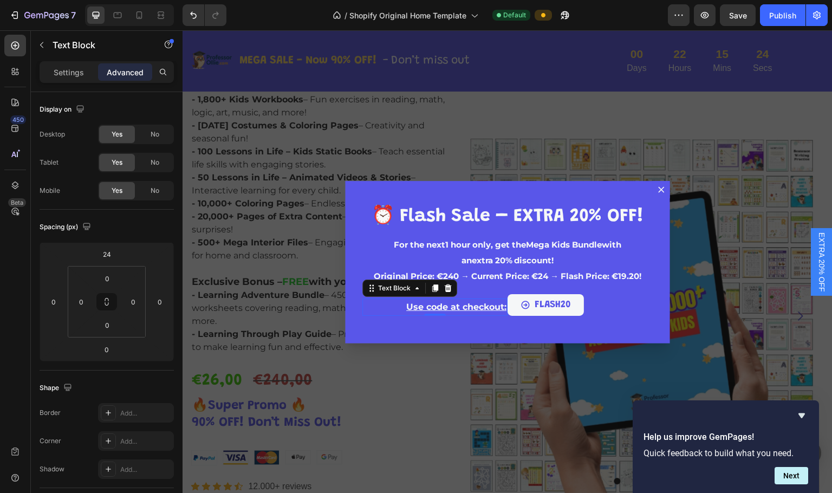
type input "16"
click at [589, 310] on div "⁠⁠⁠⁠⁠⁠⁠ ⏰ Flash Sale – EXTRA 20% OFF! Heading For the next 1 hour only , get th…" at bounding box center [507, 262] width 325 height 163
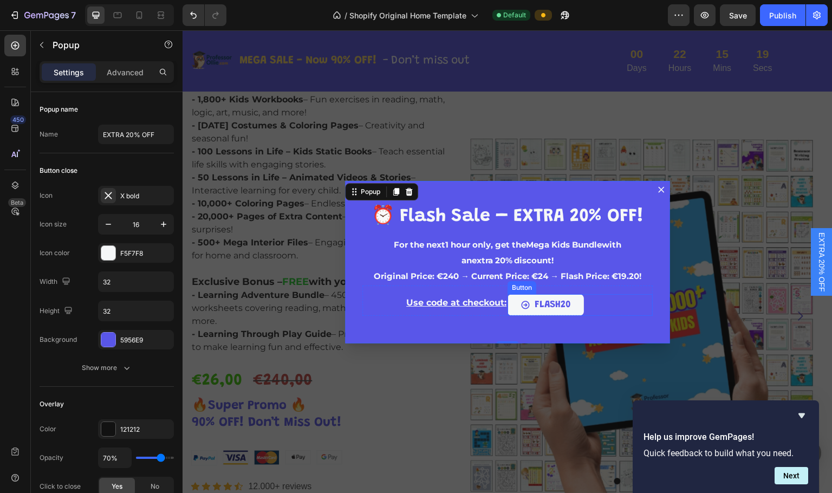
click at [575, 304] on button "FLASH20" at bounding box center [546, 305] width 76 height 22
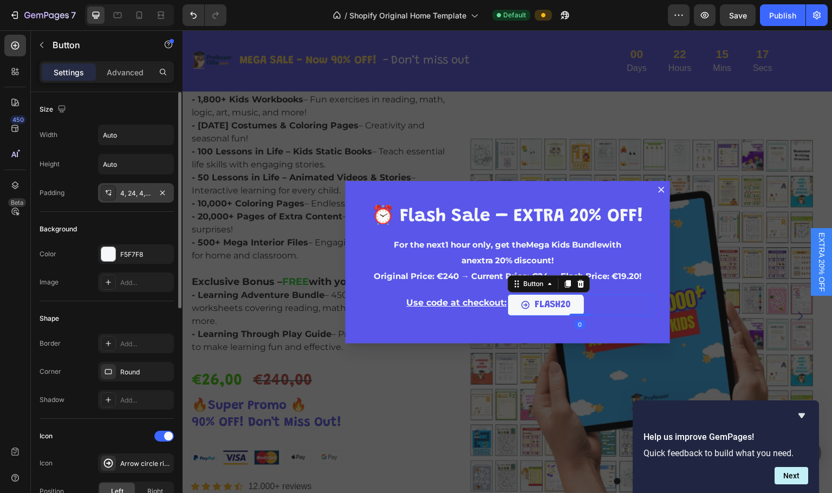
click at [133, 192] on div "4, 24, 4, 24" at bounding box center [135, 194] width 31 height 10
